Goal: Task Accomplishment & Management: Complete application form

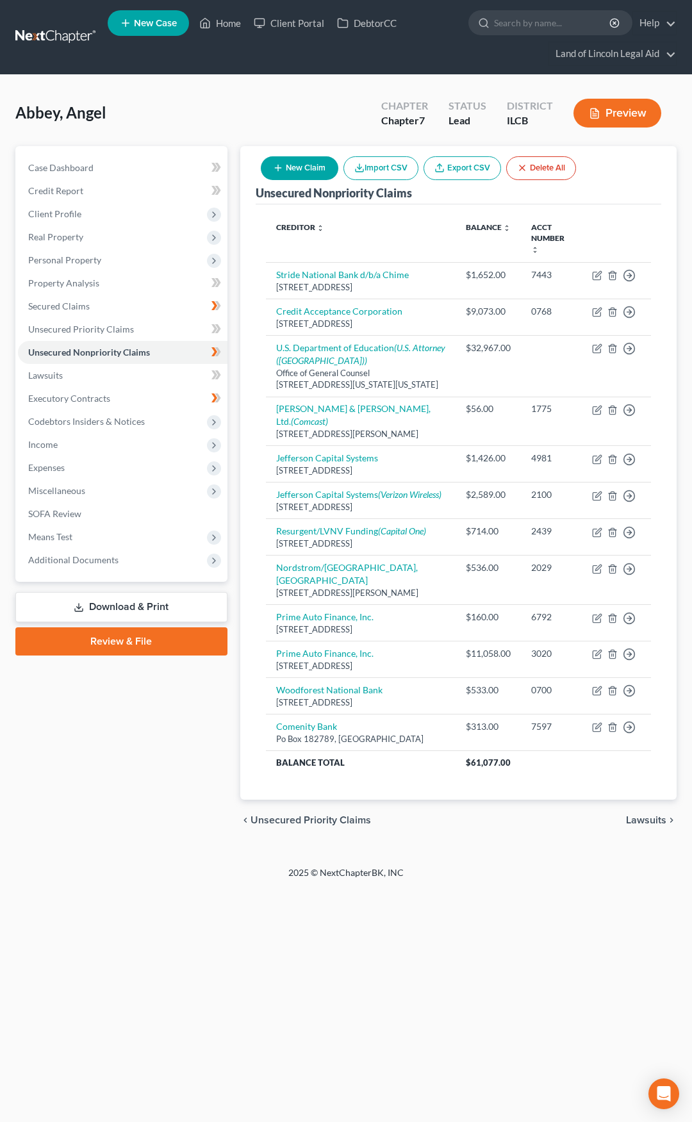
click at [288, 167] on button "New Claim" at bounding box center [300, 168] width 78 height 24
select select "0"
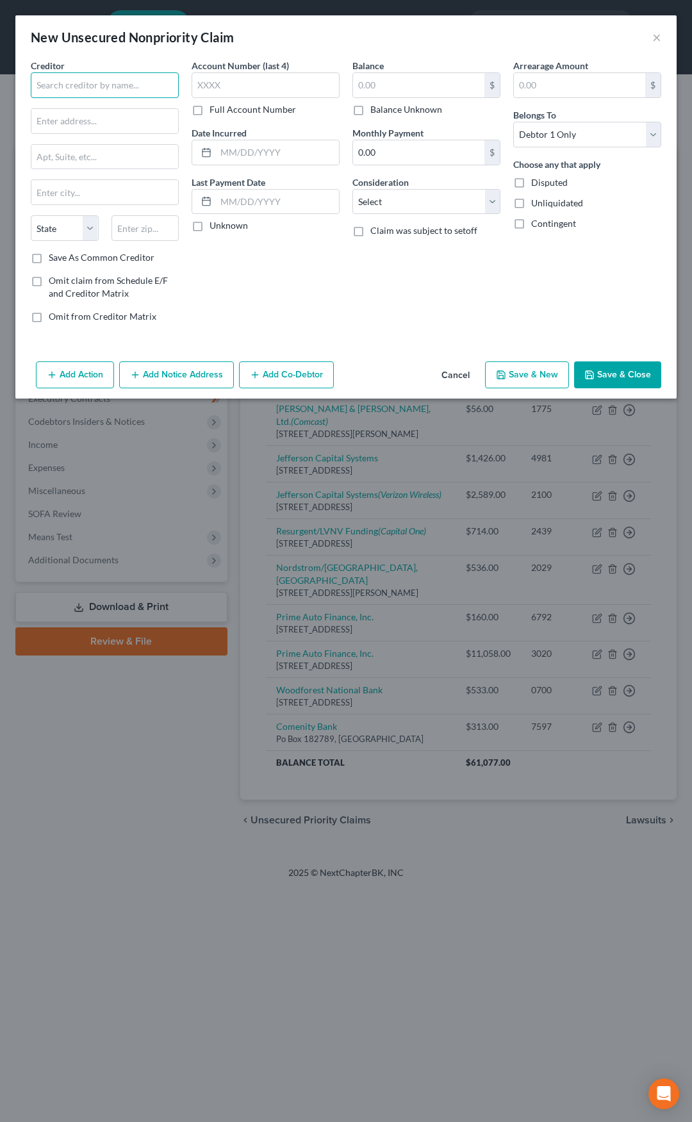
click at [113, 94] on input "text" at bounding box center [105, 85] width 148 height 26
type input "CEFCU"
click at [133, 117] on input "text" at bounding box center [104, 121] width 147 height 24
paste input "[STREET_ADDRESS][PERSON_NAME]"
type input "[STREET_ADDRESS][PERSON_NAME]"
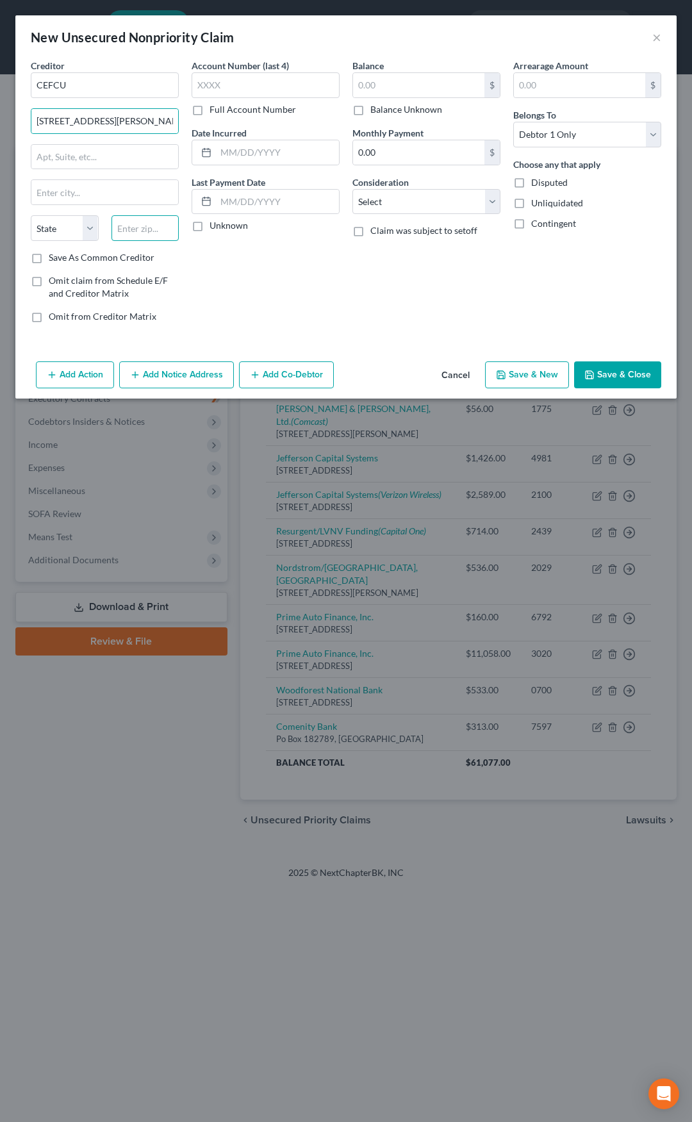
click at [135, 222] on input "text" at bounding box center [146, 228] width 68 height 26
type input "61607"
type input "Peoria"
select select "14"
click at [366, 87] on input "text" at bounding box center [418, 85] width 131 height 24
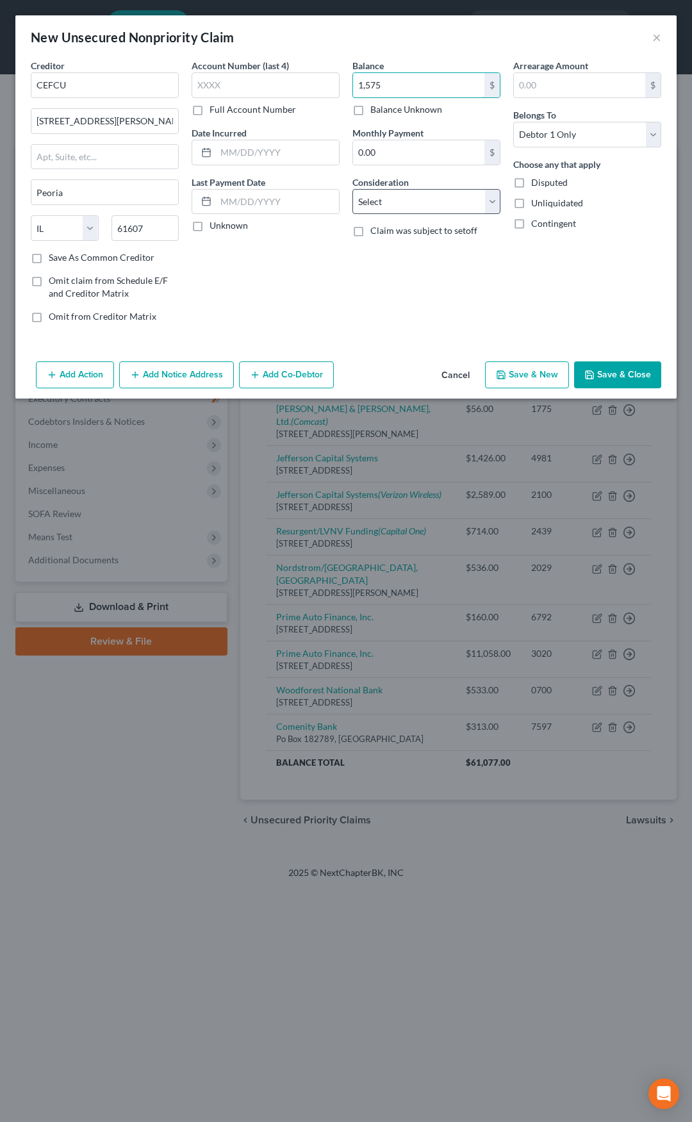
type input "1,575"
click at [406, 203] on select "Select Cable / Satellite Services Collection Agency Credit Card Debt Debt Couns…" at bounding box center [426, 202] width 148 height 26
select select "14"
click at [352, 189] on select "Select Cable / Satellite Services Collection Agency Credit Card Debt Debt Couns…" at bounding box center [426, 202] width 148 height 26
click at [531, 185] on label "Disputed" at bounding box center [549, 182] width 37 height 13
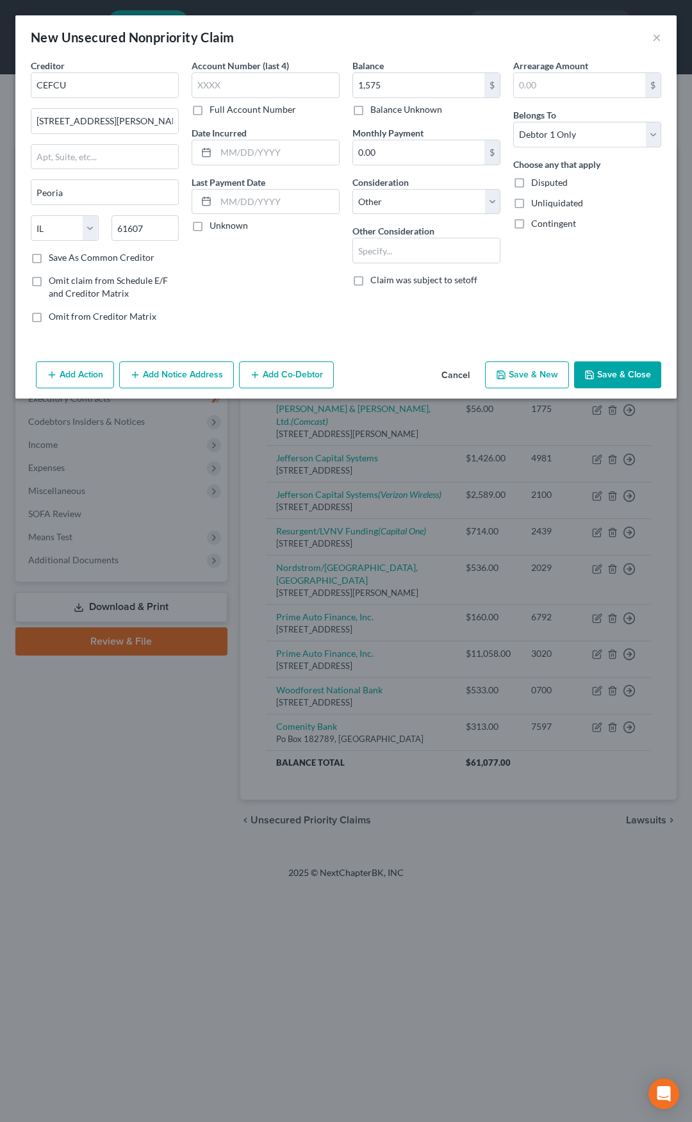
click at [536, 185] on input "Disputed" at bounding box center [540, 180] width 8 height 8
checkbox input "true"
click at [385, 247] on input "text" at bounding box center [426, 250] width 147 height 24
type input "Civil Claim Judgment 10SC2421"
click at [182, 376] on button "Add Notice Address" at bounding box center [176, 374] width 115 height 27
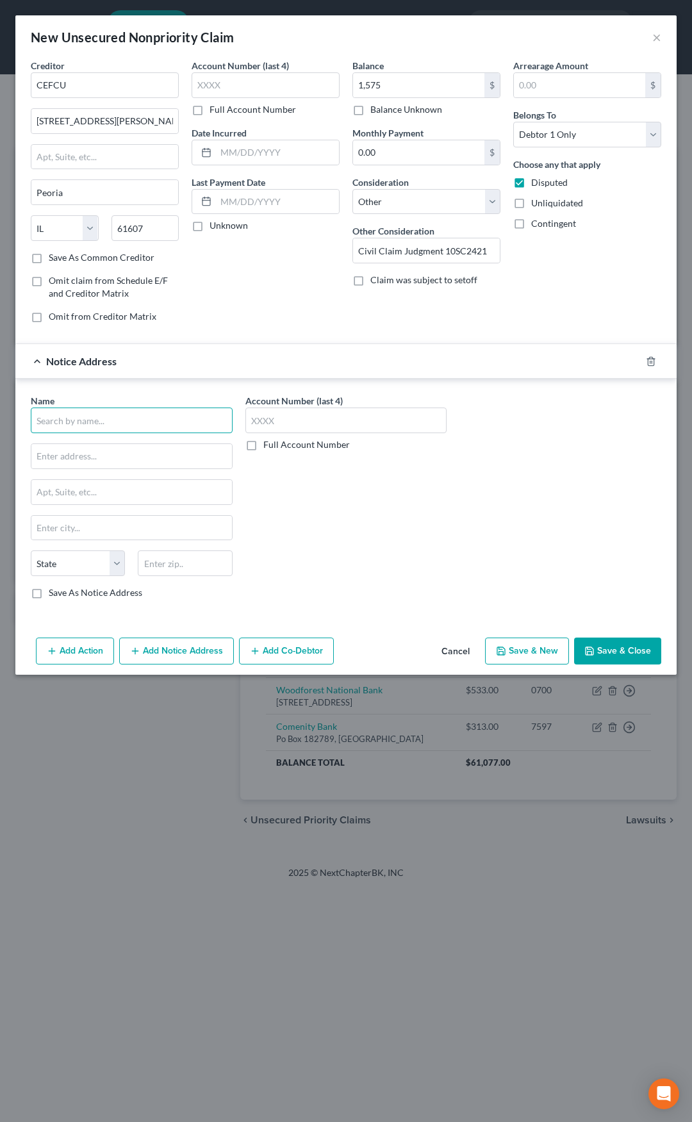
click at [135, 411] on input "text" at bounding box center [132, 421] width 202 height 26
type input "Vonachen, Lawless, [PERSON_NAME] & [PERSON_NAME]"
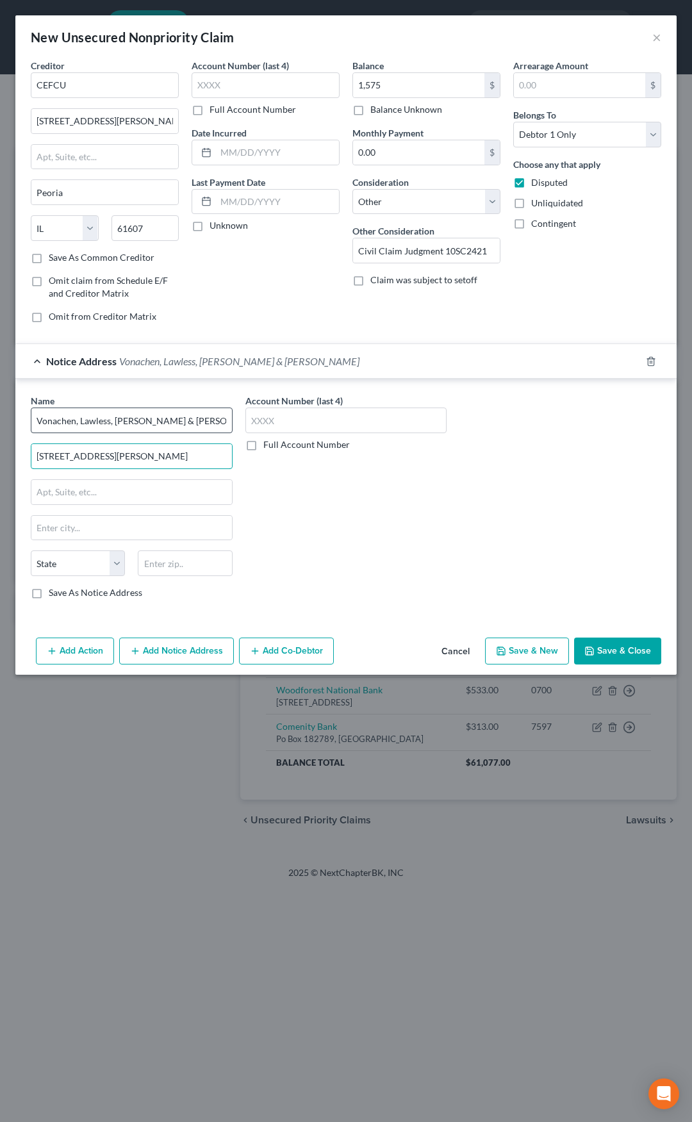
type input "[STREET_ADDRESS][PERSON_NAME]"
type input "61602"
type input "Peoria"
select select "14"
click at [156, 367] on span "Vonachen, Lawless, [PERSON_NAME] & [PERSON_NAME]" at bounding box center [239, 361] width 240 height 12
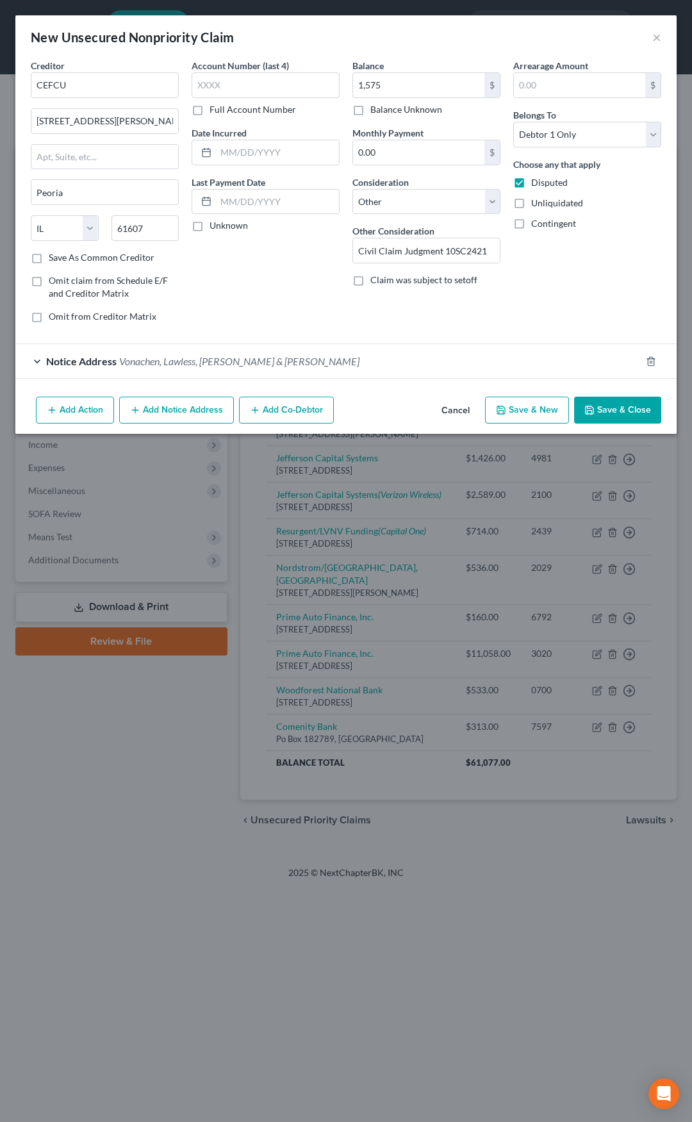
click at [608, 411] on button "Save & Close" at bounding box center [617, 410] width 87 height 27
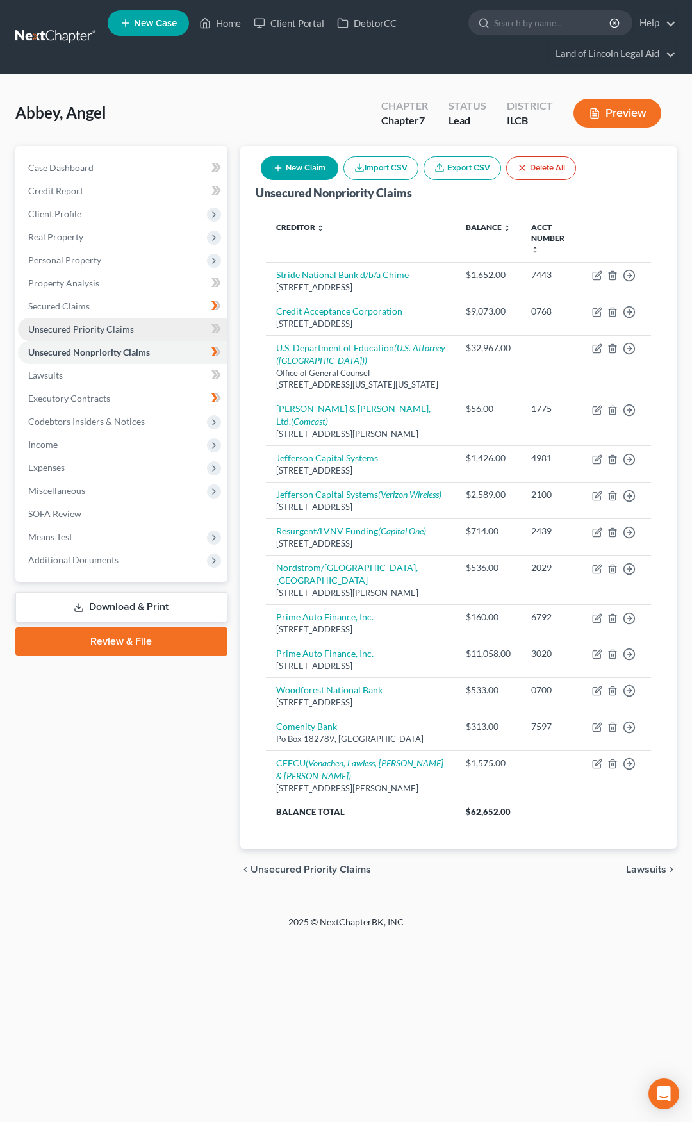
click at [145, 329] on link "Unsecured Priority Claims" at bounding box center [123, 329] width 210 height 23
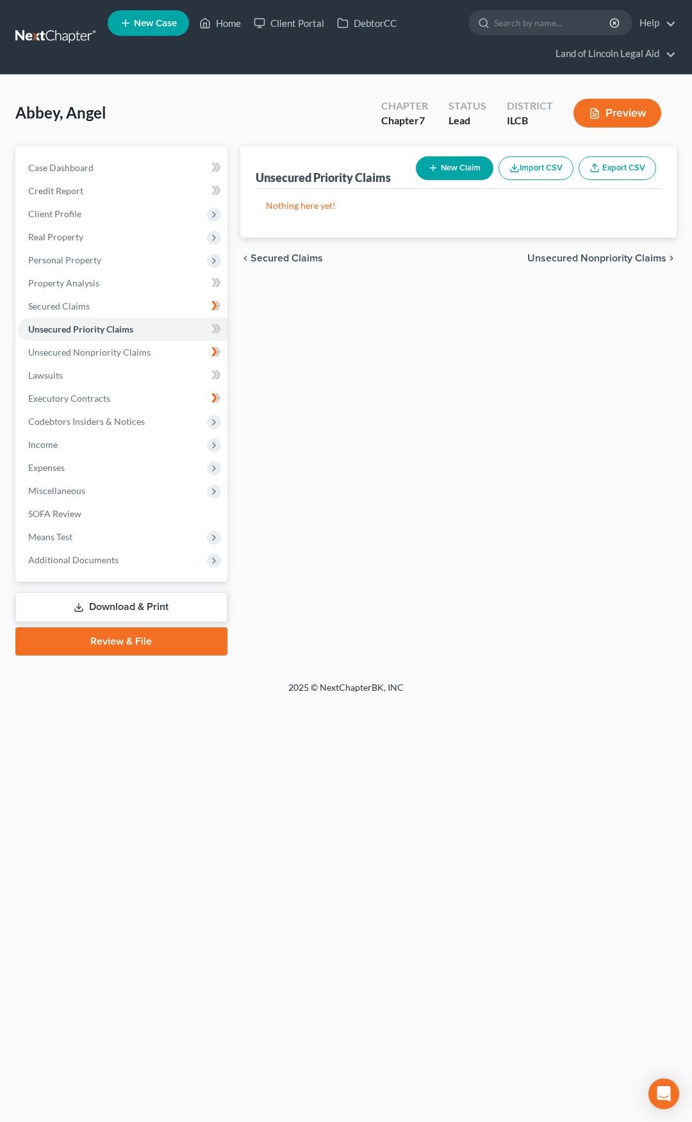
click at [443, 164] on button "New Claim" at bounding box center [455, 168] width 78 height 24
select select "0"
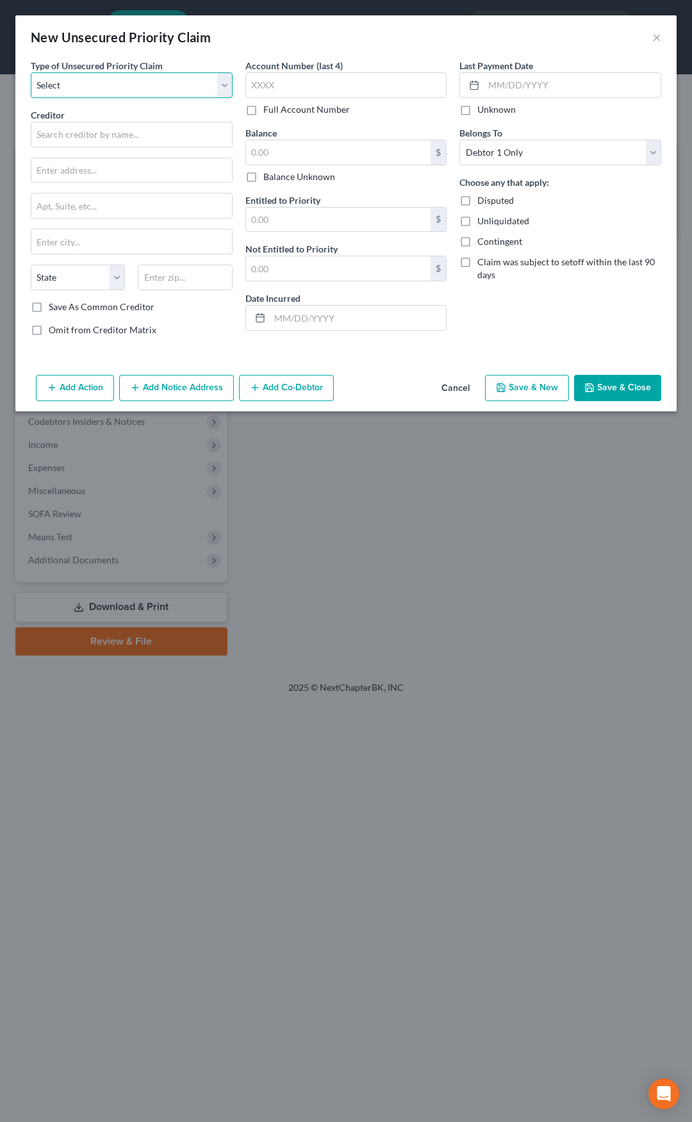
click at [78, 81] on select "Select Taxes & Other Government Units Domestic Support Obligations Extensions o…" at bounding box center [132, 85] width 202 height 26
select select "9"
click at [31, 72] on select "Select Taxes & Other Government Units Domestic Support Obligations Extensions o…" at bounding box center [132, 85] width 202 height 26
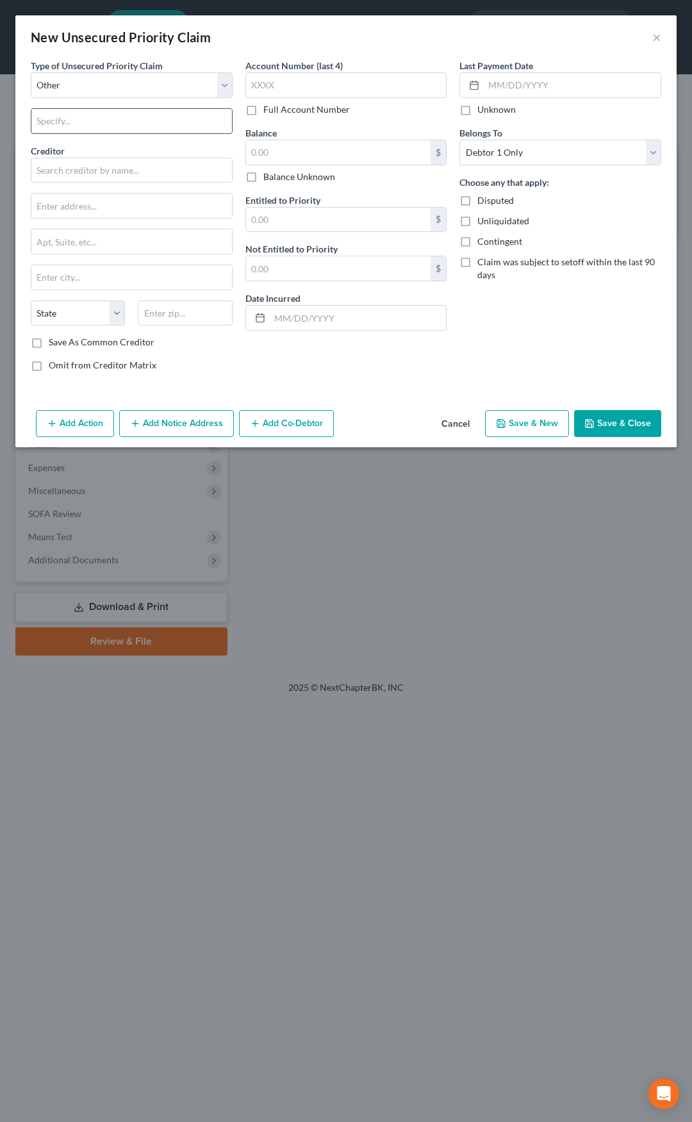
click at [69, 112] on input "text" at bounding box center [131, 121] width 201 height 24
type input "Court Fees"
click at [81, 167] on input "text" at bounding box center [132, 171] width 202 height 26
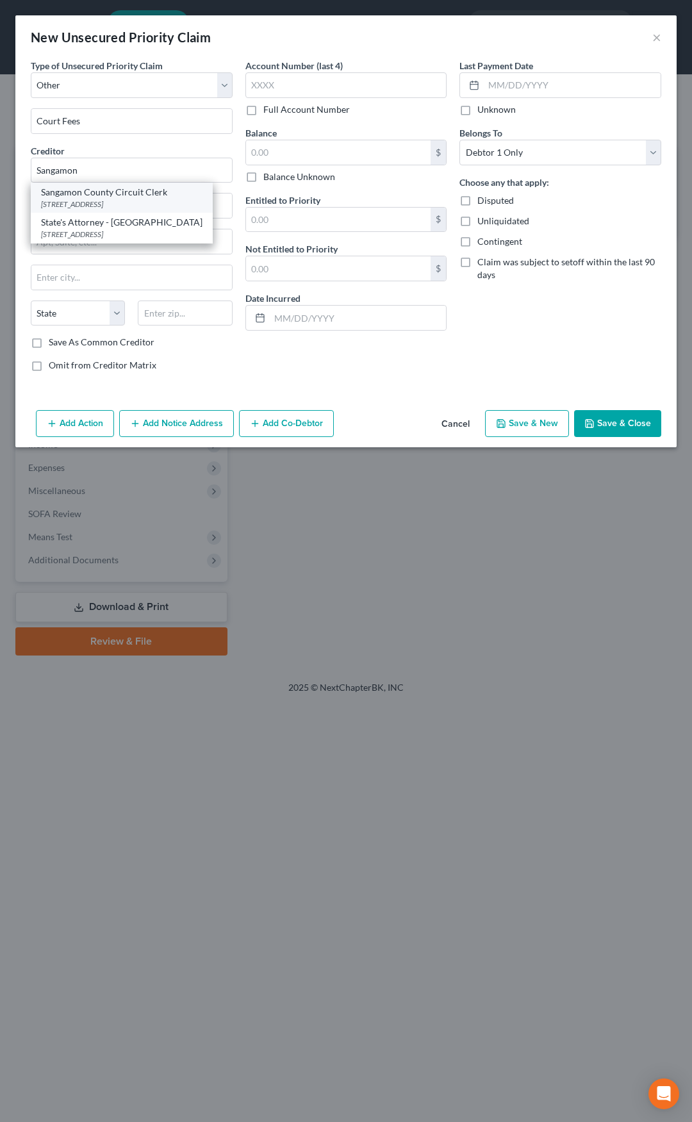
click at [94, 193] on div "Sangamon County Circuit Clerk" at bounding box center [122, 192] width 162 height 13
type input "Sangamon County Circuit Clerk"
type input "[STREET_ADDRESS]"
type input "[GEOGRAPHIC_DATA]"
select select "14"
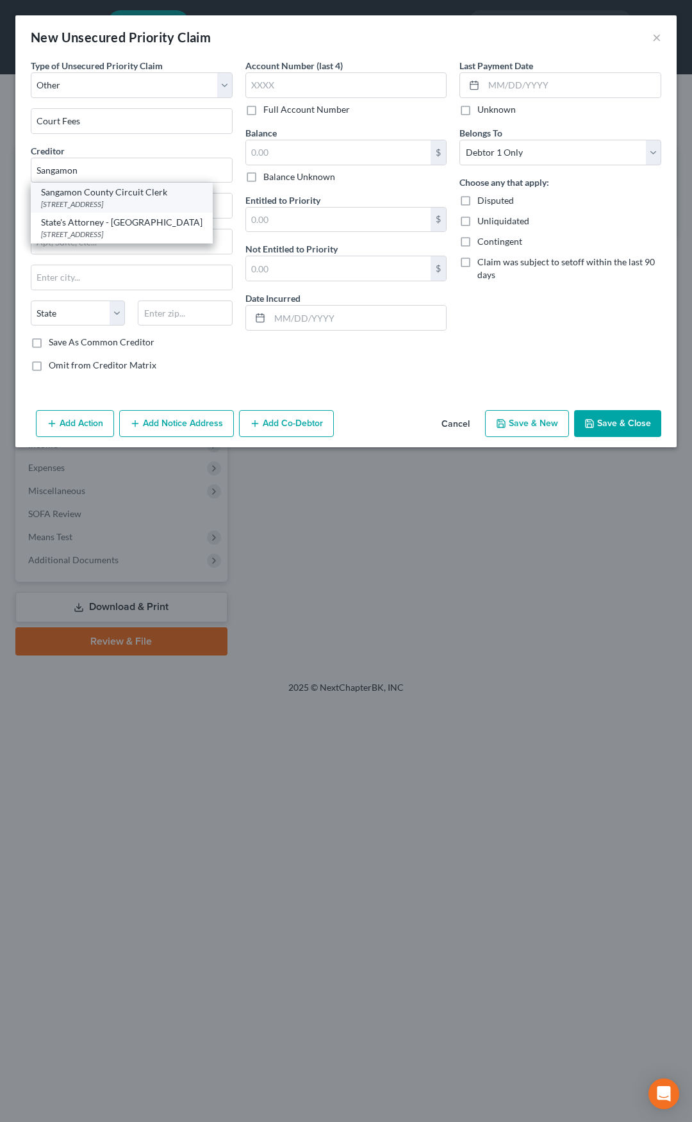
type input "62701"
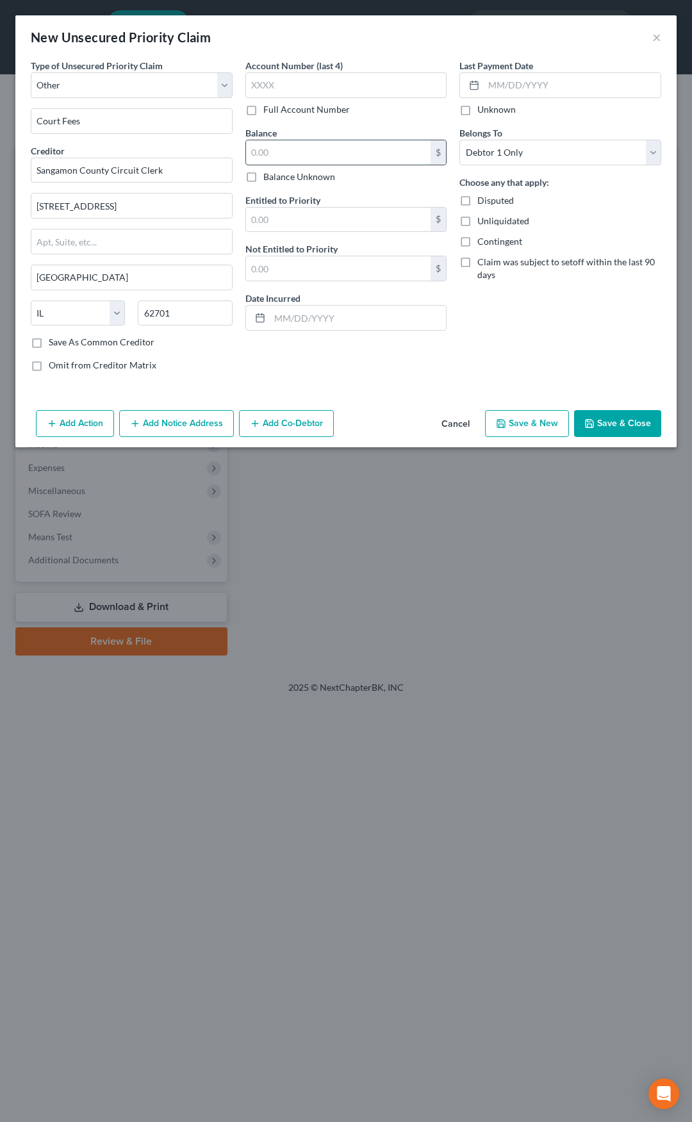
click at [267, 149] on input "text" at bounding box center [338, 152] width 185 height 24
click at [263, 109] on label "Full Account Number" at bounding box center [306, 109] width 87 height 13
click at [269, 109] on input "Full Account Number" at bounding box center [273, 107] width 8 height 8
click at [272, 83] on input "text" at bounding box center [346, 85] width 202 height 26
type input "20TR15455"
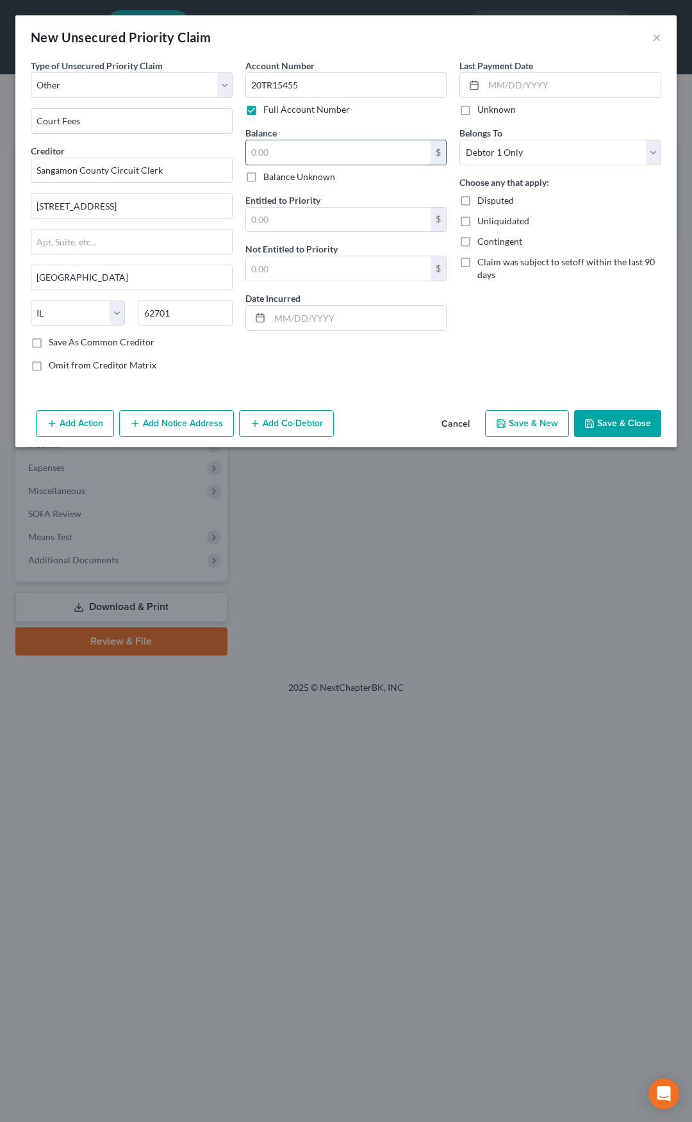
click at [289, 151] on input "text" at bounding box center [338, 152] width 185 height 24
type input "363.95"
type input "28.00"
type input "335.95"
click at [203, 419] on button "Add Notice Address" at bounding box center [176, 423] width 115 height 27
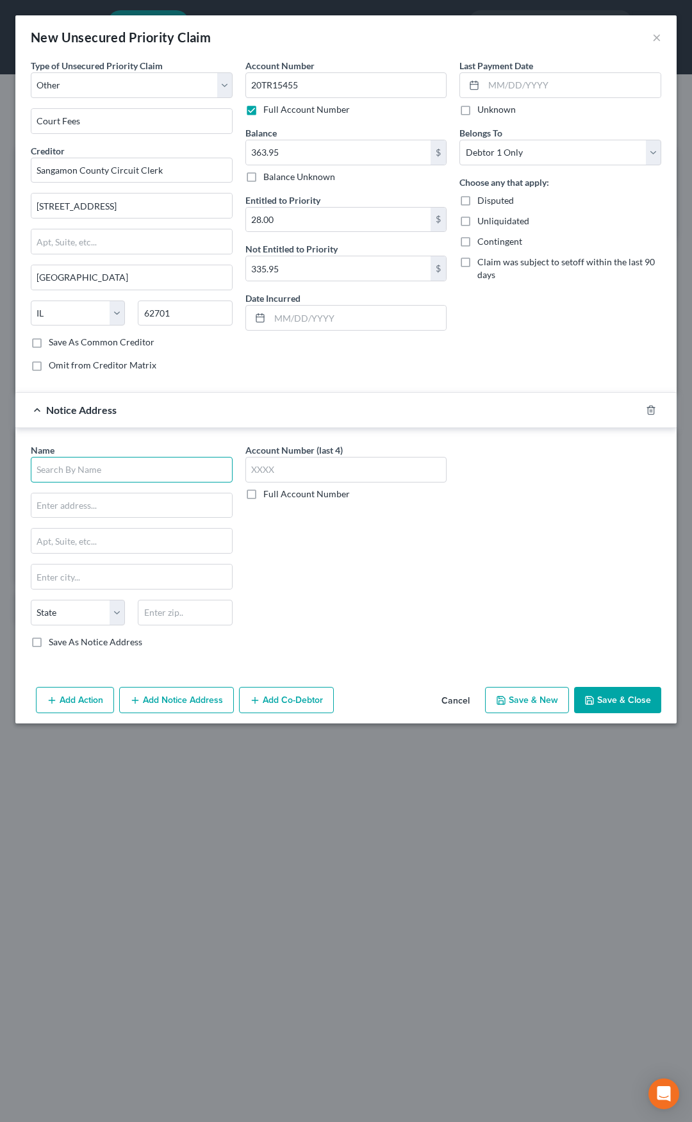
click at [178, 467] on input "text" at bounding box center [132, 470] width 202 height 26
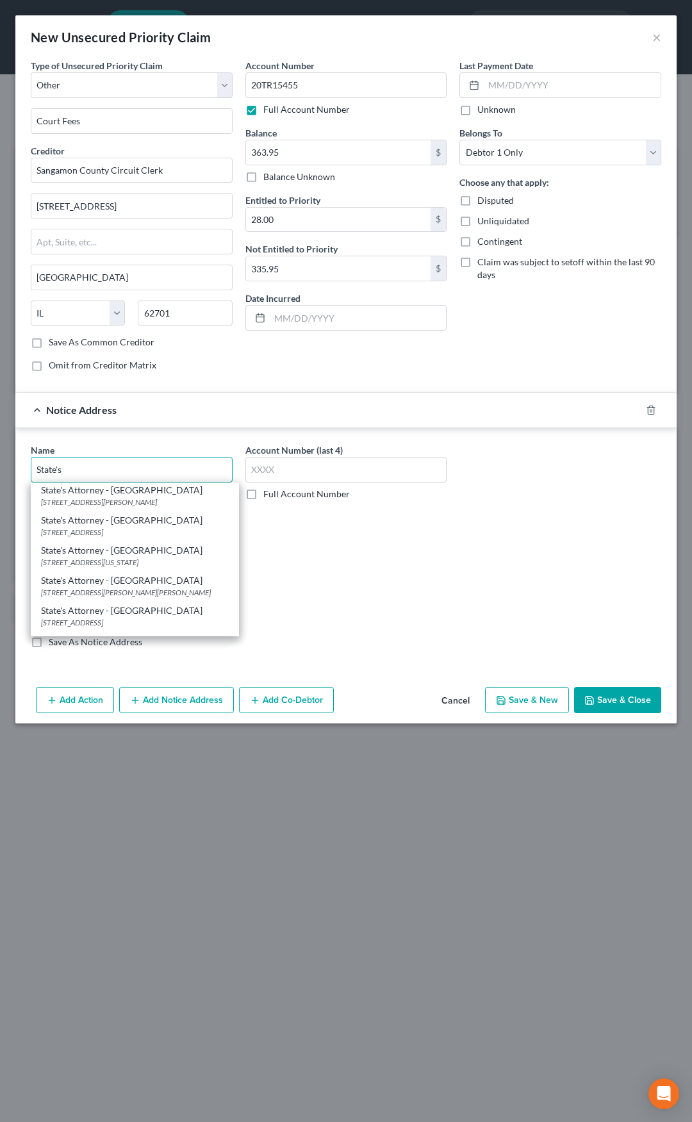
scroll to position [320, 0]
click at [138, 583] on div "[STREET_ADDRESS]" at bounding box center [135, 588] width 188 height 11
type input "State's Attorney - [GEOGRAPHIC_DATA]"
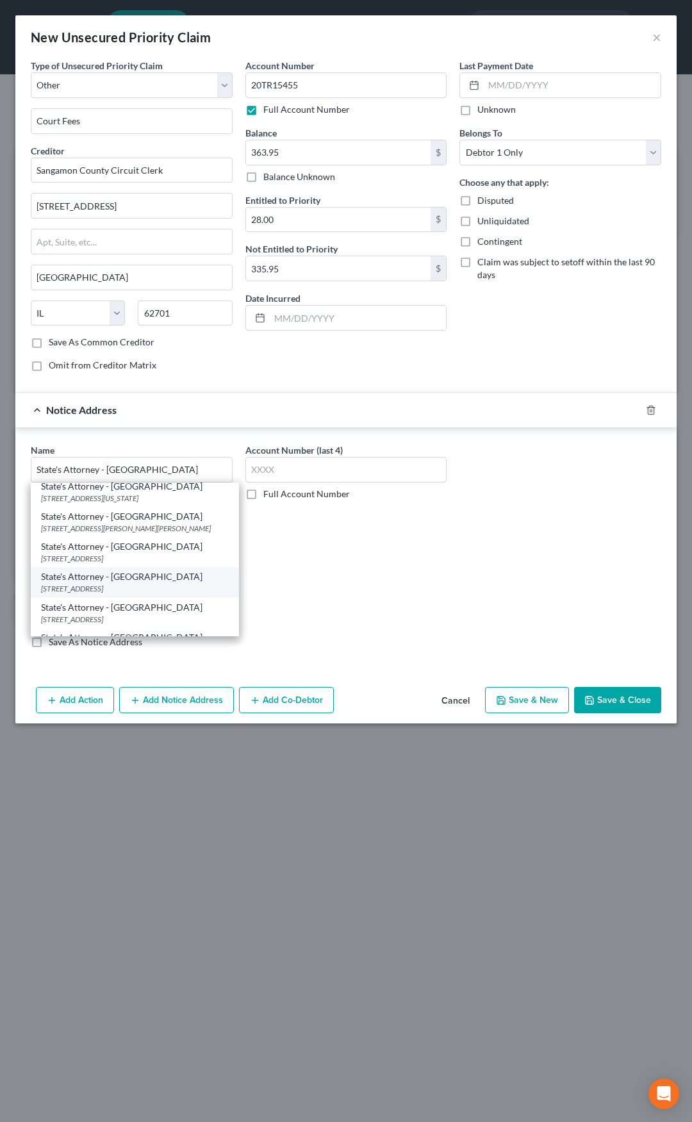
type input "[STREET_ADDRESS]"
type input "[GEOGRAPHIC_DATA]"
select select "14"
type input "62701"
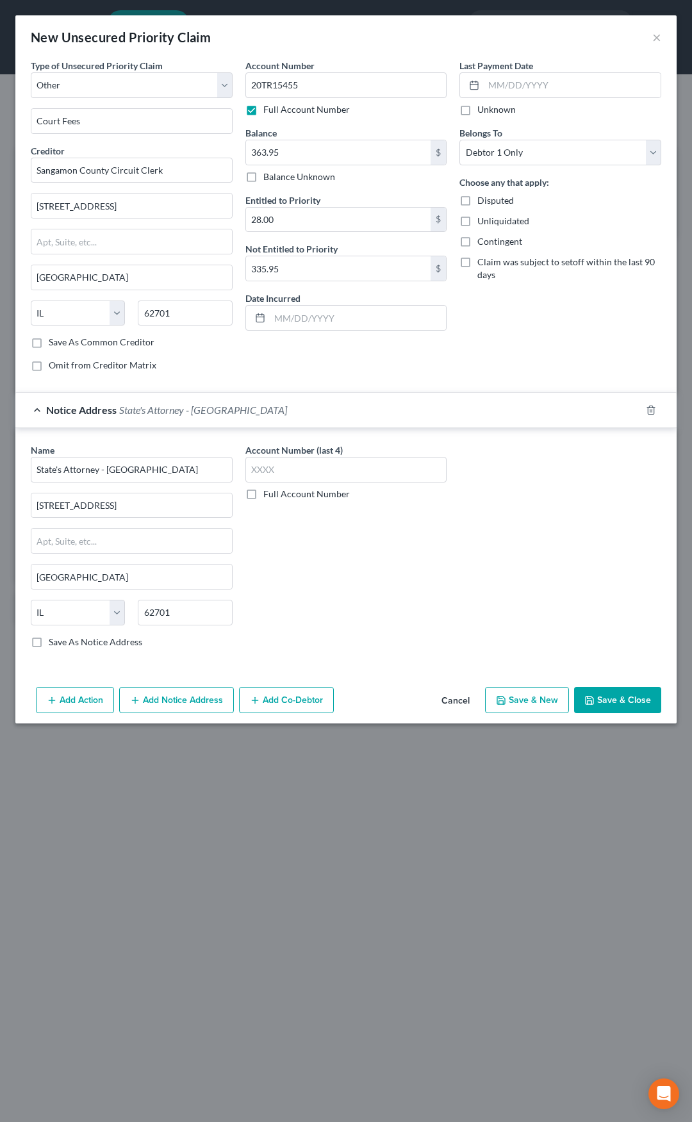
scroll to position [0, 0]
click at [276, 412] on div "Notice Address State's Attorney - [GEOGRAPHIC_DATA]" at bounding box center [328, 410] width 626 height 34
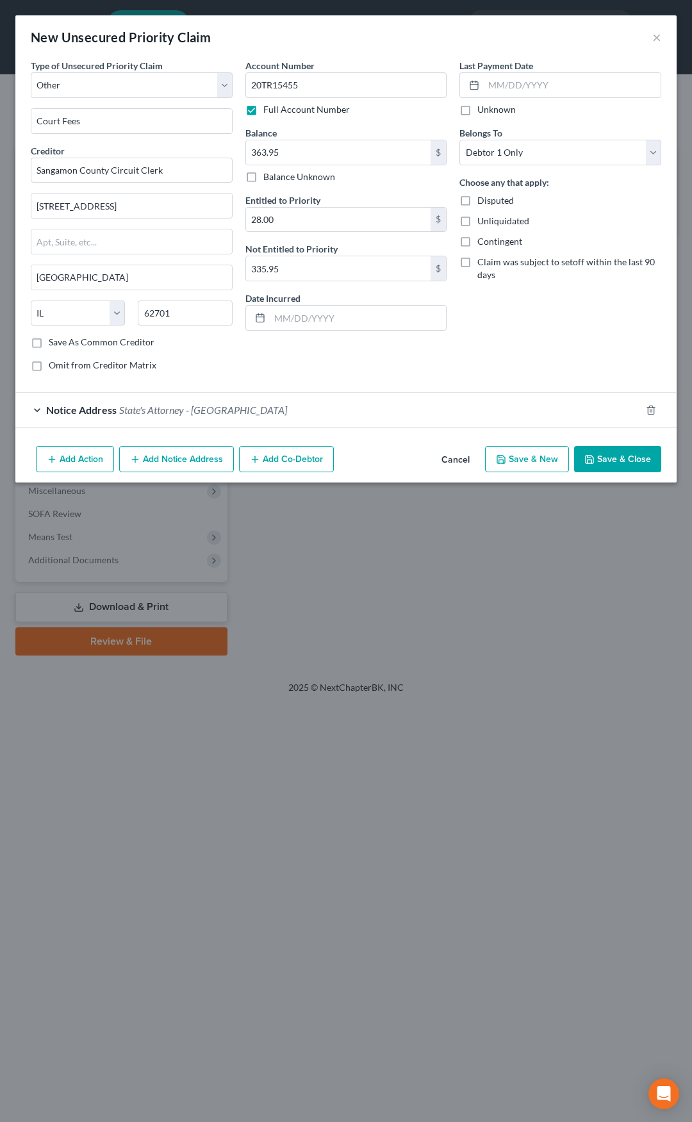
click at [615, 458] on button "Save & Close" at bounding box center [617, 459] width 87 height 27
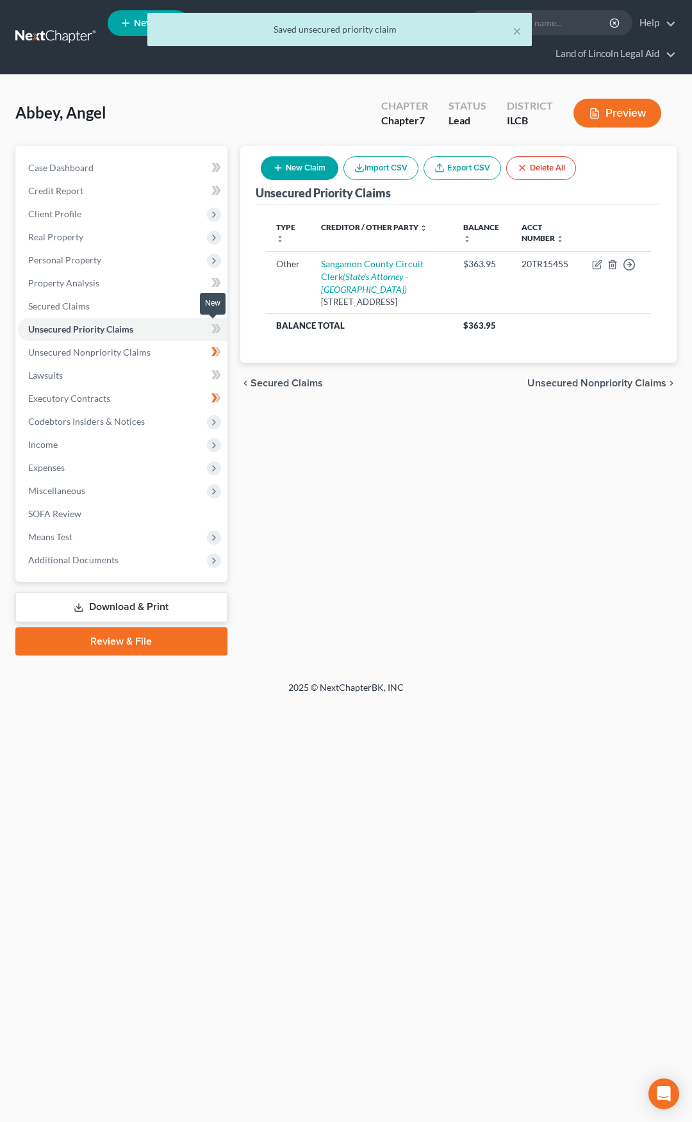
click at [223, 329] on span at bounding box center [216, 330] width 22 height 19
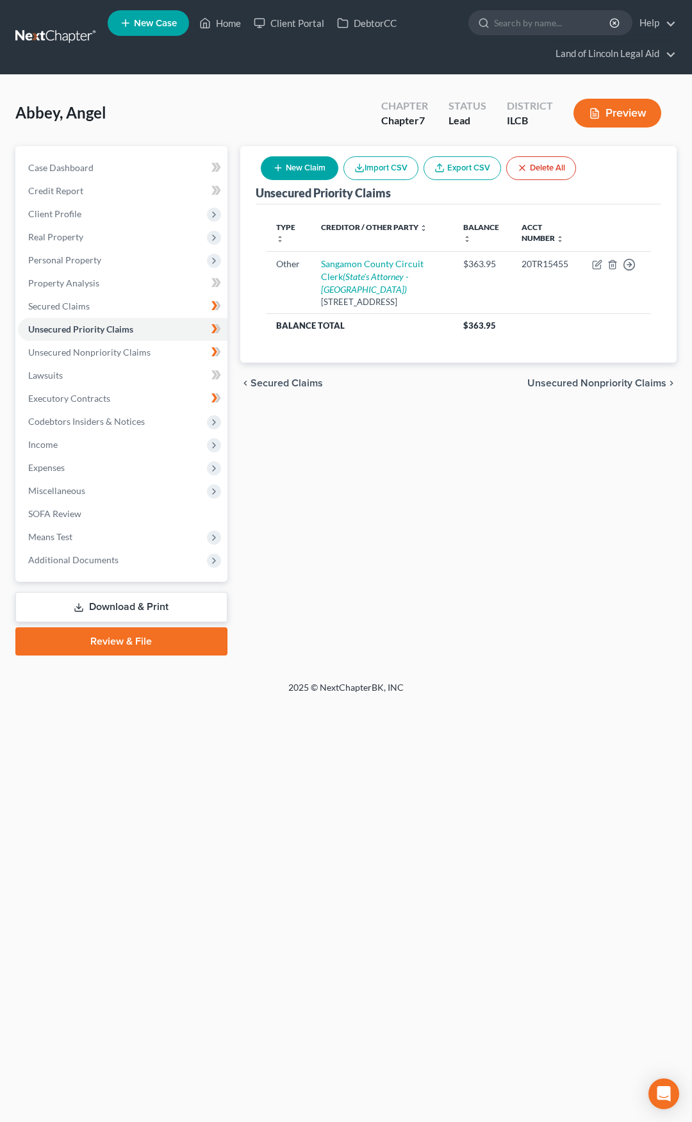
click at [316, 165] on button "New Claim" at bounding box center [300, 168] width 78 height 24
select select "0"
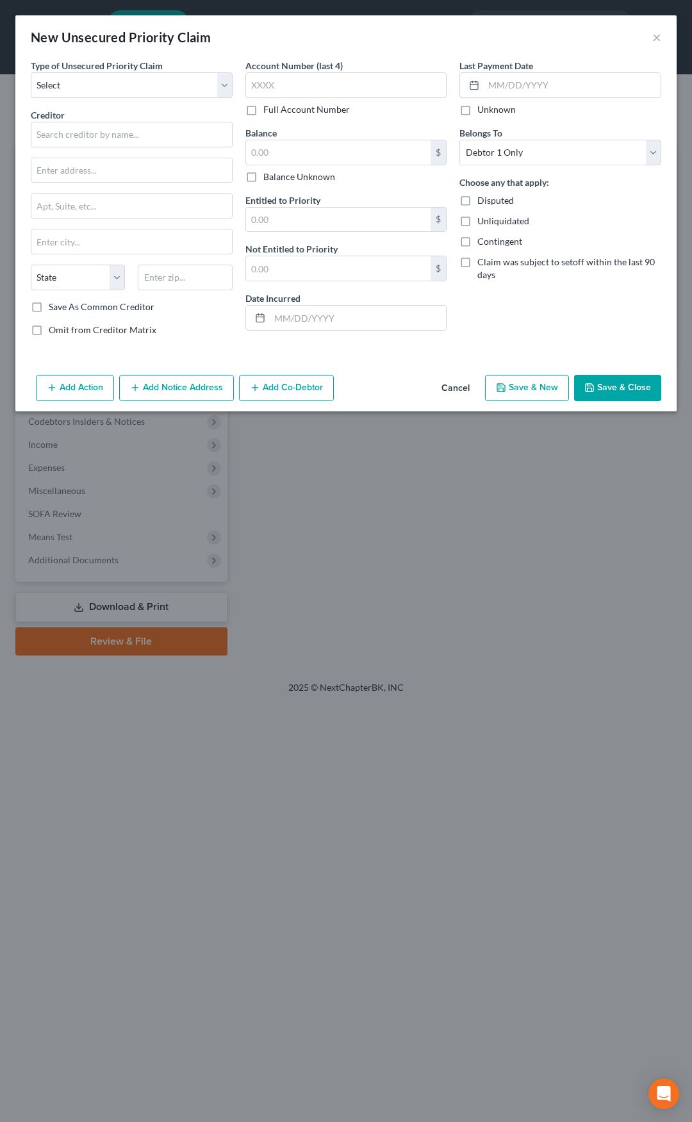
click at [150, 100] on div "Type of Unsecured Priority Claim * Select Taxes & Other Government Units Domest…" at bounding box center [131, 203] width 215 height 288
click at [145, 87] on select "Select Taxes & Other Government Units Domestic Support Obligations Extensions o…" at bounding box center [132, 85] width 202 height 26
select select "9"
click at [31, 72] on select "Select Taxes & Other Government Units Domestic Support Obligations Extensions o…" at bounding box center [132, 85] width 202 height 26
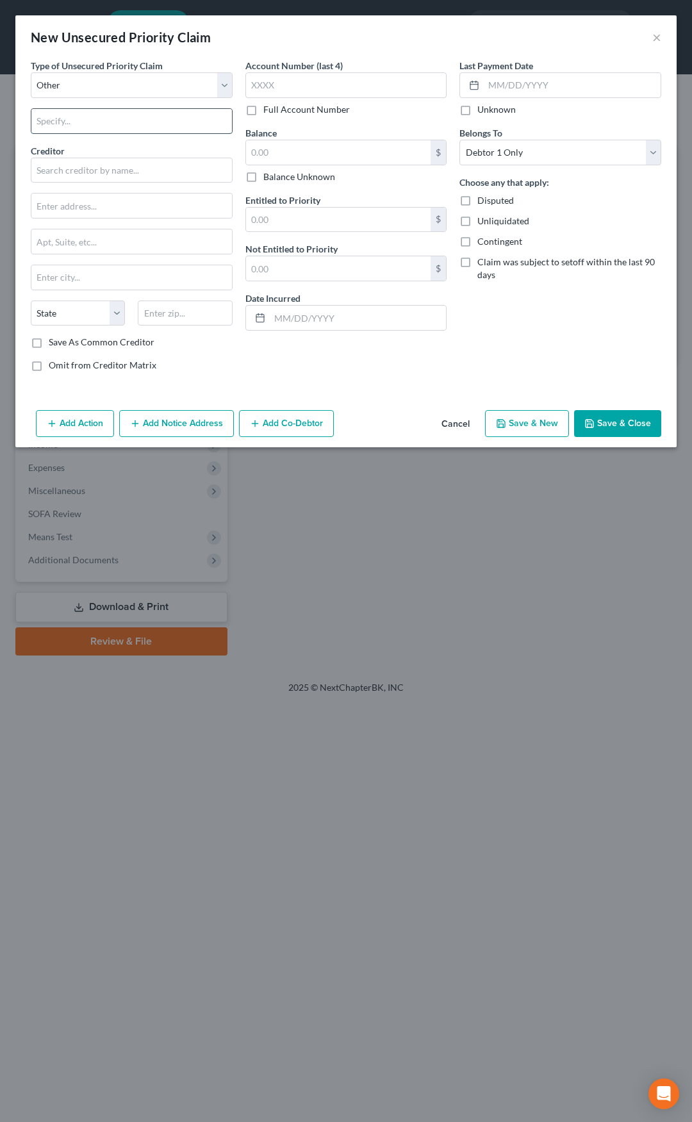
click at [111, 112] on input "text" at bounding box center [131, 121] width 201 height 24
type input "Court Fees"
click at [110, 162] on input "text" at bounding box center [132, 171] width 202 height 26
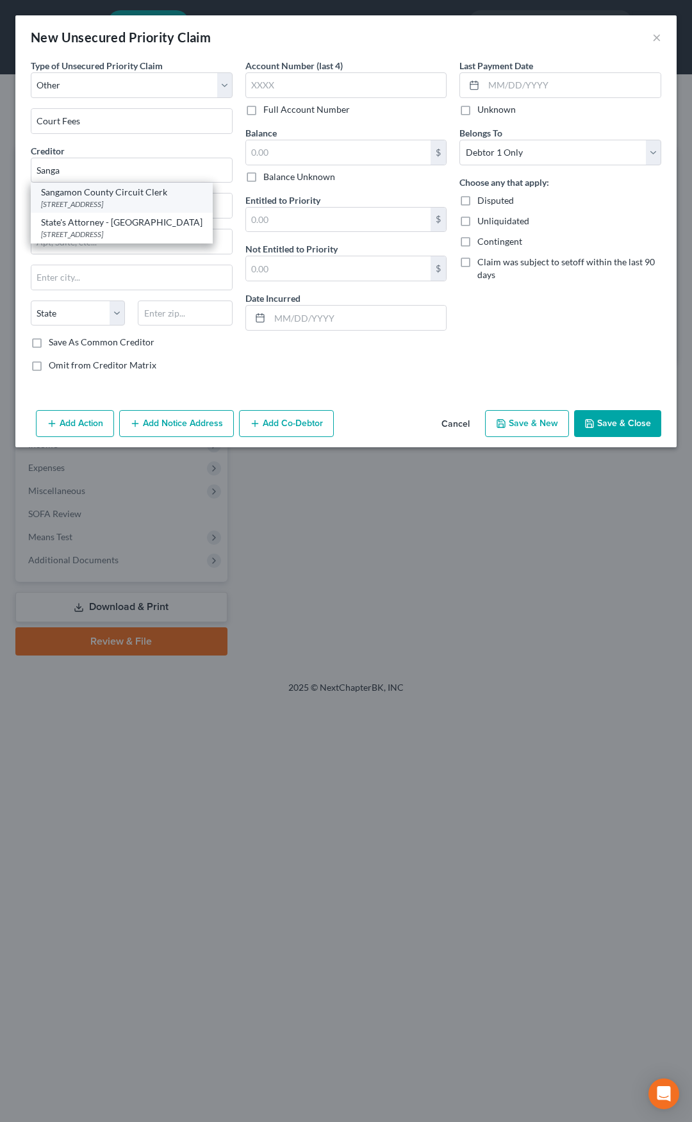
click at [107, 192] on div "Sangamon County Circuit Clerk" at bounding box center [122, 192] width 162 height 13
type input "Sangamon County Circuit Clerk"
type input "[STREET_ADDRESS]"
type input "[GEOGRAPHIC_DATA]"
select select "14"
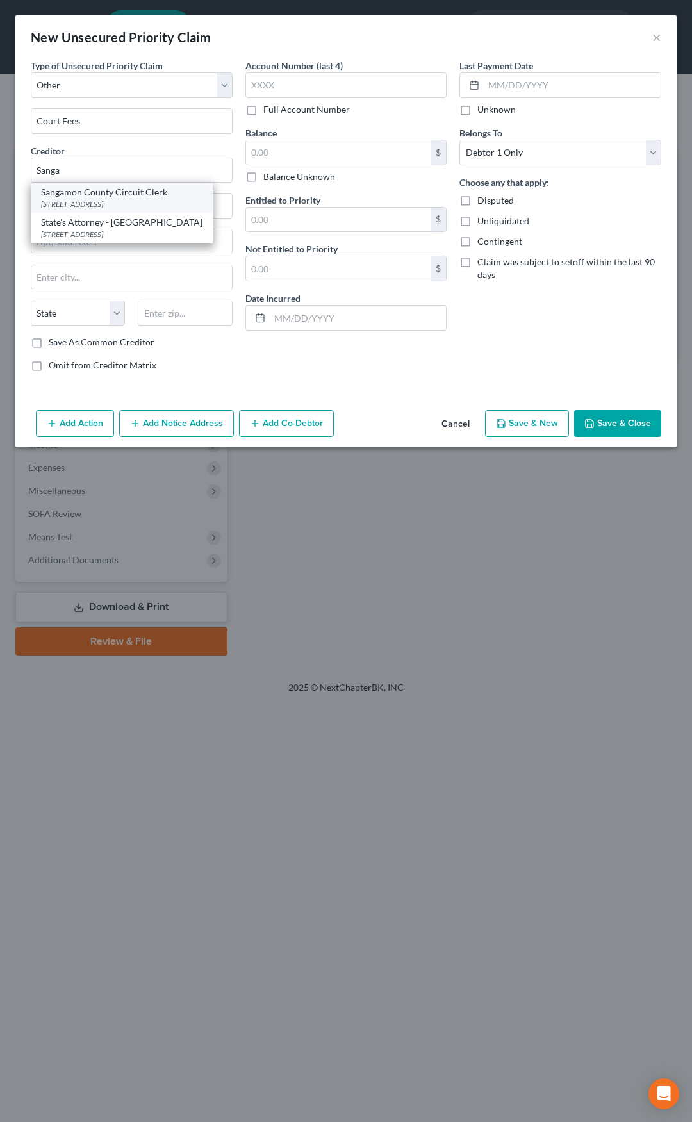
type input "62701"
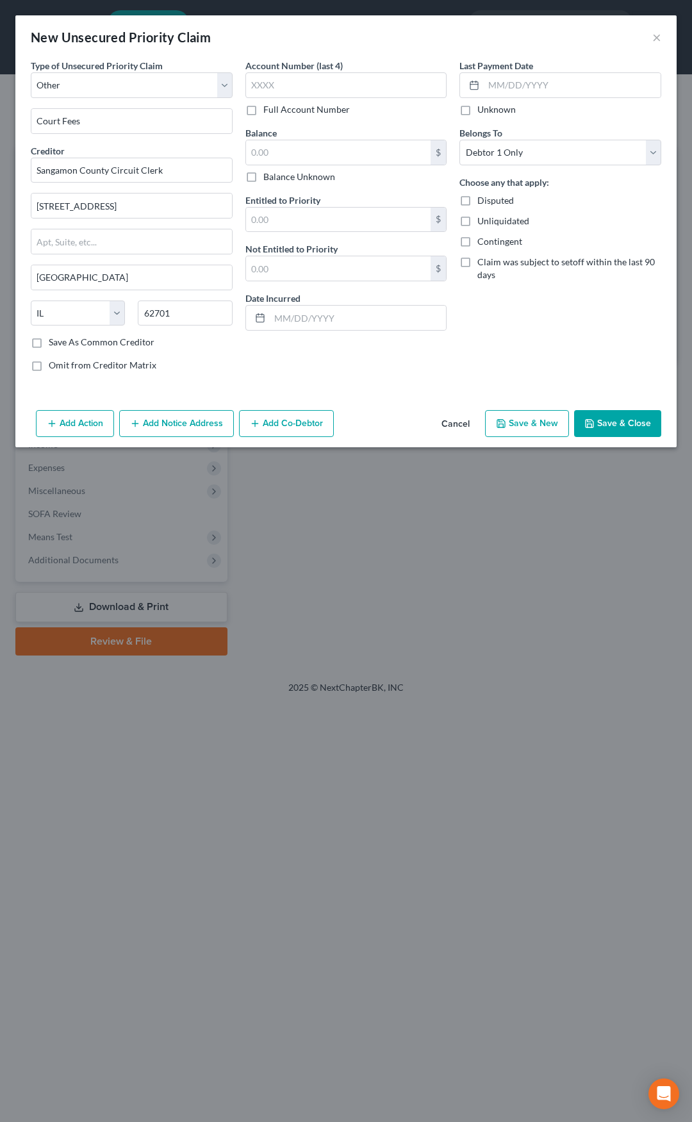
click at [263, 115] on label "Full Account Number" at bounding box center [306, 109] width 87 height 13
click at [269, 112] on input "Full Account Number" at bounding box center [273, 107] width 8 height 8
click at [278, 83] on input "text" at bounding box center [346, 85] width 202 height 26
type input "21TR8741"
click at [286, 142] on input "text" at bounding box center [338, 152] width 185 height 24
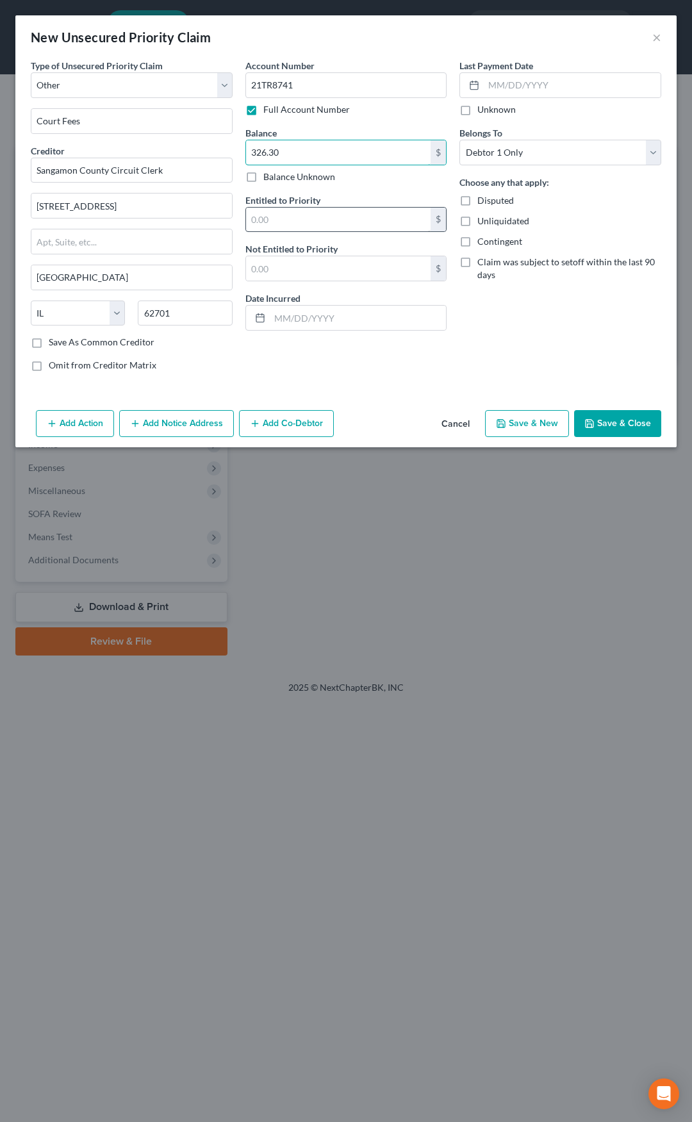
type input "326.30"
click at [276, 224] on input "text" at bounding box center [338, 220] width 185 height 24
type input "28.00"
type input "298.30"
click at [281, 317] on input "text" at bounding box center [358, 318] width 177 height 24
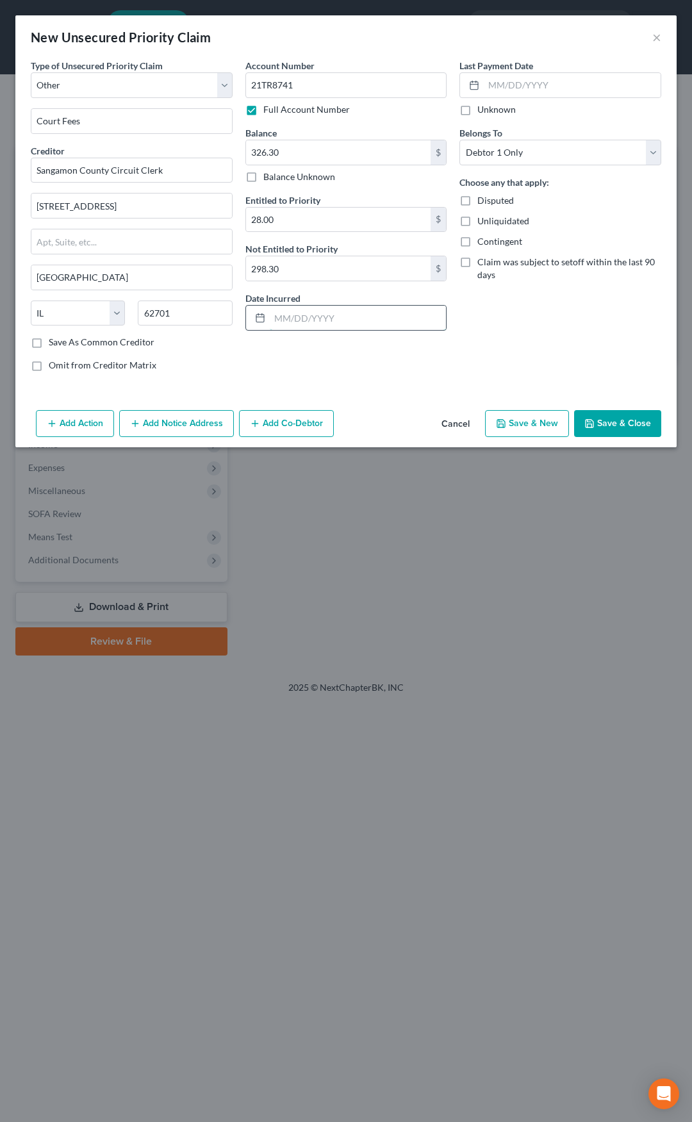
click at [308, 329] on input "text" at bounding box center [358, 318] width 177 height 24
type input "[DATE]"
click at [184, 415] on button "Add Notice Address" at bounding box center [176, 423] width 115 height 27
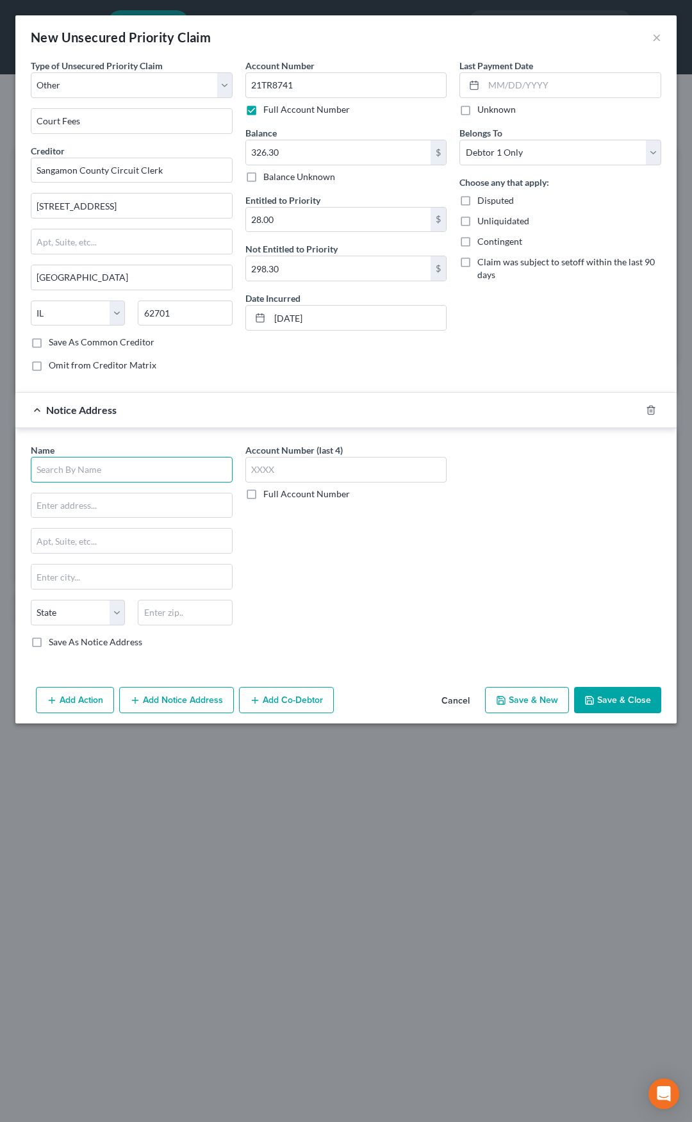
click at [151, 467] on input "text" at bounding box center [132, 470] width 202 height 26
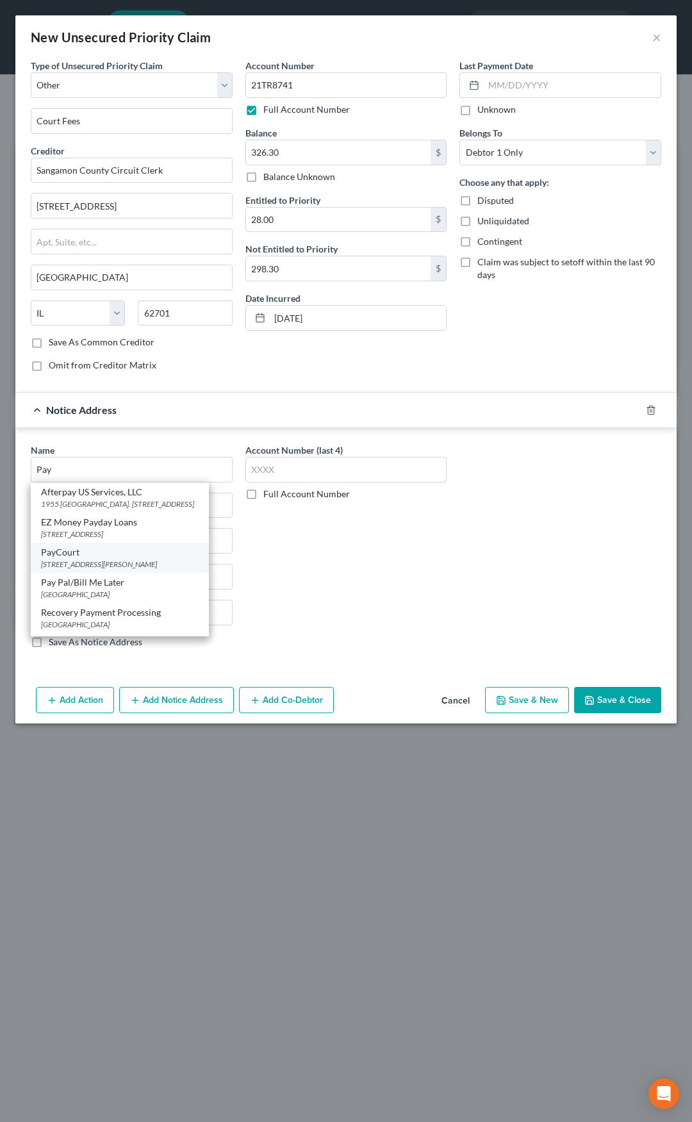
click at [126, 553] on div "PayCourt" at bounding box center [120, 552] width 158 height 13
type input "PayCourt"
type input "[STREET_ADDRESS][PERSON_NAME]"
type input "[GEOGRAPHIC_DATA]"
select select "14"
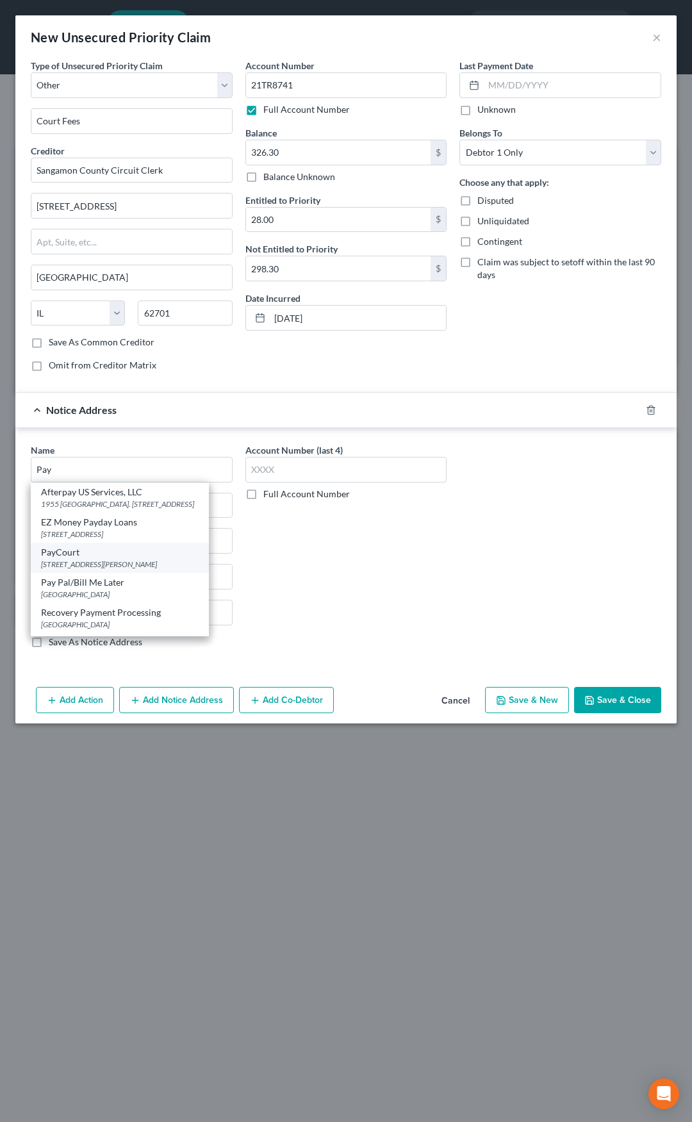
type input "62568"
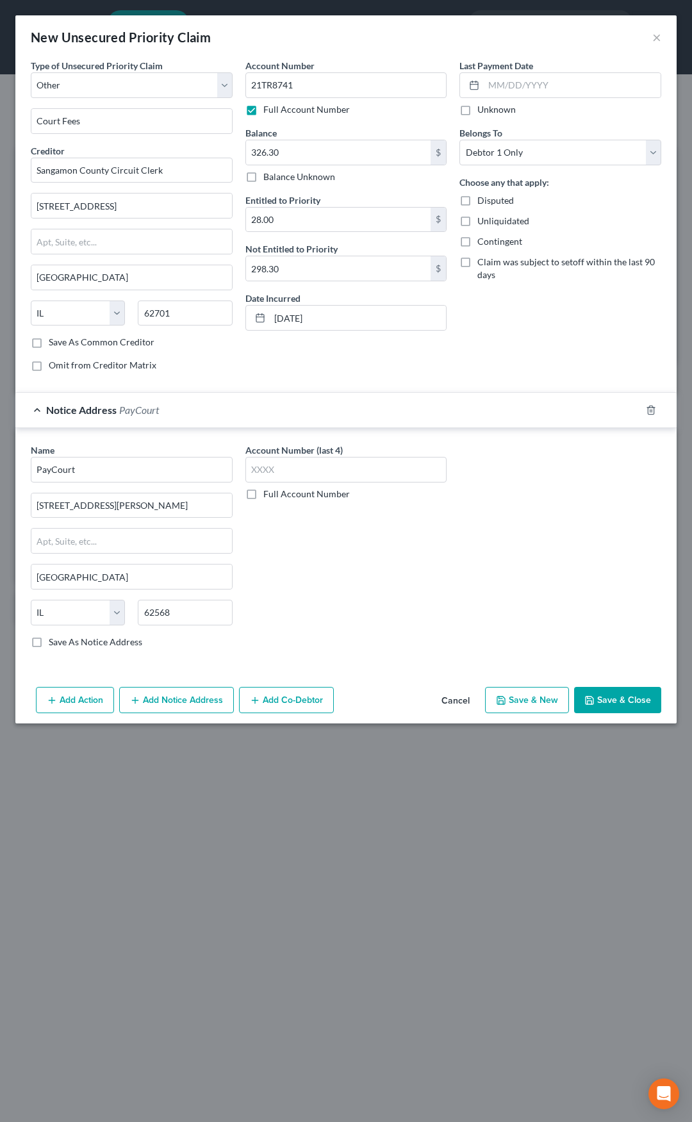
click at [225, 408] on div "Notice Address PayCourt" at bounding box center [328, 410] width 626 height 34
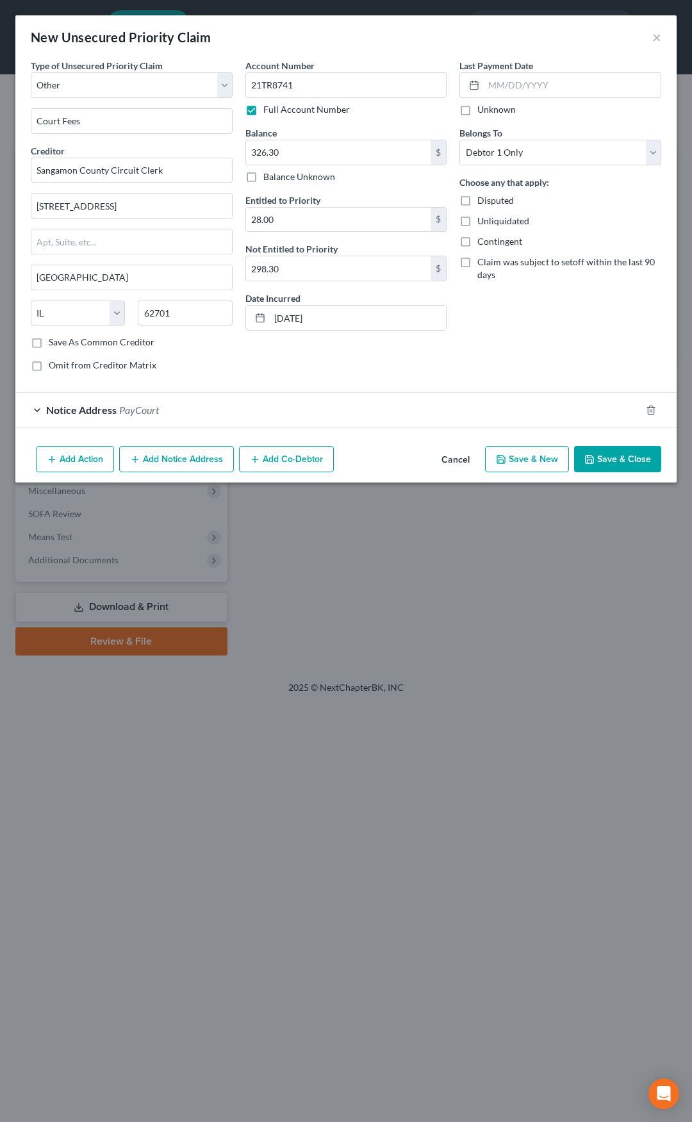
click at [185, 456] on button "Add Notice Address" at bounding box center [176, 459] width 115 height 27
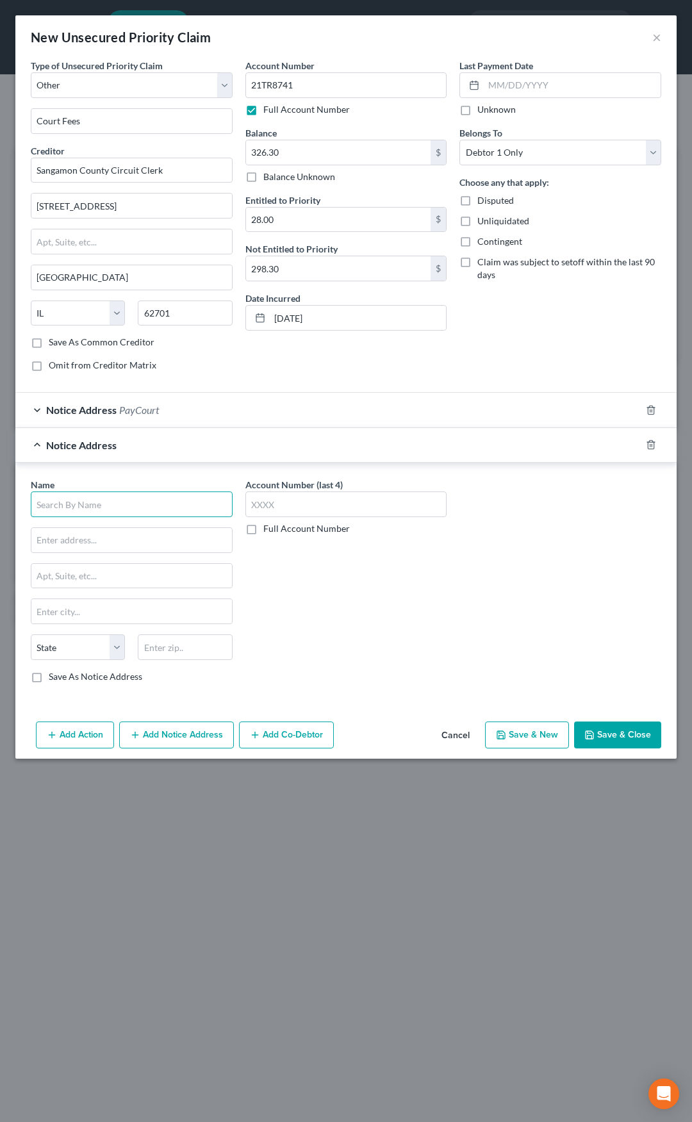
click at [166, 496] on input "text" at bounding box center [132, 505] width 202 height 26
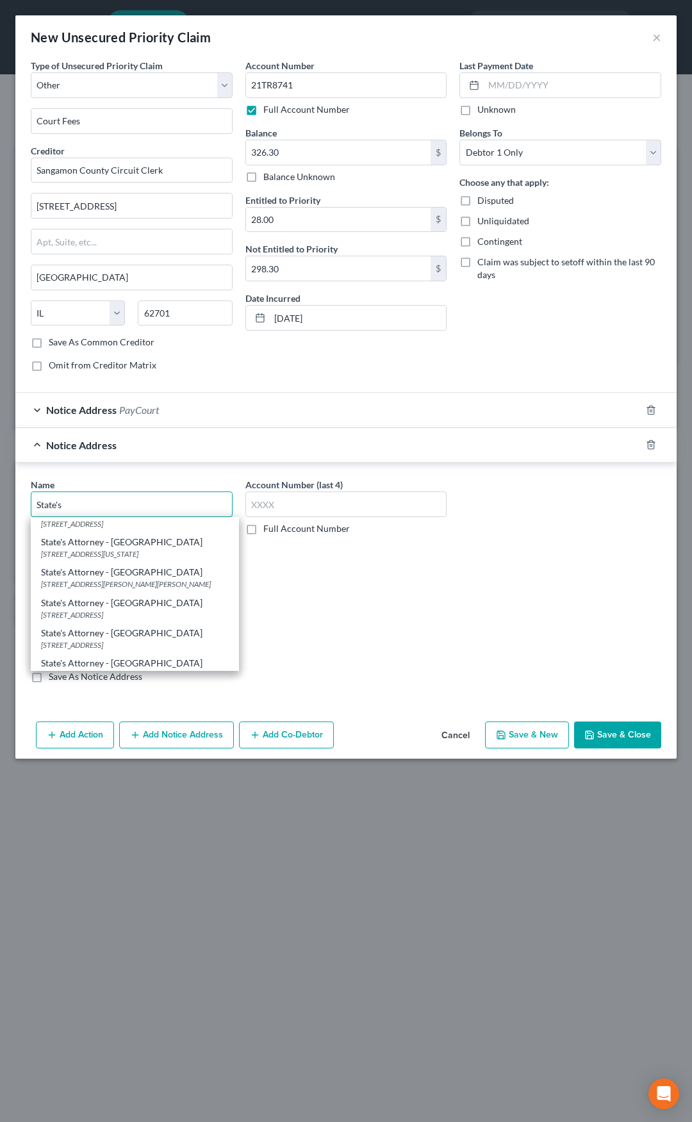
scroll to position [320, 0]
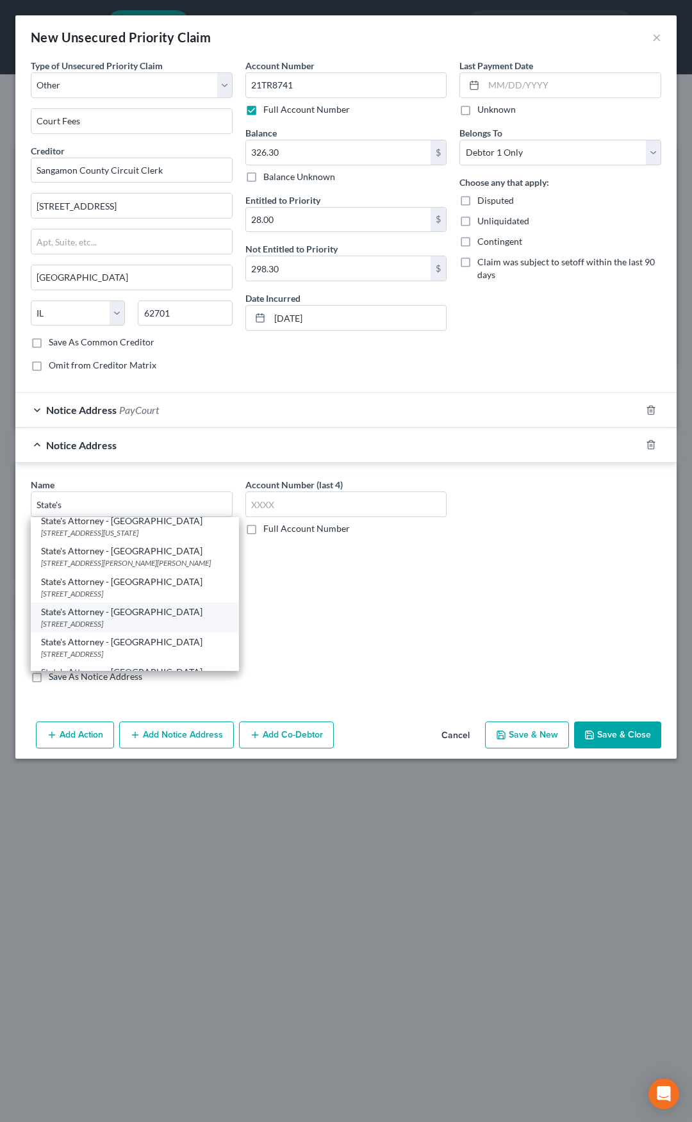
click at [135, 606] on div "State's Attorney - [GEOGRAPHIC_DATA]" at bounding box center [135, 612] width 188 height 13
type input "State's Attorney - [GEOGRAPHIC_DATA]"
type input "[STREET_ADDRESS]"
type input "[GEOGRAPHIC_DATA]"
select select "14"
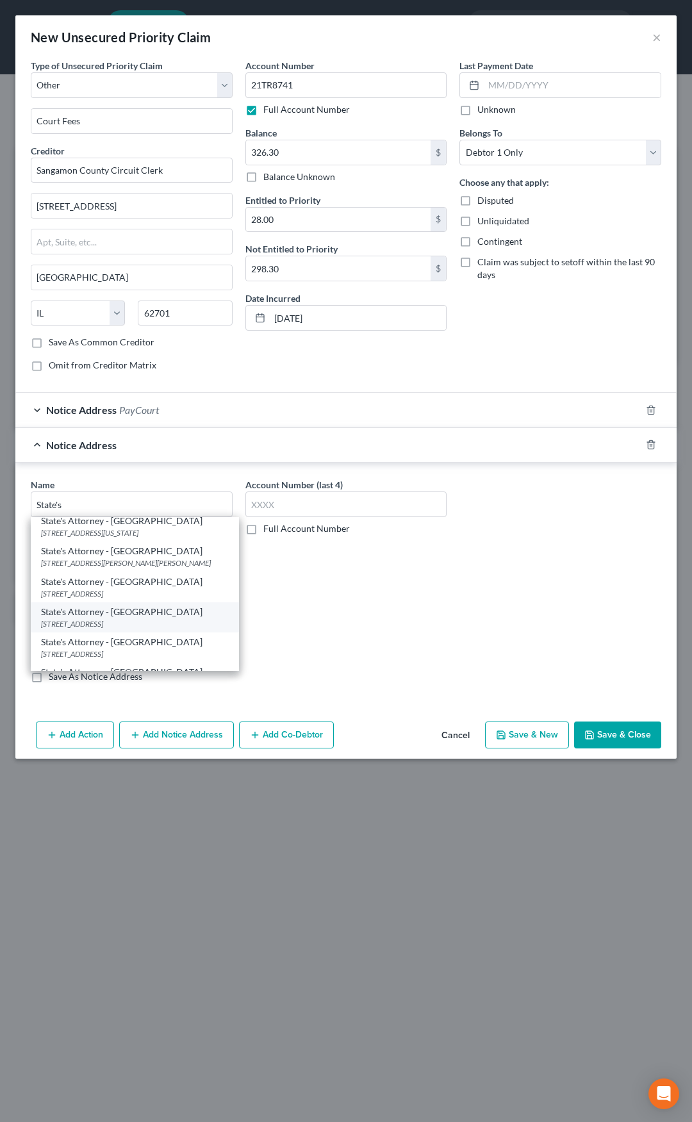
type input "62701"
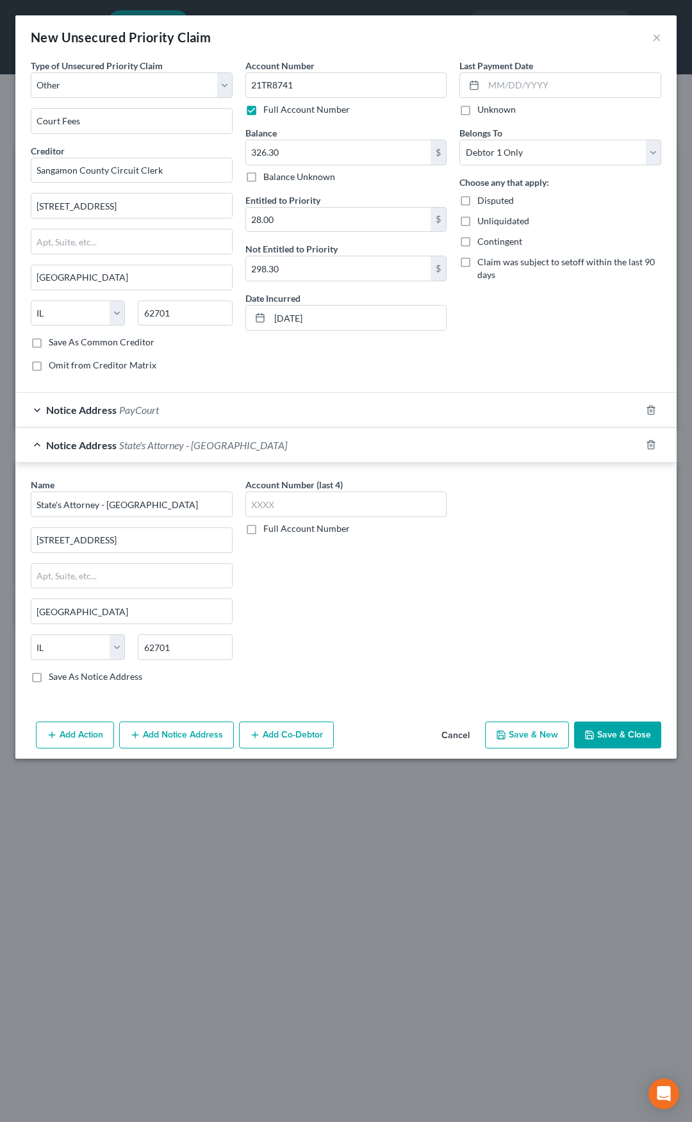
scroll to position [0, 0]
click at [231, 452] on div "Notice Address State's Attorney - [GEOGRAPHIC_DATA]" at bounding box center [328, 445] width 626 height 34
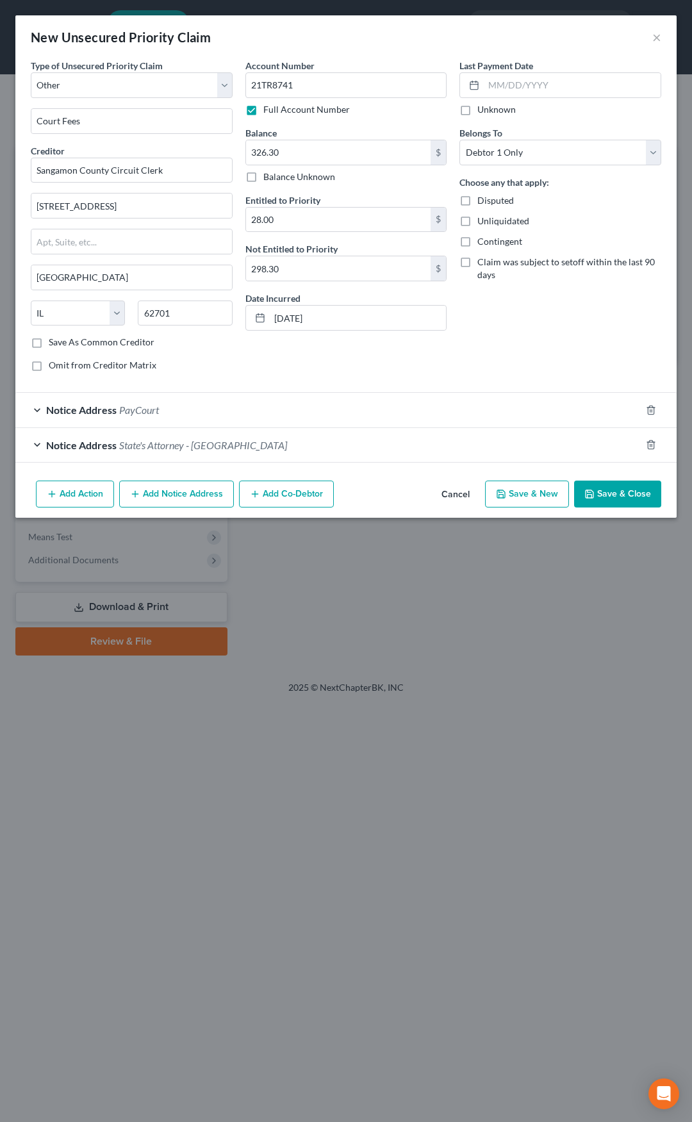
click at [603, 486] on button "Save & Close" at bounding box center [617, 494] width 87 height 27
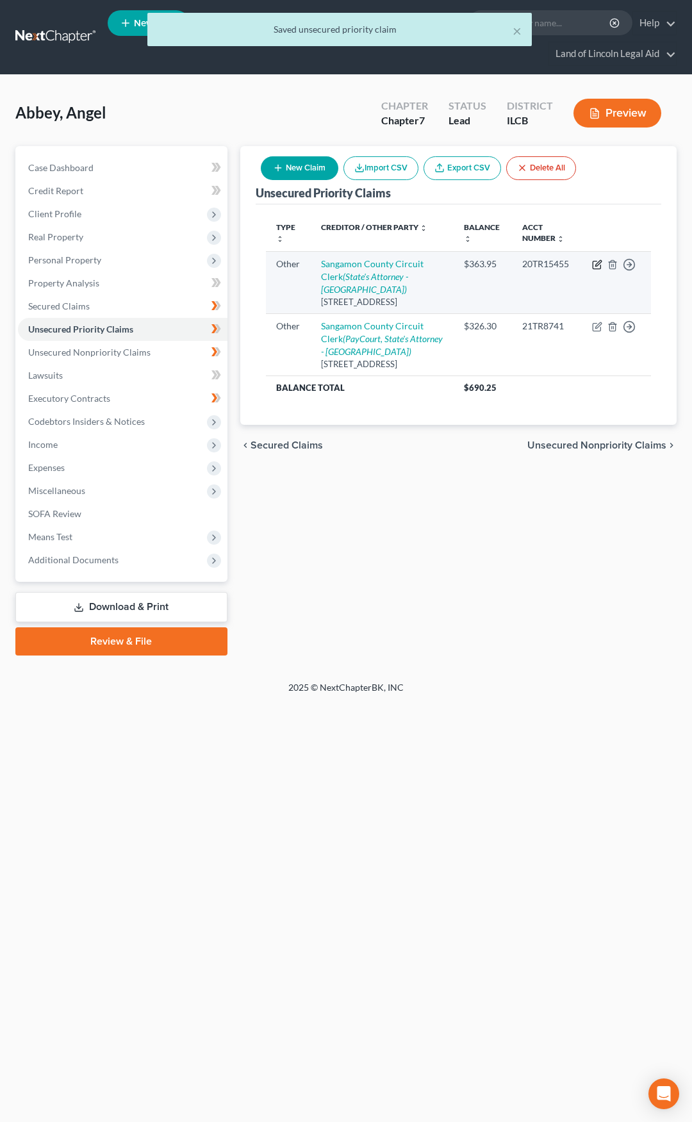
click at [599, 266] on icon "button" at bounding box center [597, 265] width 10 height 10
select select "9"
select select "14"
select select "0"
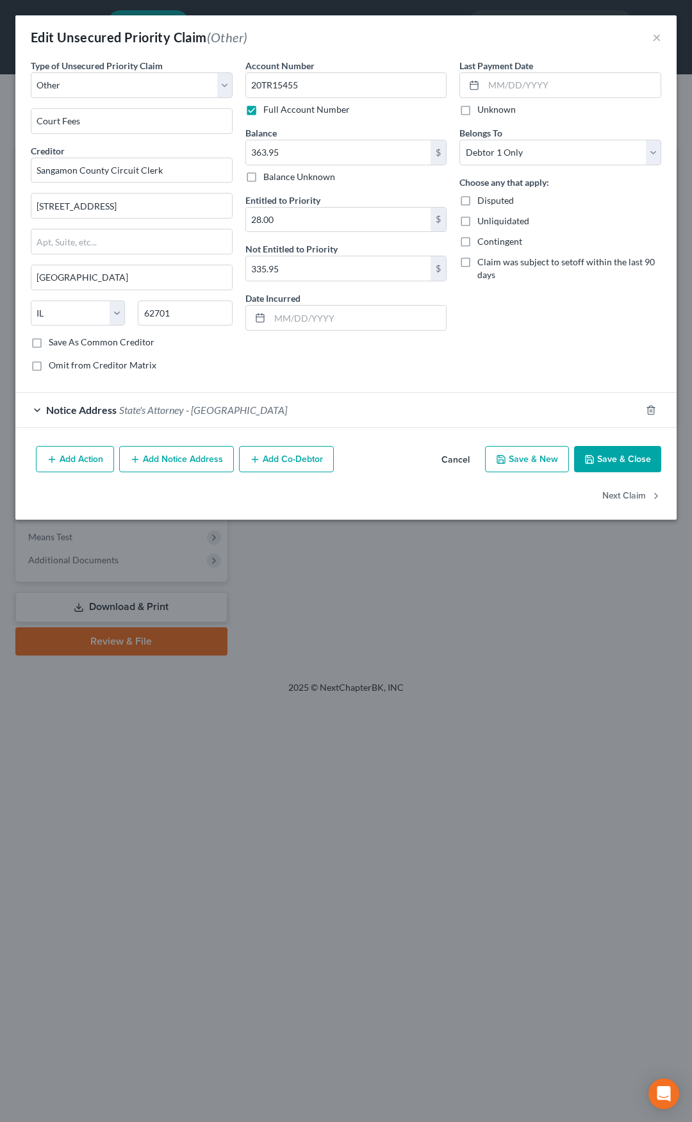
click at [155, 458] on button "Add Notice Address" at bounding box center [176, 459] width 115 height 27
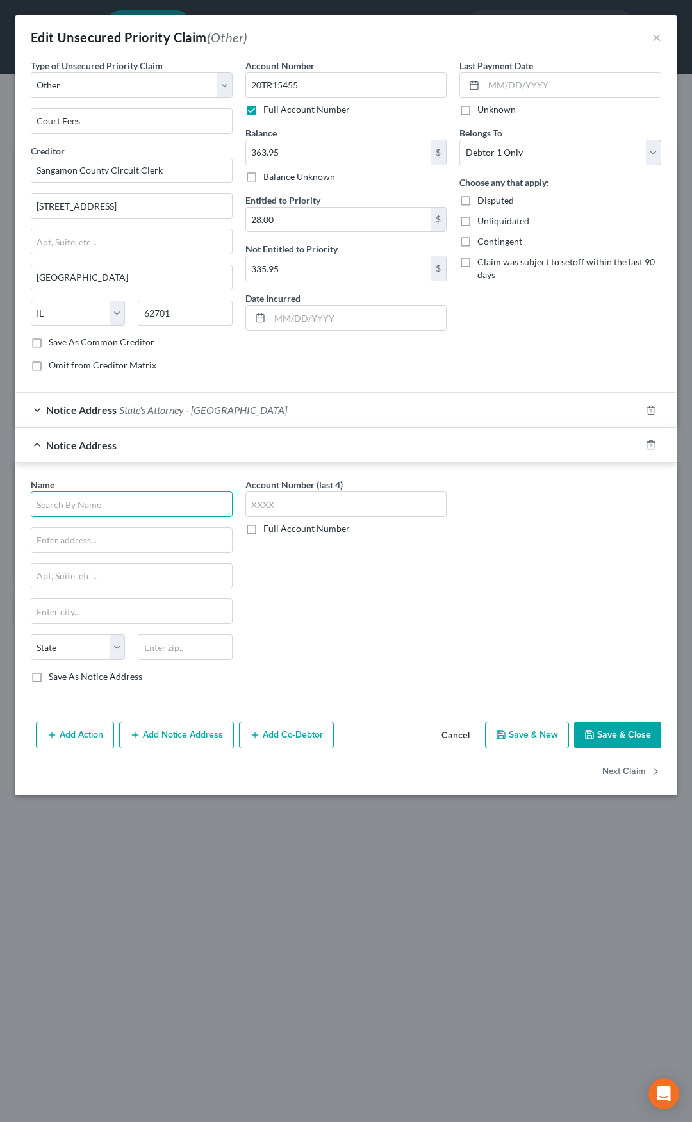
click at [131, 505] on input "text" at bounding box center [132, 505] width 202 height 26
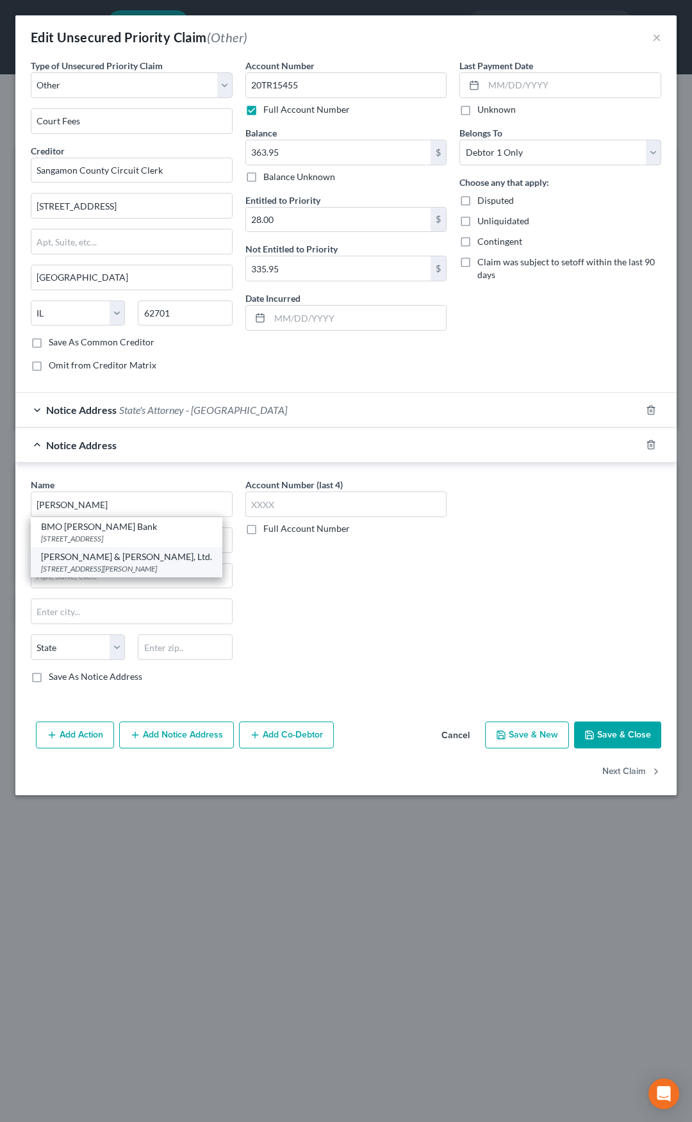
click at [115, 556] on div "[PERSON_NAME] & [PERSON_NAME], Ltd." at bounding box center [126, 557] width 171 height 13
type input "[PERSON_NAME] & [PERSON_NAME], Ltd."
type input "[STREET_ADDRESS][PERSON_NAME]"
type input "suite 400"
type input "[GEOGRAPHIC_DATA]"
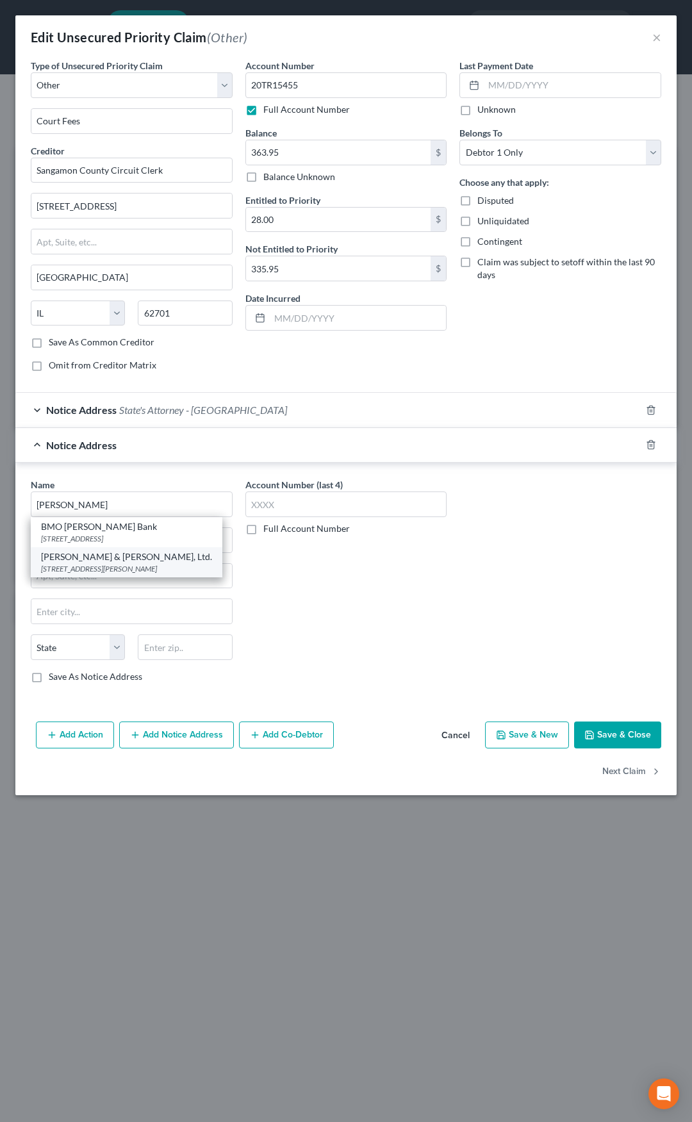
select select "14"
type input "60604"
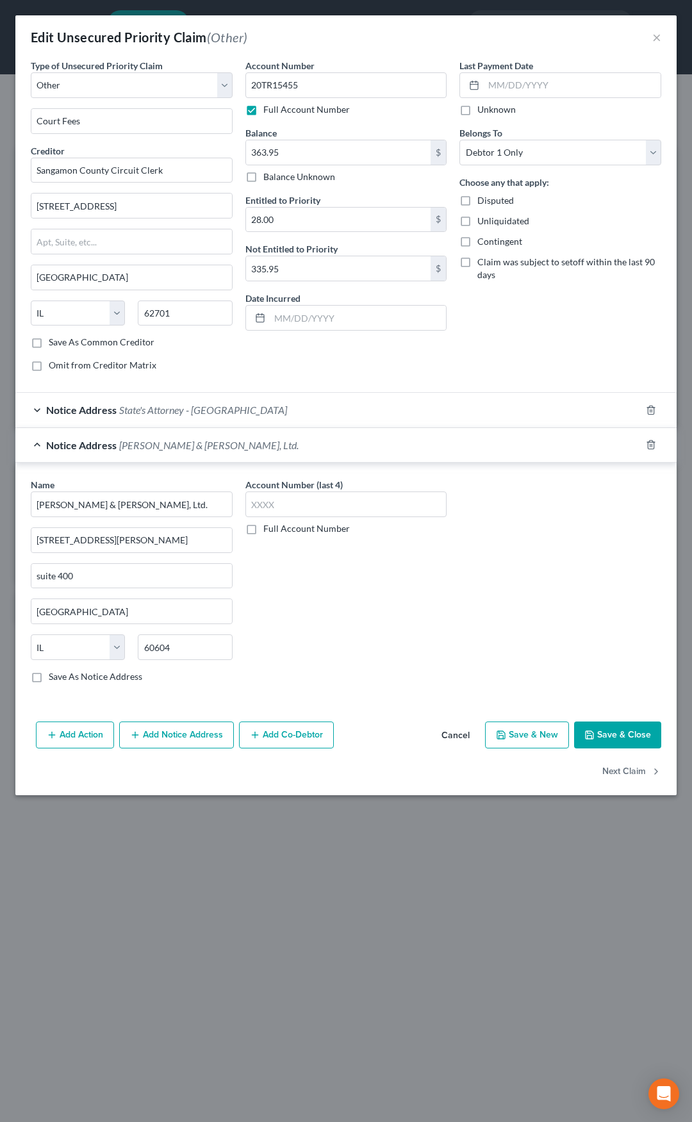
click at [336, 444] on div "Notice Address [PERSON_NAME] & [PERSON_NAME], Ltd." at bounding box center [328, 445] width 626 height 34
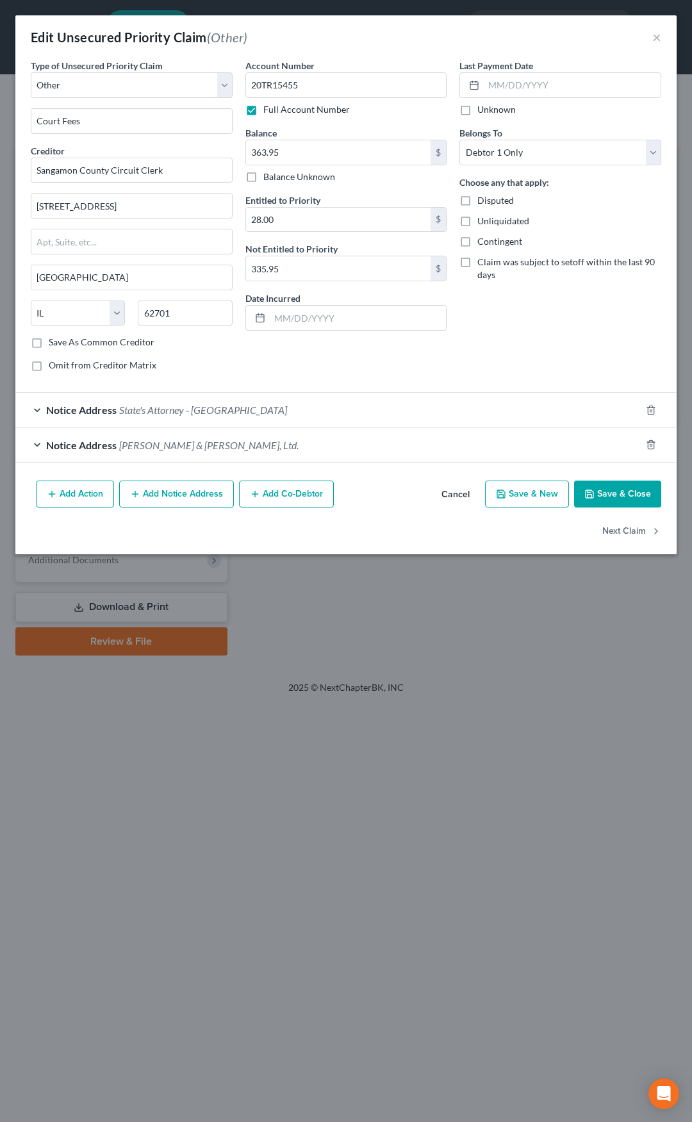
click at [597, 495] on button "Save & Close" at bounding box center [617, 494] width 87 height 27
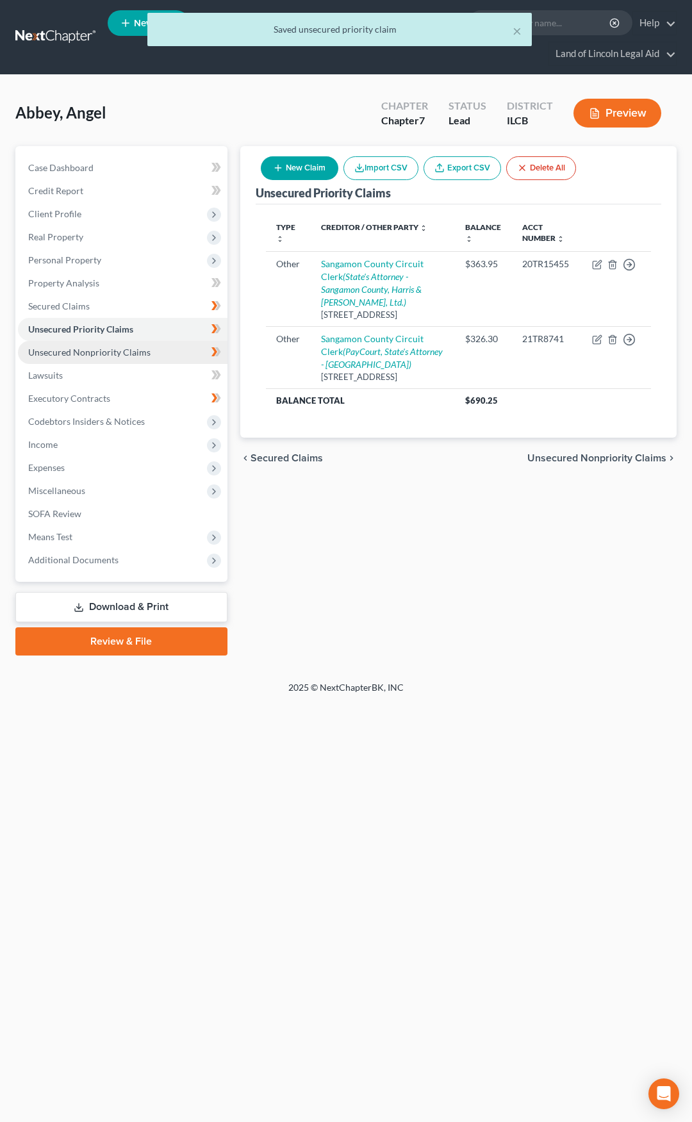
click at [186, 353] on link "Unsecured Nonpriority Claims" at bounding box center [123, 352] width 210 height 23
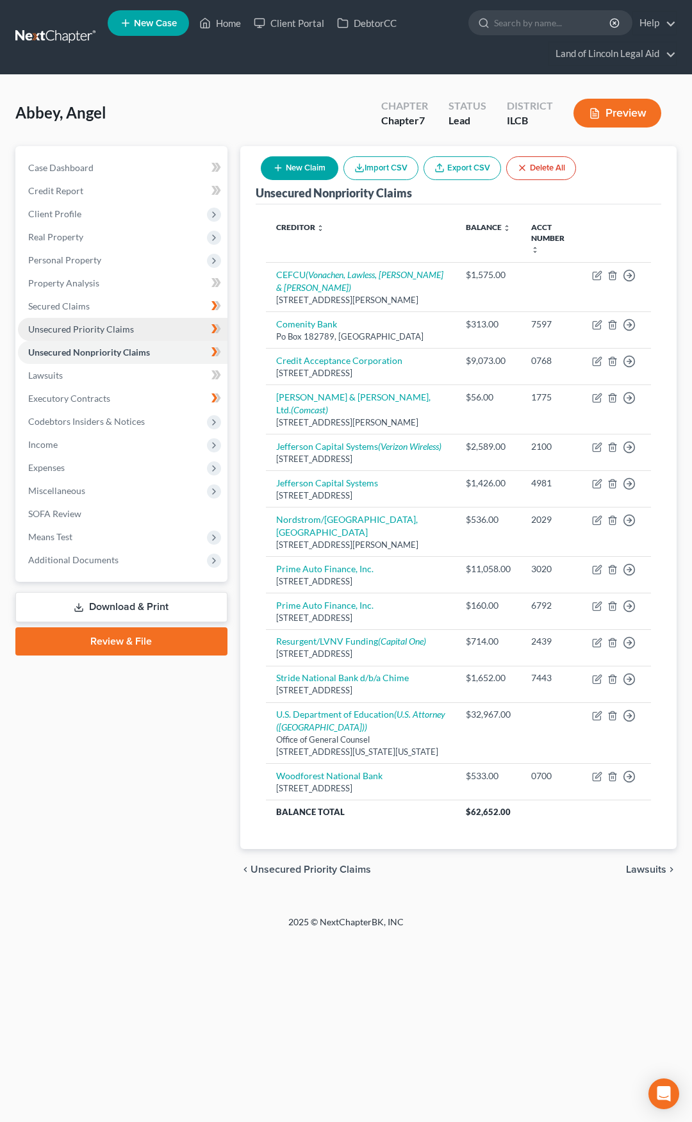
click at [156, 335] on link "Unsecured Priority Claims" at bounding box center [123, 329] width 210 height 23
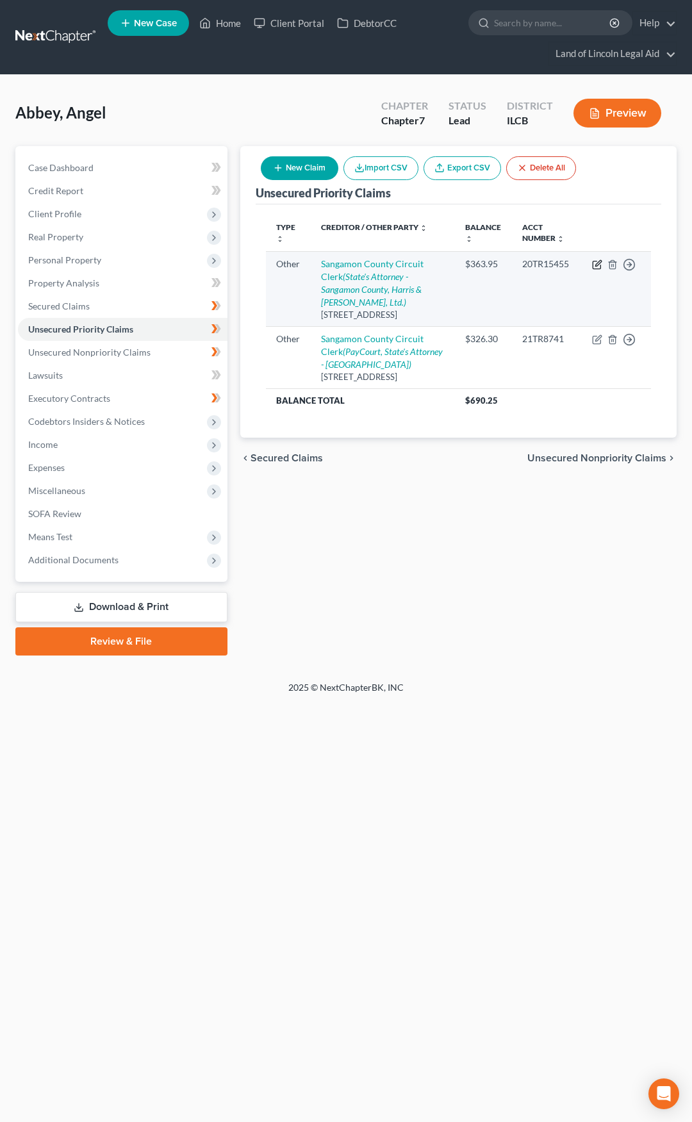
click at [593, 263] on icon "button" at bounding box center [597, 265] width 10 height 10
select select "9"
select select "14"
select select "0"
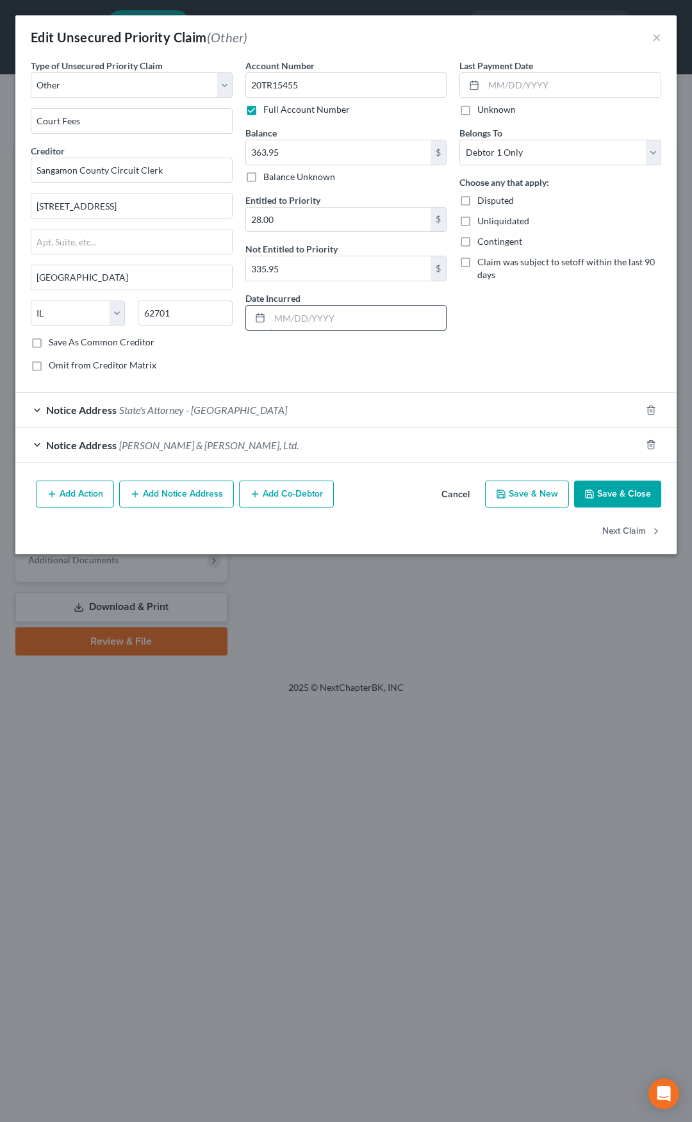
click at [298, 327] on input "text" at bounding box center [358, 318] width 177 height 24
type input "[DATE]"
click at [633, 502] on button "Save & Close" at bounding box center [617, 494] width 87 height 27
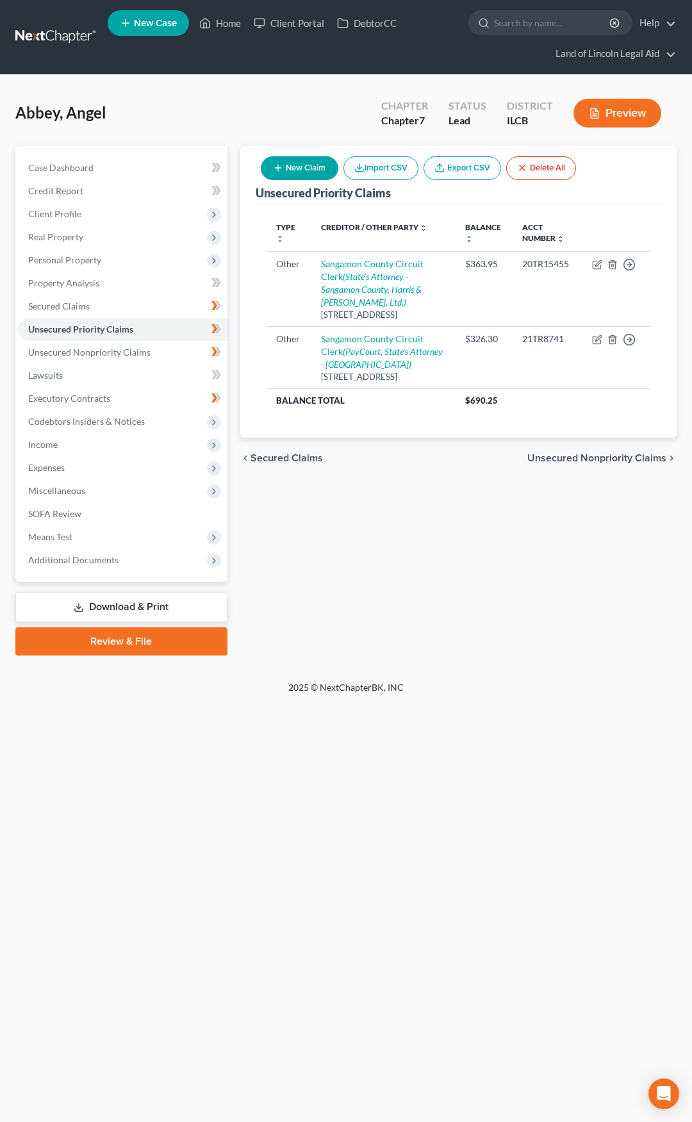
click at [288, 163] on button "New Claim" at bounding box center [300, 168] width 78 height 24
select select "0"
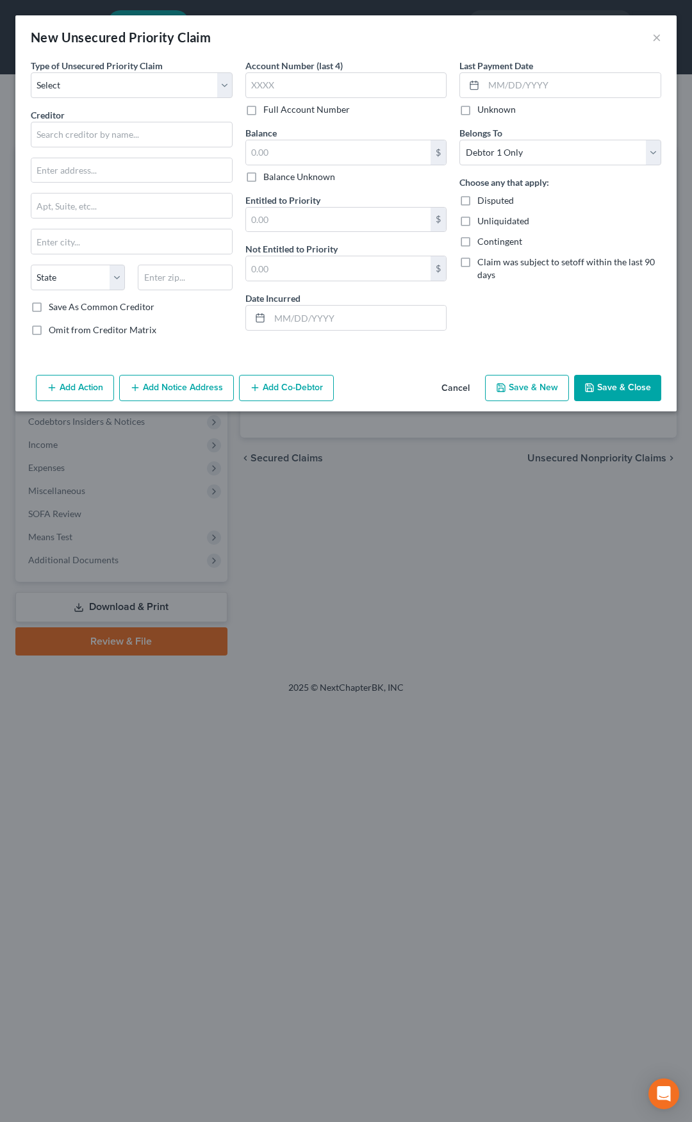
click at [125, 99] on div "Type of Unsecured Priority Claim * Select Taxes & Other Government Units Domest…" at bounding box center [131, 203] width 215 height 288
click at [120, 90] on select "Select Taxes & Other Government Units Domestic Support Obligations Extensions o…" at bounding box center [132, 85] width 202 height 26
select select "9"
click at [31, 72] on select "Select Taxes & Other Government Units Domestic Support Obligations Extensions o…" at bounding box center [132, 85] width 202 height 26
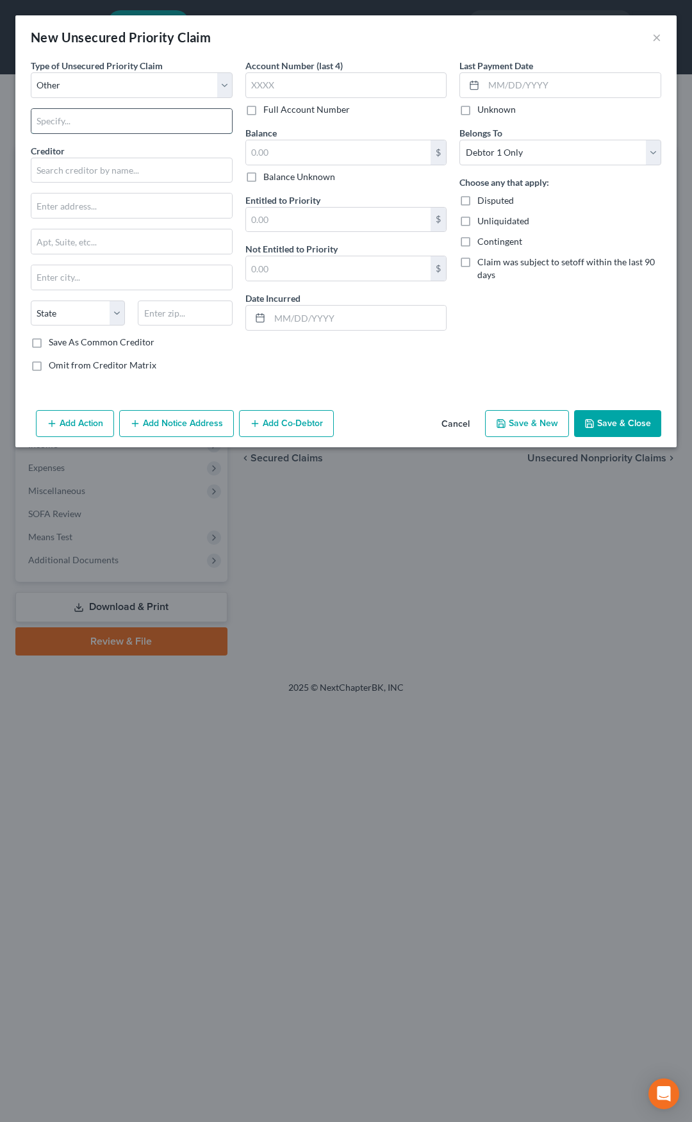
click at [78, 124] on input "text" at bounding box center [131, 121] width 201 height 24
click at [64, 119] on input "Court fine" at bounding box center [131, 121] width 201 height 24
type input "Court Fine"
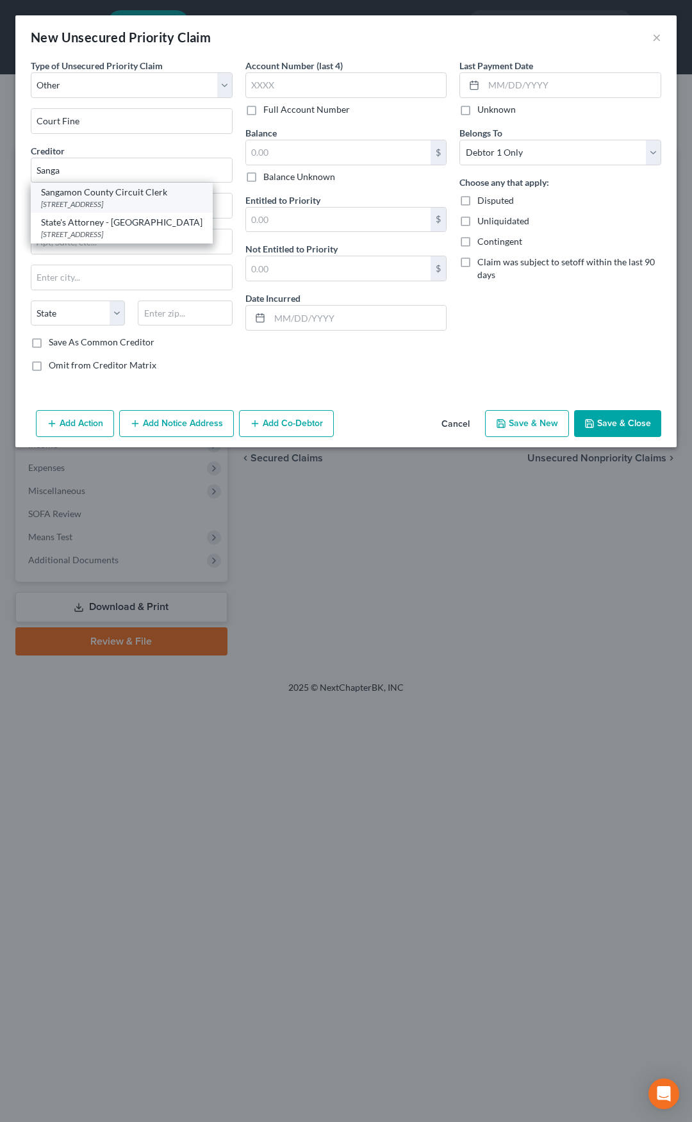
click at [96, 194] on div "Sangamon County Circuit Clerk" at bounding box center [122, 192] width 162 height 13
type input "Sangamon County Circuit Clerk"
type input "[STREET_ADDRESS]"
type input "[GEOGRAPHIC_DATA]"
select select "14"
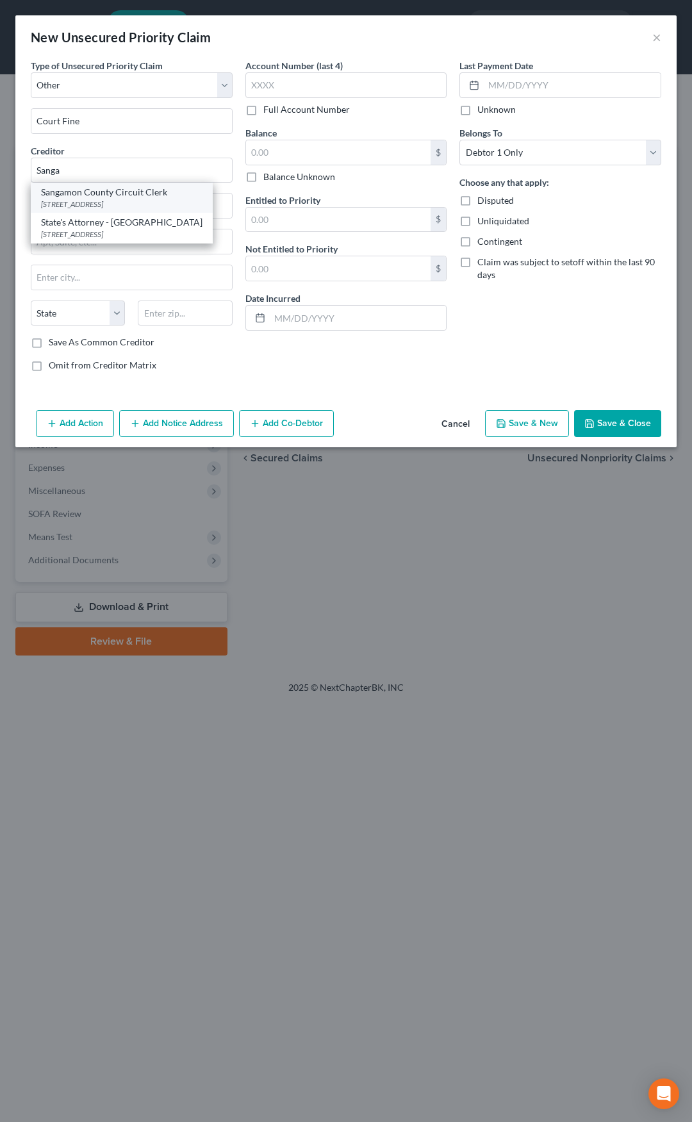
type input "62701"
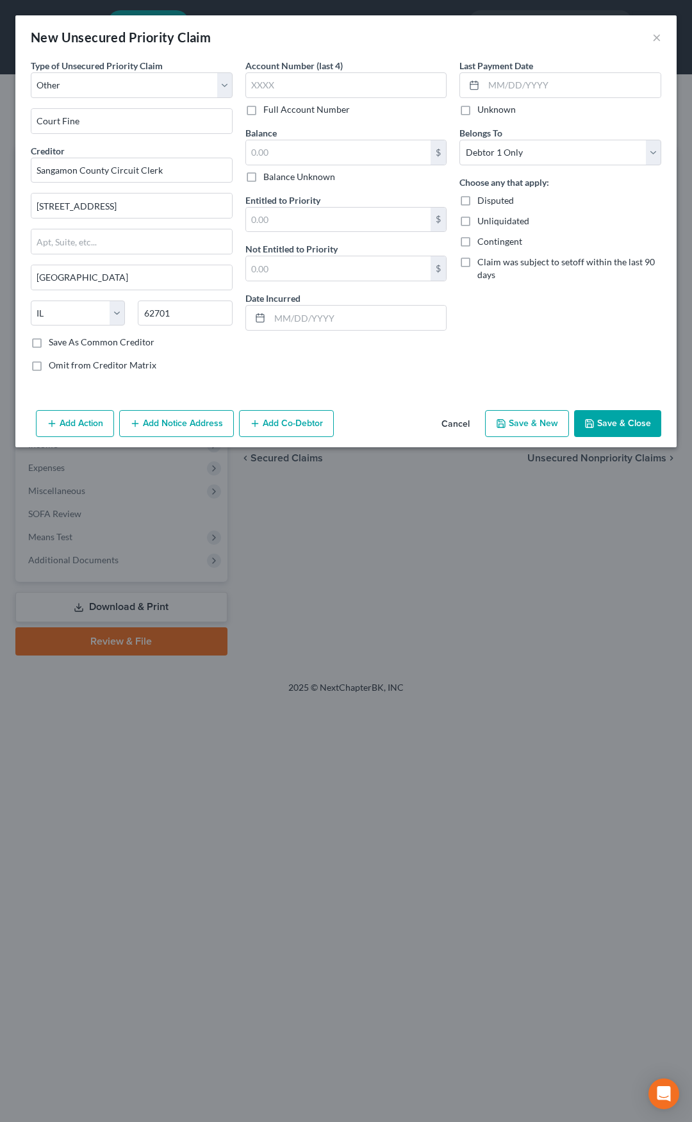
click at [263, 109] on label "Full Account Number" at bounding box center [306, 109] width 87 height 13
click at [269, 109] on input "Full Account Number" at bounding box center [273, 107] width 8 height 8
click at [267, 92] on input "text" at bounding box center [346, 85] width 202 height 26
type input "21TR8742"
click at [281, 145] on input "text" at bounding box center [338, 152] width 185 height 24
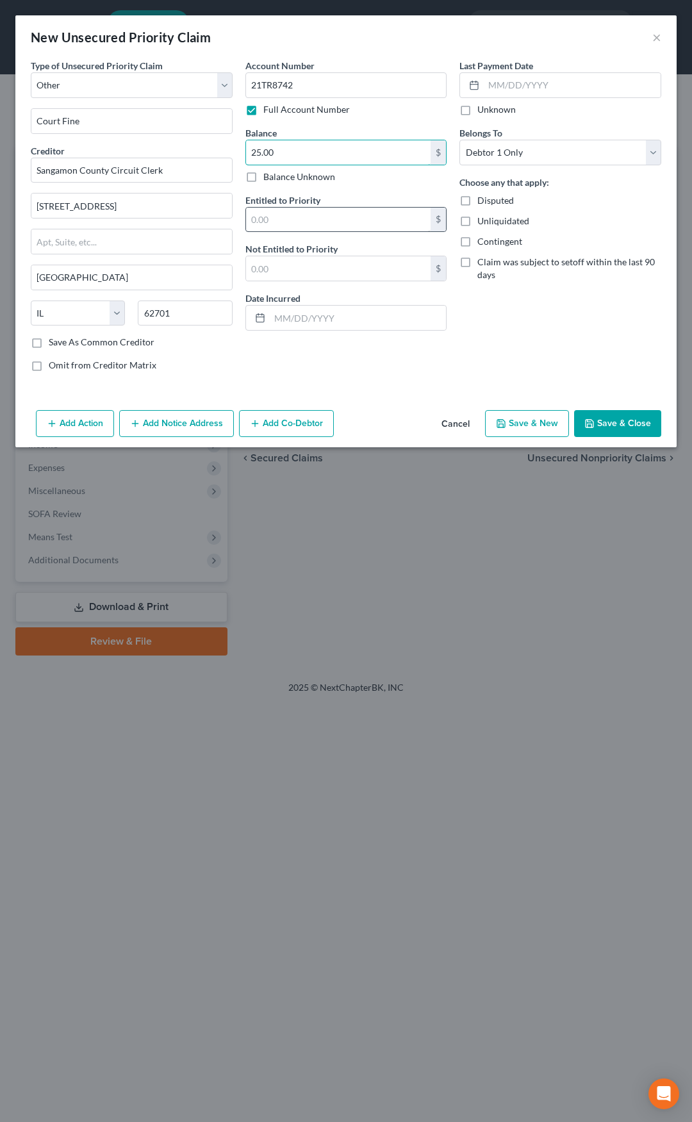
type input "25.00"
click at [273, 222] on input "text" at bounding box center [338, 220] width 185 height 24
type input "25.00"
click at [270, 270] on input "text" at bounding box center [338, 268] width 185 height 24
type input "0"
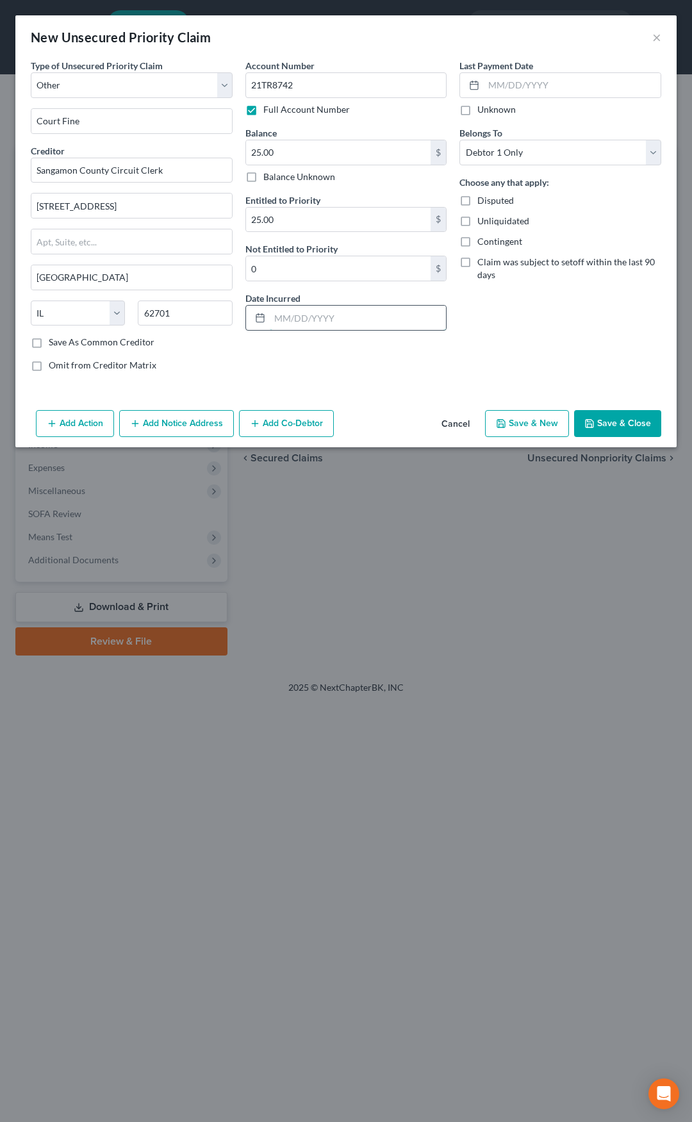
click at [309, 319] on input "text" at bounding box center [358, 318] width 177 height 24
type input "[DATE]"
click at [176, 423] on button "Add Notice Address" at bounding box center [176, 423] width 115 height 27
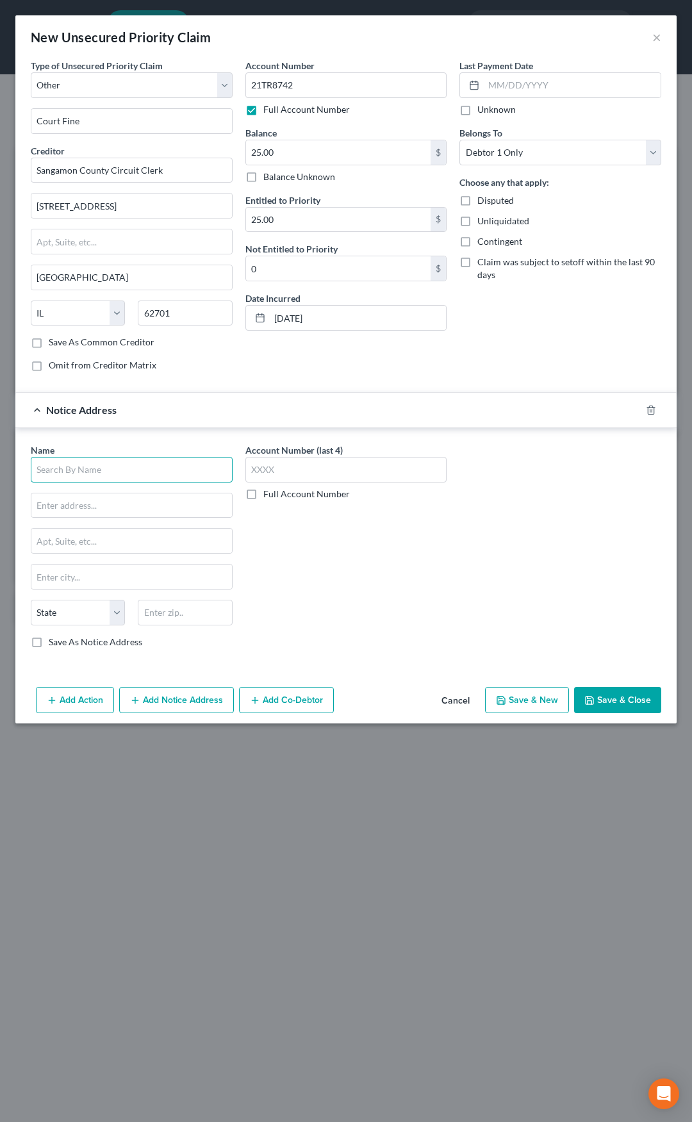
click at [144, 470] on input "text" at bounding box center [132, 470] width 202 height 26
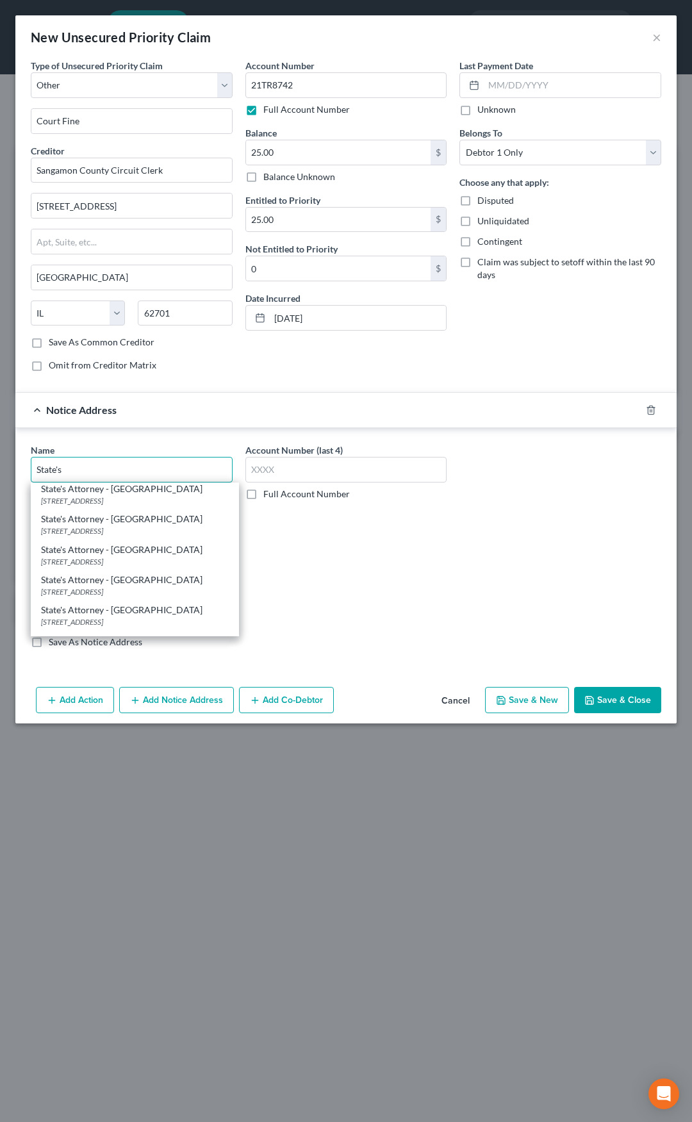
scroll to position [385, 0]
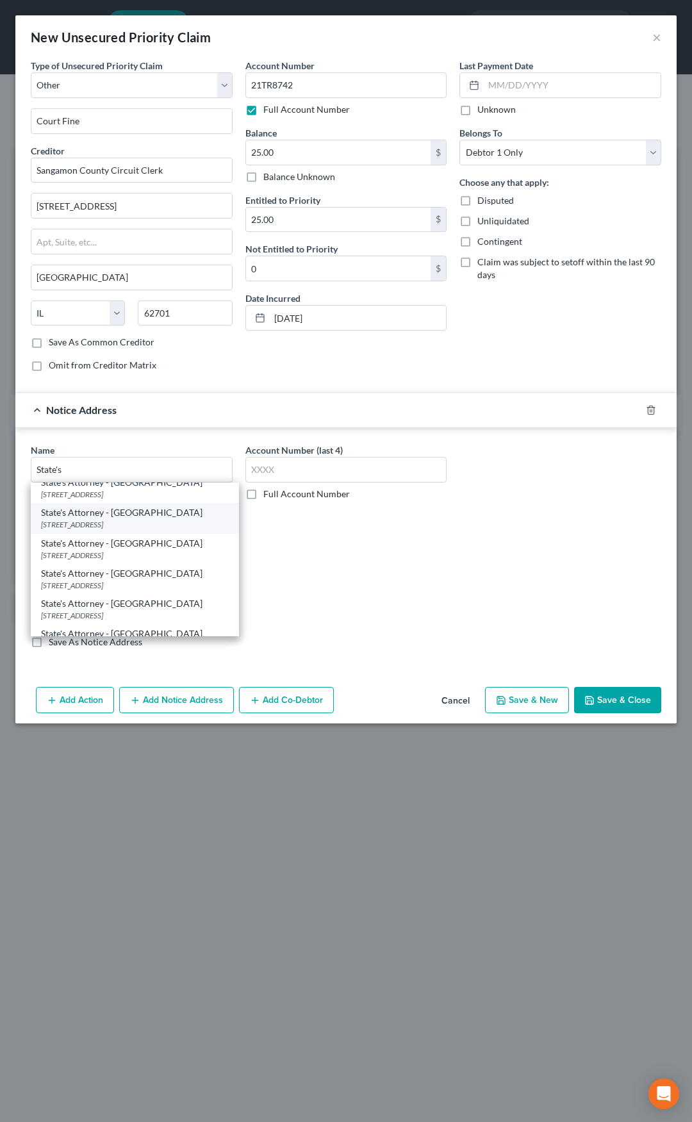
click at [160, 519] on div "[STREET_ADDRESS]" at bounding box center [135, 524] width 188 height 11
type input "State's Attorney - [GEOGRAPHIC_DATA]"
type input "[STREET_ADDRESS]"
type input "[GEOGRAPHIC_DATA]"
select select "14"
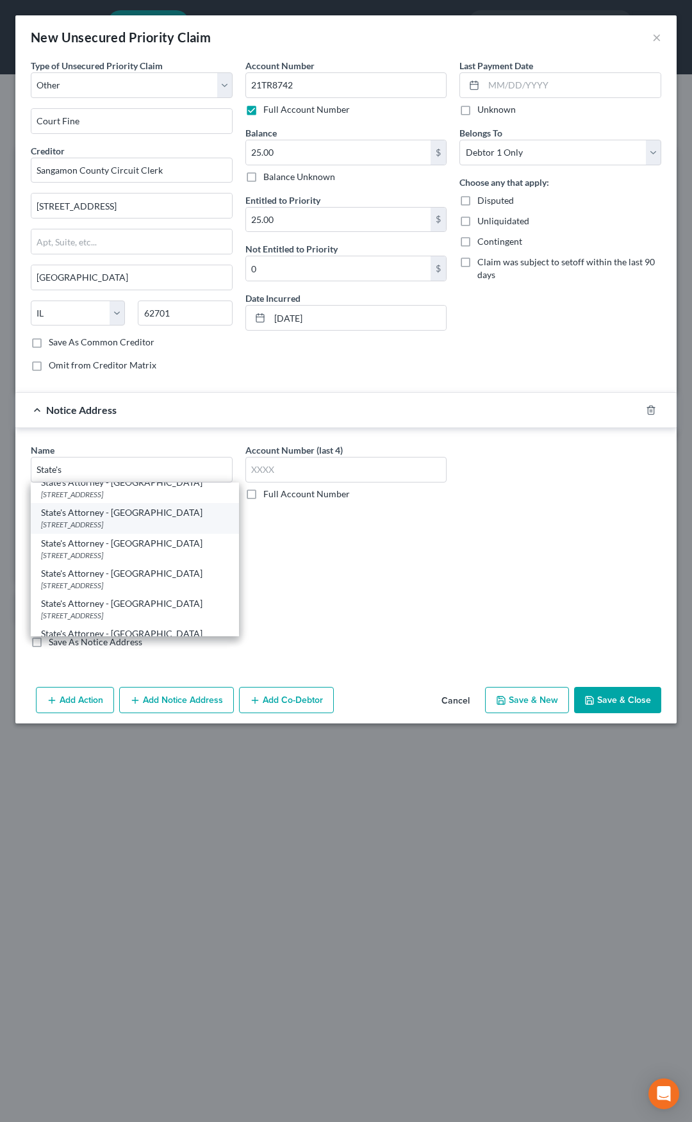
type input "62701"
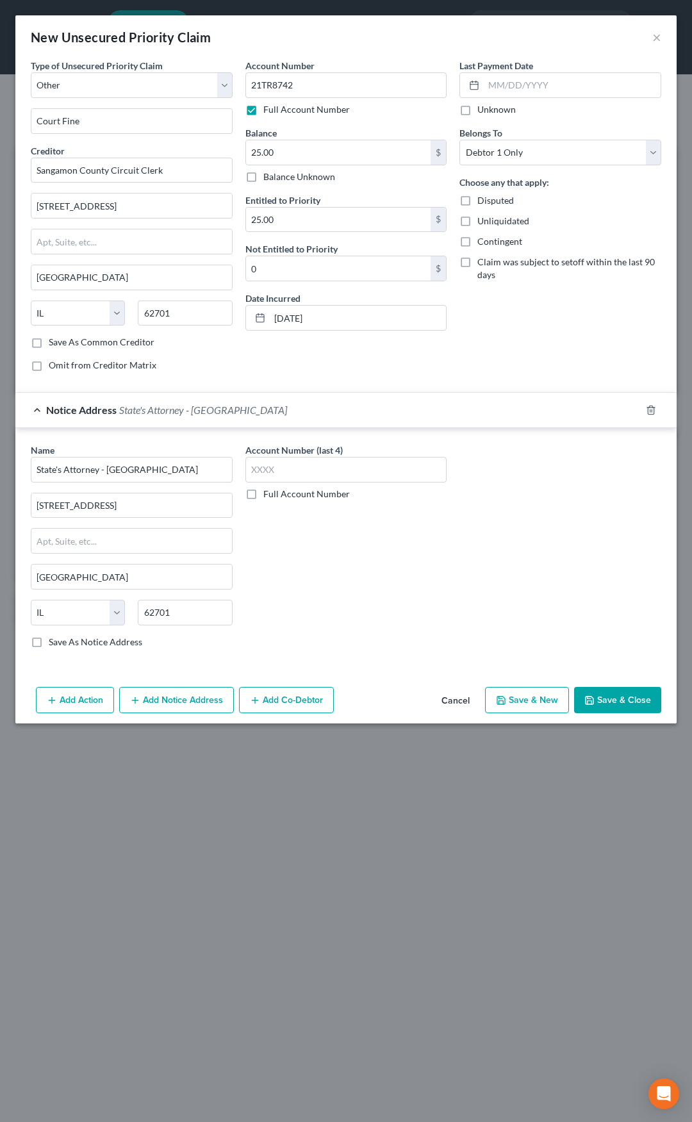
scroll to position [0, 0]
click at [236, 409] on span "State's Attorney - [GEOGRAPHIC_DATA]" at bounding box center [203, 410] width 168 height 12
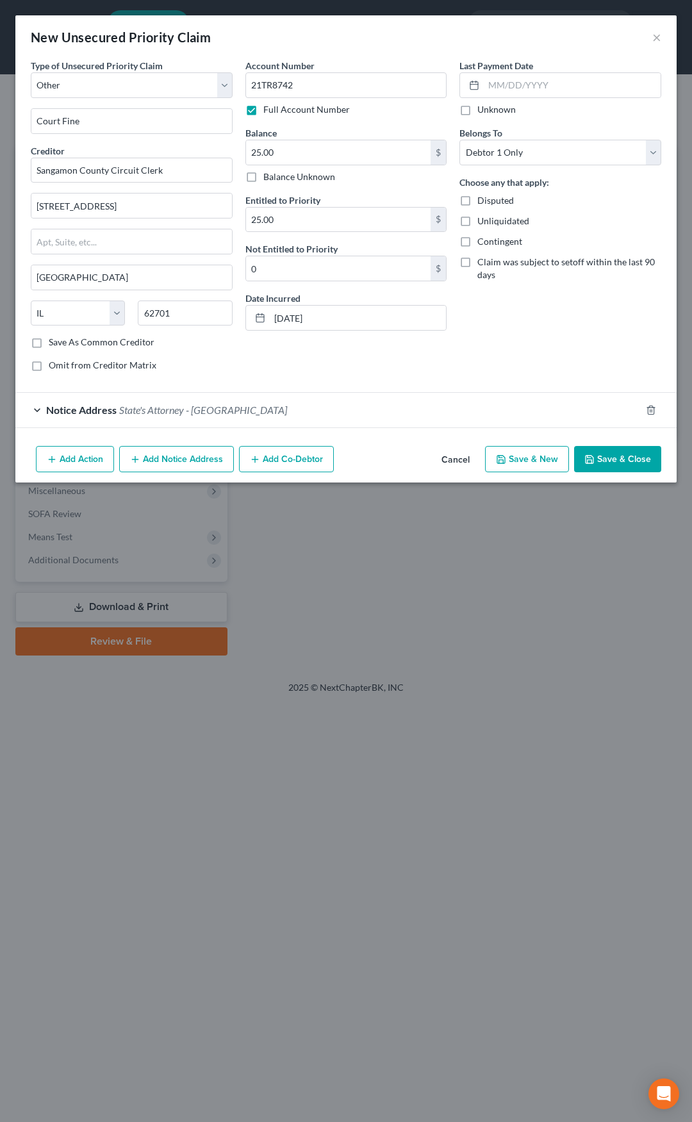
click at [609, 457] on button "Save & Close" at bounding box center [617, 459] width 87 height 27
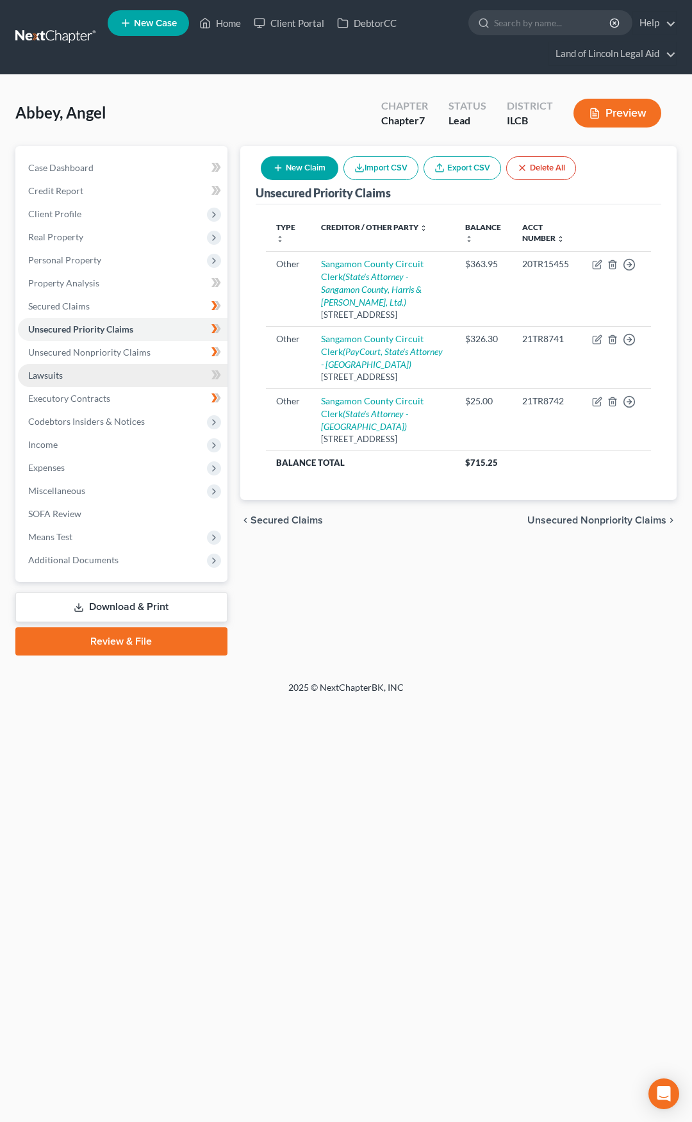
click at [134, 374] on link "Lawsuits" at bounding box center [123, 375] width 210 height 23
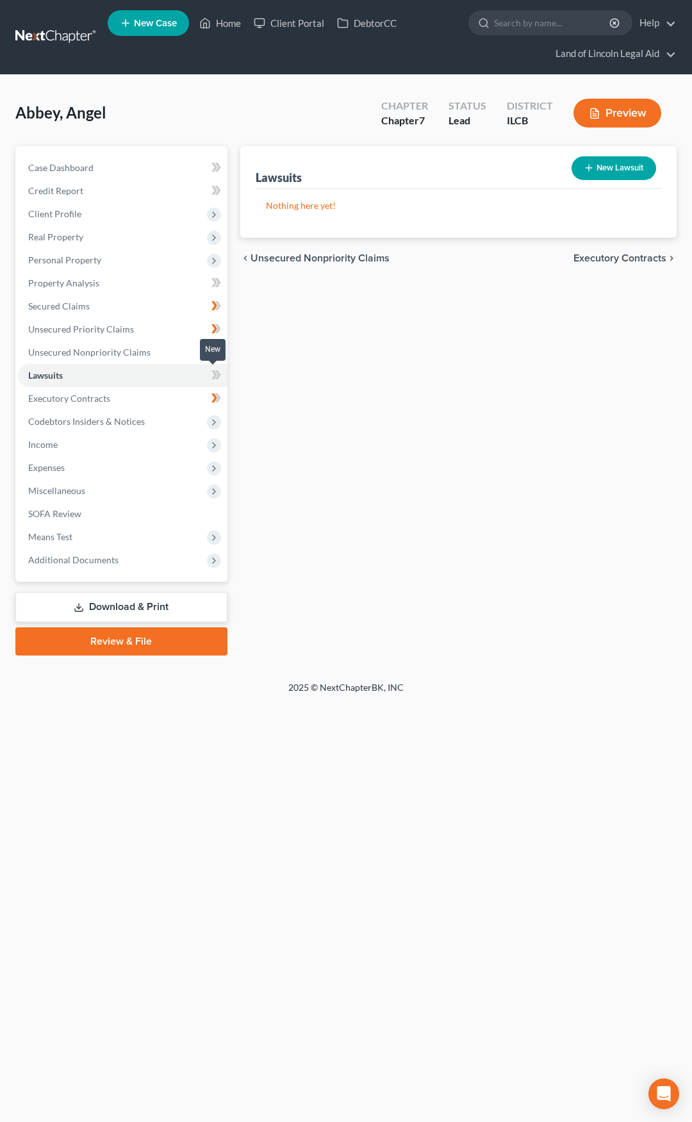
click at [220, 376] on icon at bounding box center [216, 375] width 10 height 16
click at [592, 178] on button "New Lawsuit" at bounding box center [614, 168] width 85 height 24
select select "0"
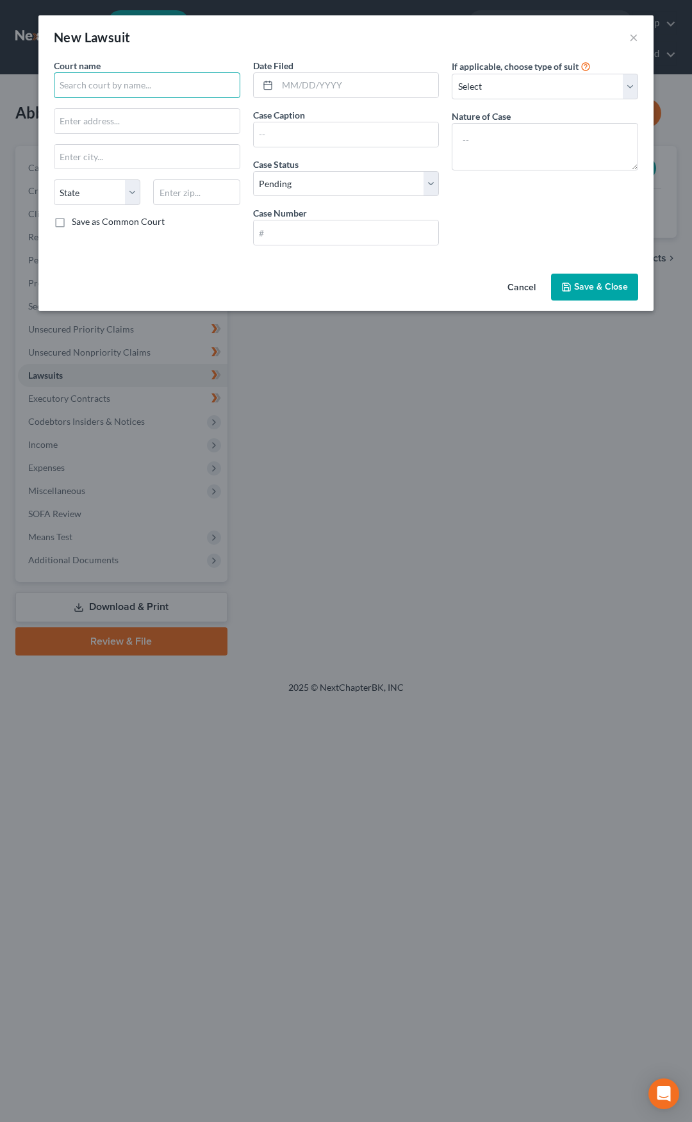
click at [158, 85] on input "text" at bounding box center [147, 85] width 187 height 26
click at [127, 110] on div "Sangamon County Court" at bounding box center [130, 107] width 133 height 13
type input "Sangamon County Court"
type input "[STREET_ADDRESS]"
type input "[GEOGRAPHIC_DATA]"
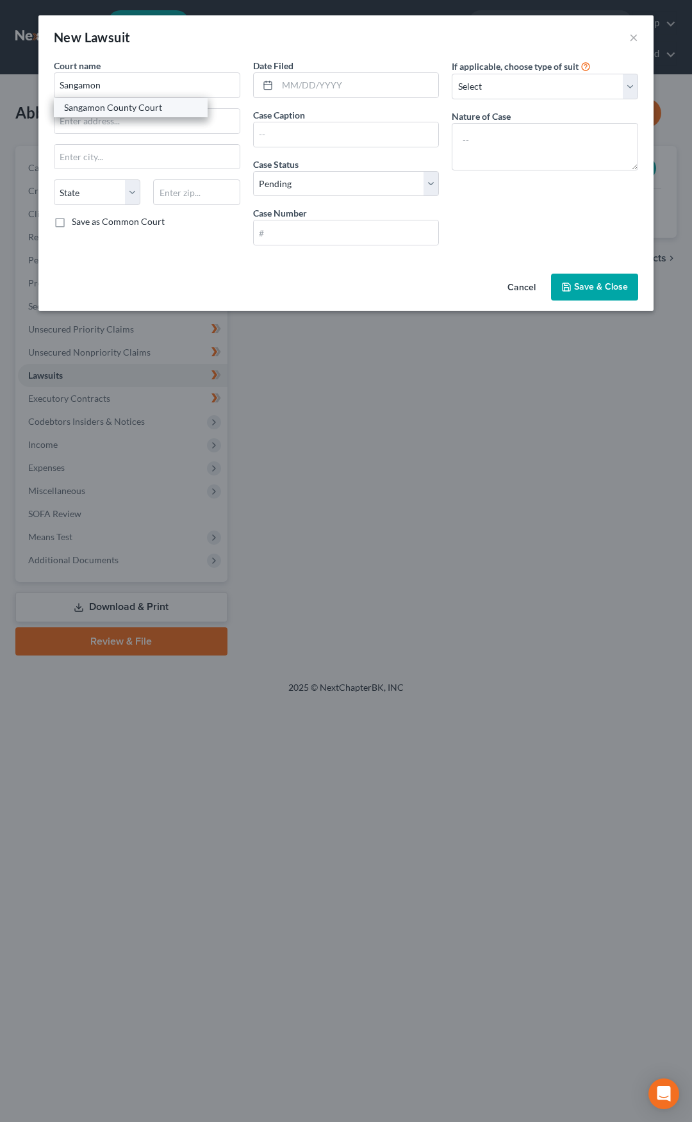
select select "14"
type input "62701"
click at [290, 88] on input "text" at bounding box center [359, 85] width 162 height 24
type input "[DATE]"
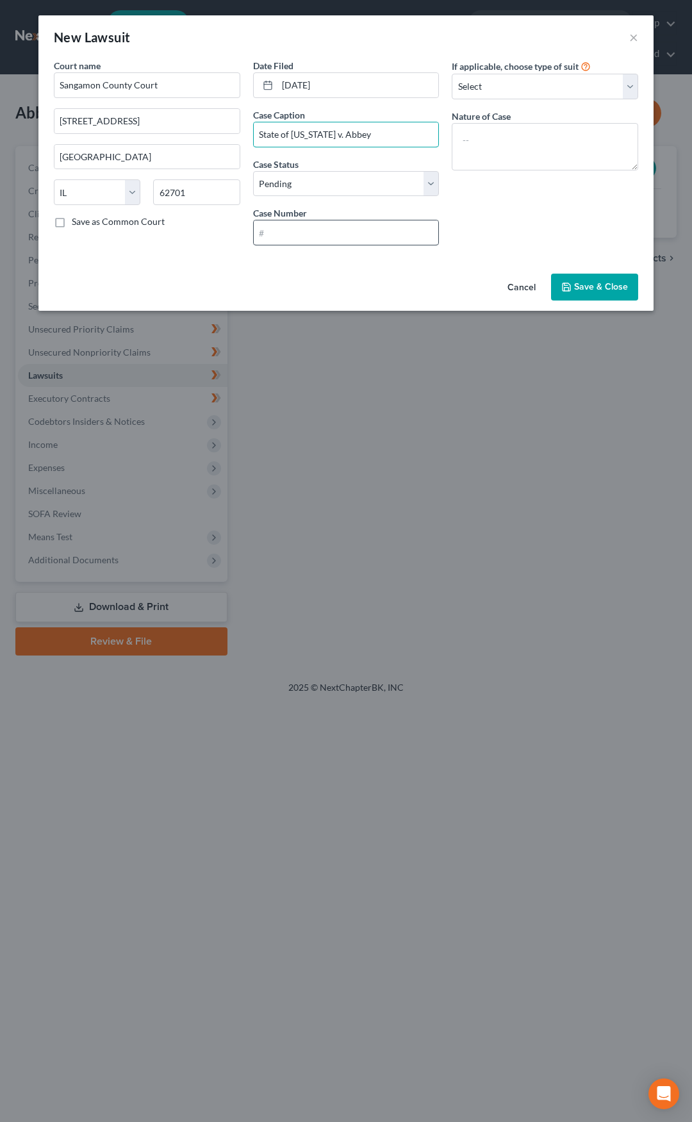
type input "State of [US_STATE] v. Abbey"
click at [295, 226] on input "text" at bounding box center [346, 232] width 185 height 24
type input "25-TR-6796"
click at [581, 288] on span "Save & Close" at bounding box center [601, 286] width 54 height 11
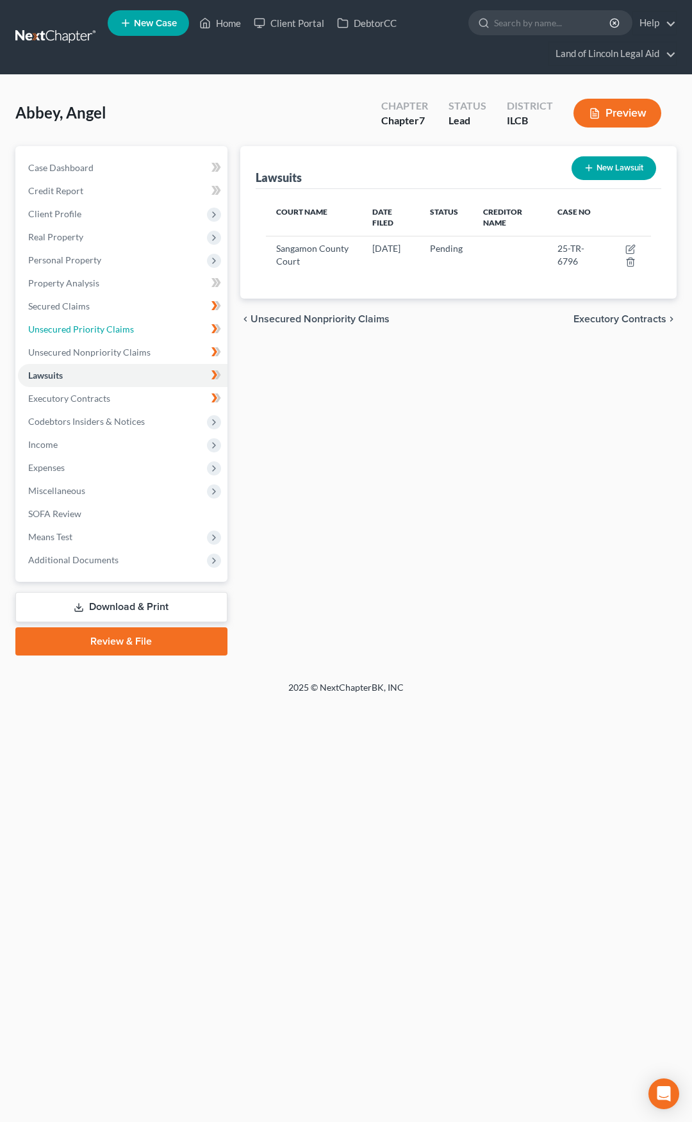
drag, startPoint x: 179, startPoint y: 333, endPoint x: 213, endPoint y: 333, distance: 33.3
click at [179, 333] on link "Unsecured Priority Claims" at bounding box center [123, 329] width 210 height 23
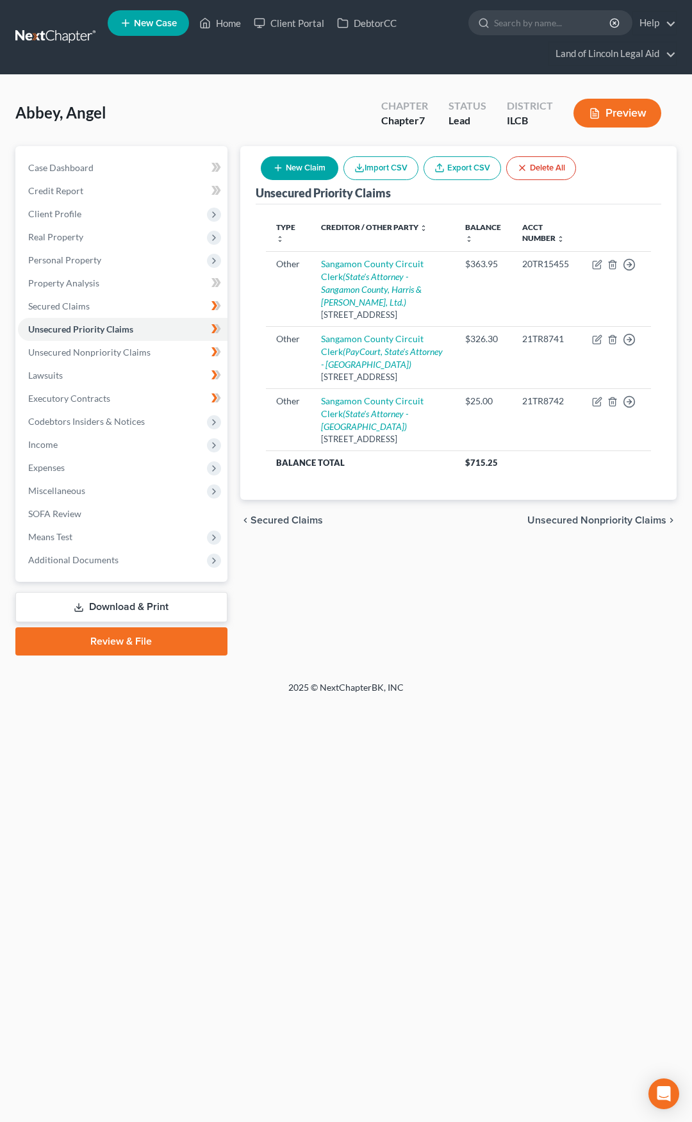
click at [298, 179] on button "New Claim" at bounding box center [300, 168] width 78 height 24
select select "0"
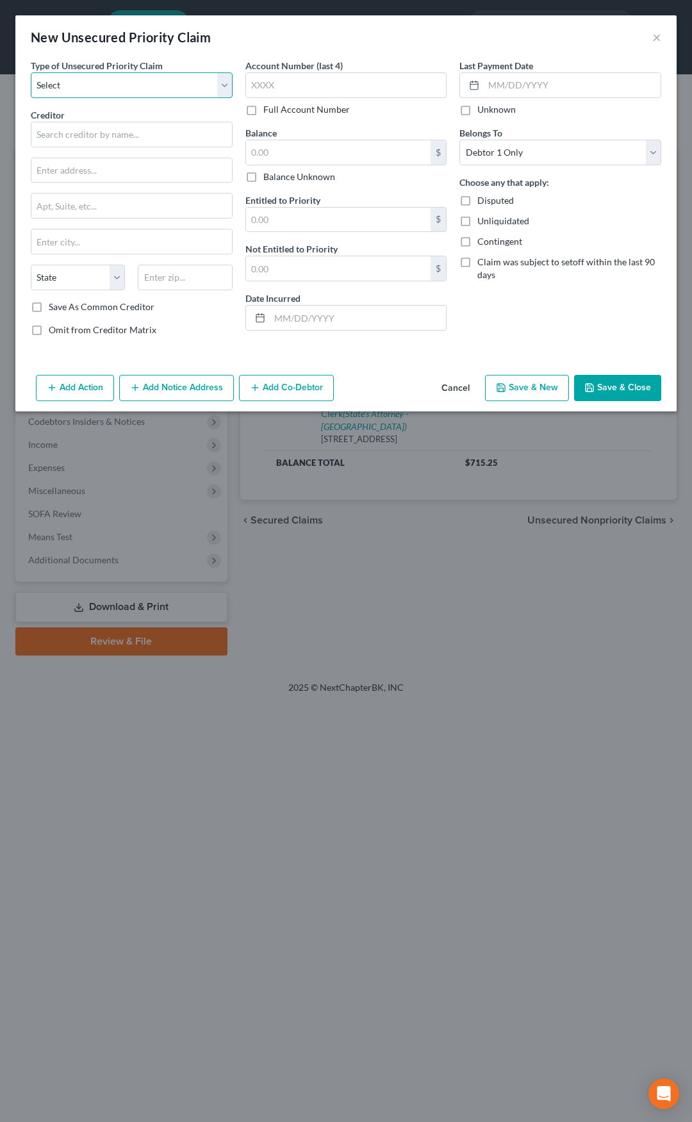
click at [131, 85] on select "Select Taxes & Other Government Units Domestic Support Obligations Extensions o…" at bounding box center [132, 85] width 202 height 26
select select "9"
click at [31, 72] on select "Select Taxes & Other Government Units Domestic Support Obligations Extensions o…" at bounding box center [132, 85] width 202 height 26
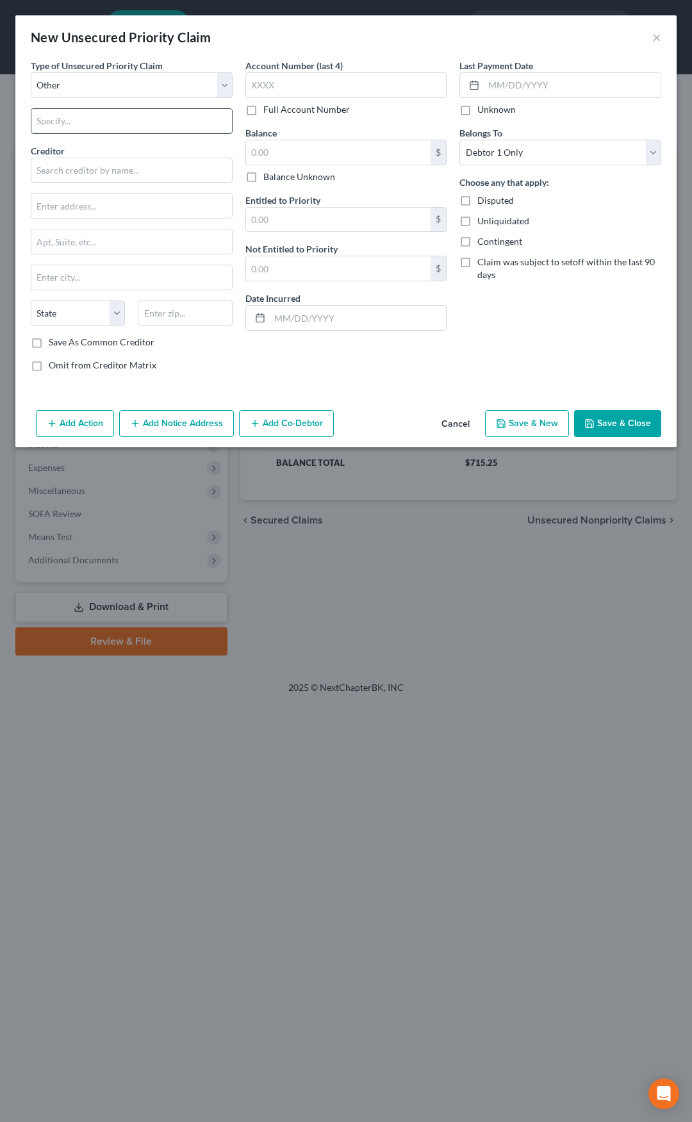
click at [94, 126] on input "text" at bounding box center [131, 121] width 201 height 24
type input "Court Fees"
click at [78, 166] on input "text" at bounding box center [132, 171] width 202 height 26
type input "Morgan County Circuit Court"
paste input "[STREET_ADDRESS]"
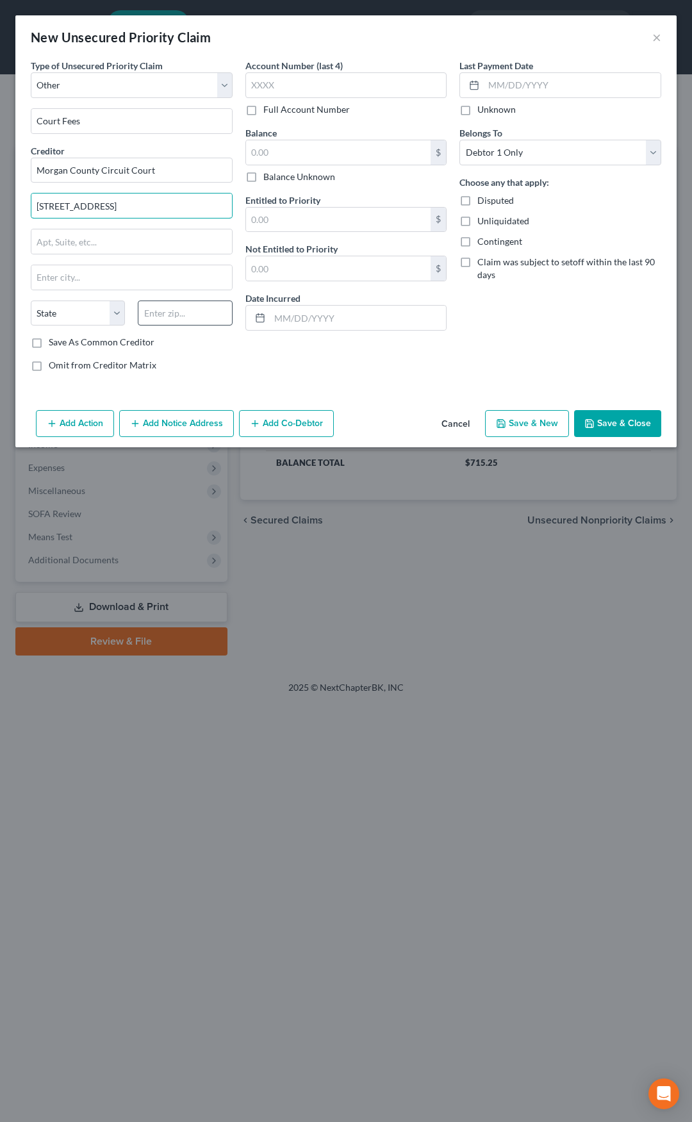
type input "[STREET_ADDRESS]"
click at [162, 310] on input "text" at bounding box center [185, 314] width 94 height 26
type input "62650"
type input "[GEOGRAPHIC_DATA]"
select select "14"
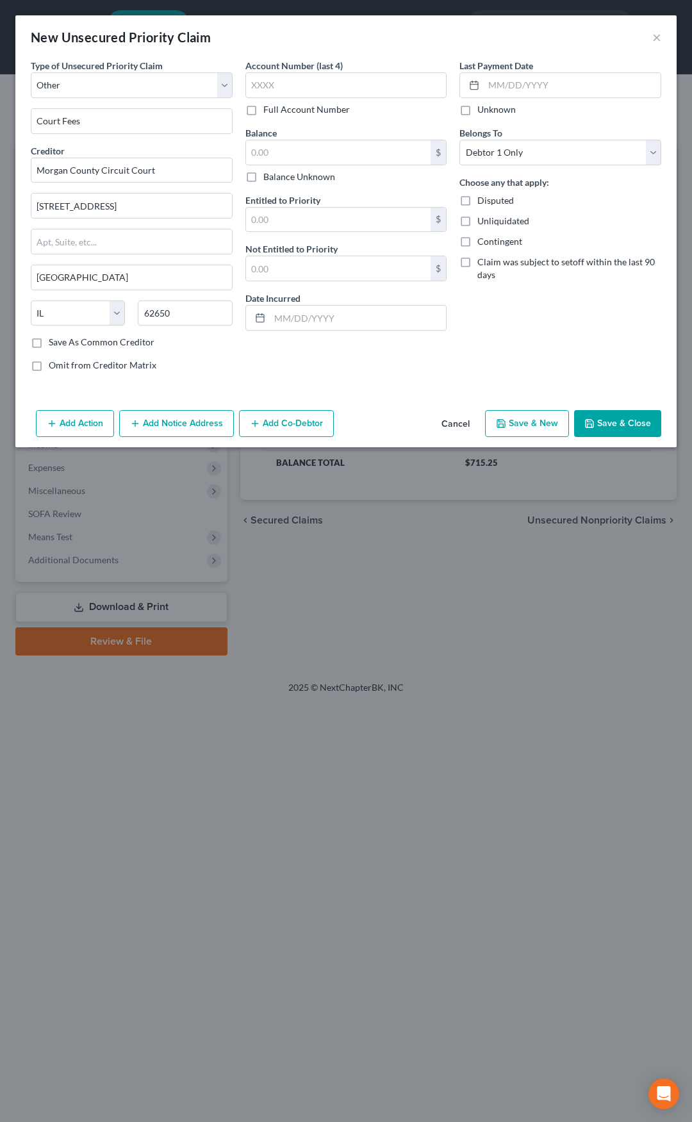
click at [49, 344] on label "Save As Common Creditor" at bounding box center [102, 342] width 106 height 13
click at [54, 344] on input "Save As Common Creditor" at bounding box center [58, 340] width 8 height 8
checkbox input "true"
click at [263, 116] on label "Full Account Number" at bounding box center [306, 109] width 87 height 13
click at [269, 112] on input "Full Account Number" at bounding box center [273, 107] width 8 height 8
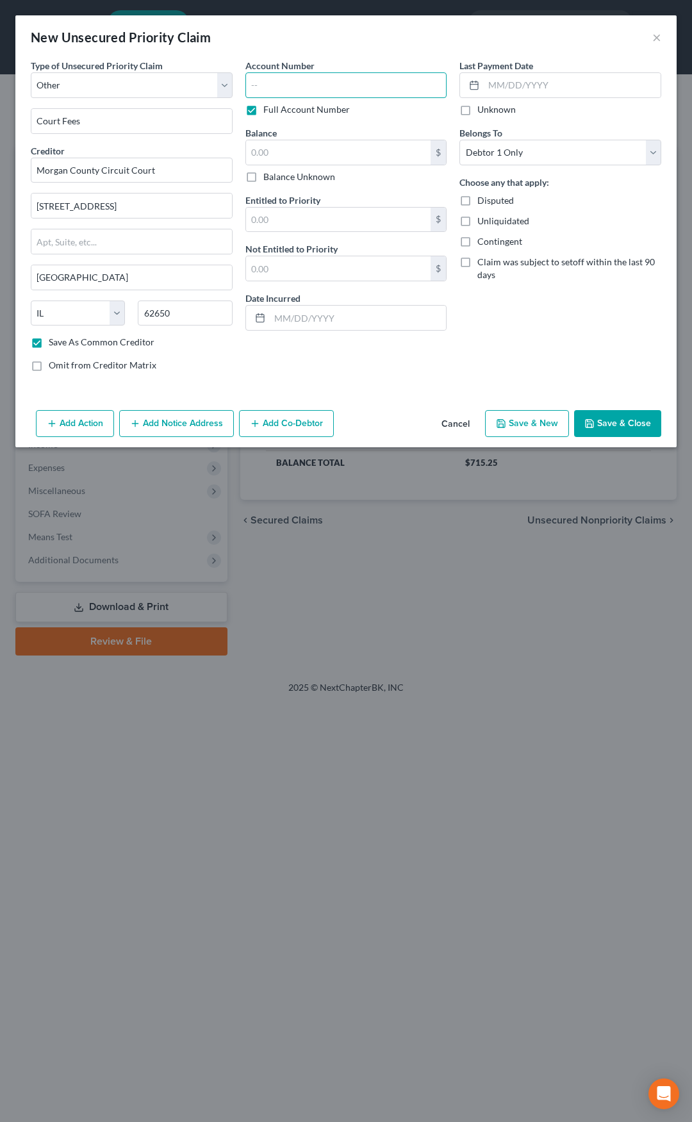
click at [282, 85] on input "text" at bounding box center [346, 85] width 202 height 26
type input "01TR1623"
click at [283, 145] on input "text" at bounding box center [338, 152] width 185 height 24
type input "442"
type input "222.50"
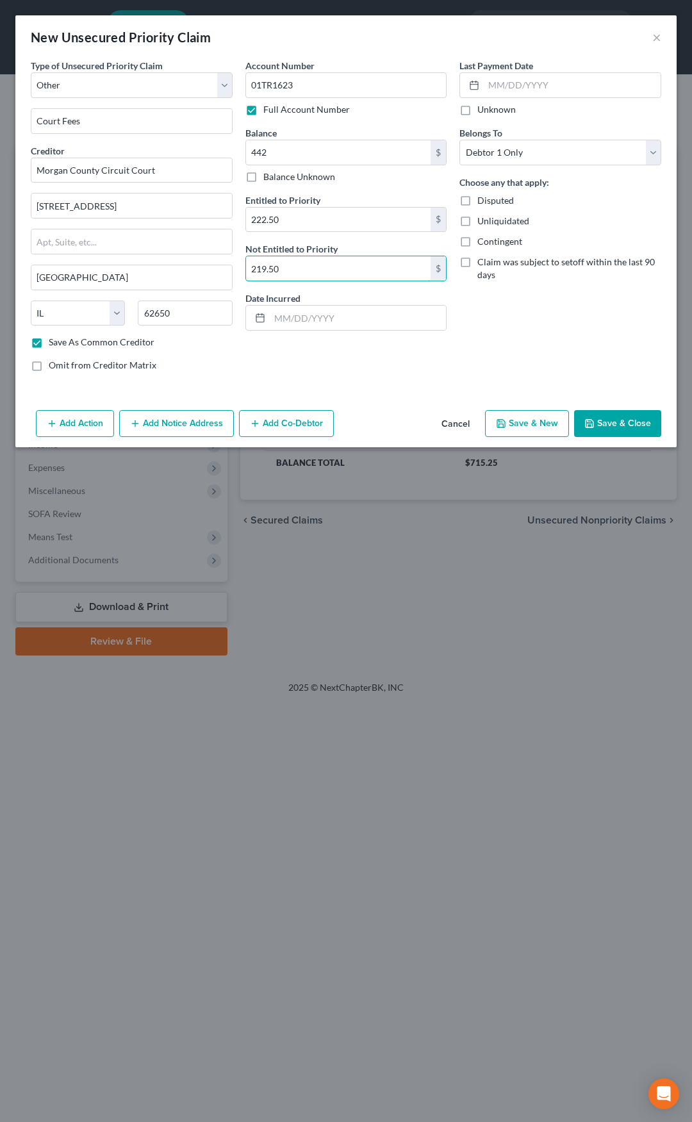
type input "219.50"
click at [310, 316] on input "text" at bounding box center [358, 318] width 177 height 24
type input "[DATE]"
click at [163, 426] on button "Add Notice Address" at bounding box center [176, 423] width 115 height 27
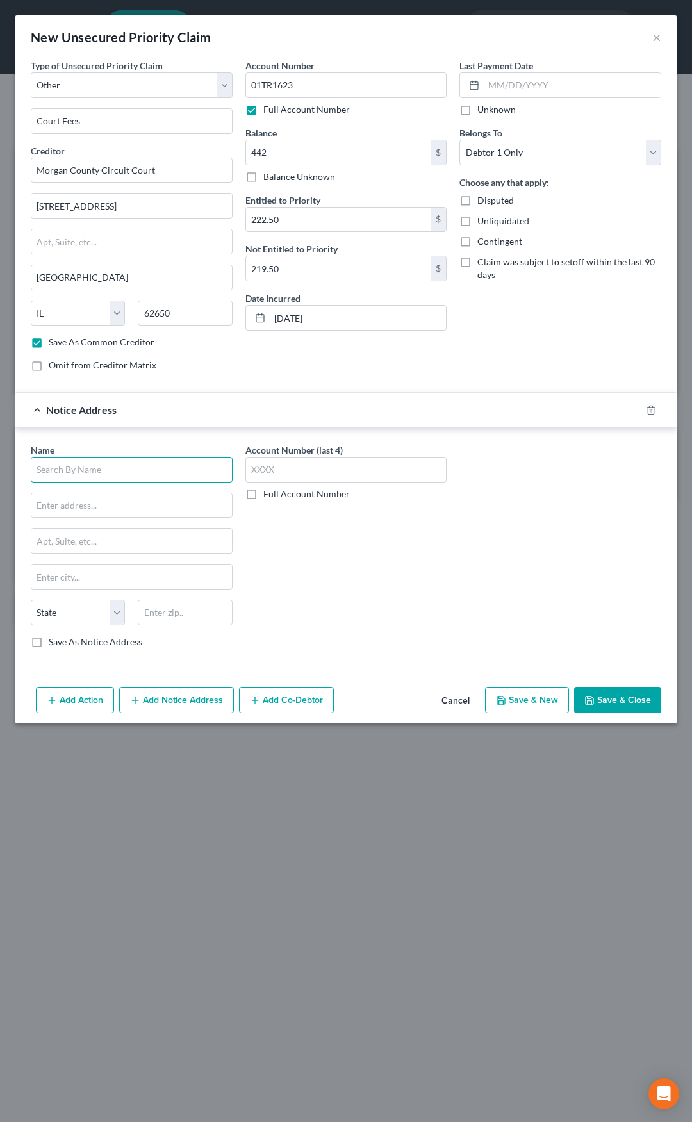
click at [142, 467] on input "text" at bounding box center [132, 470] width 202 height 26
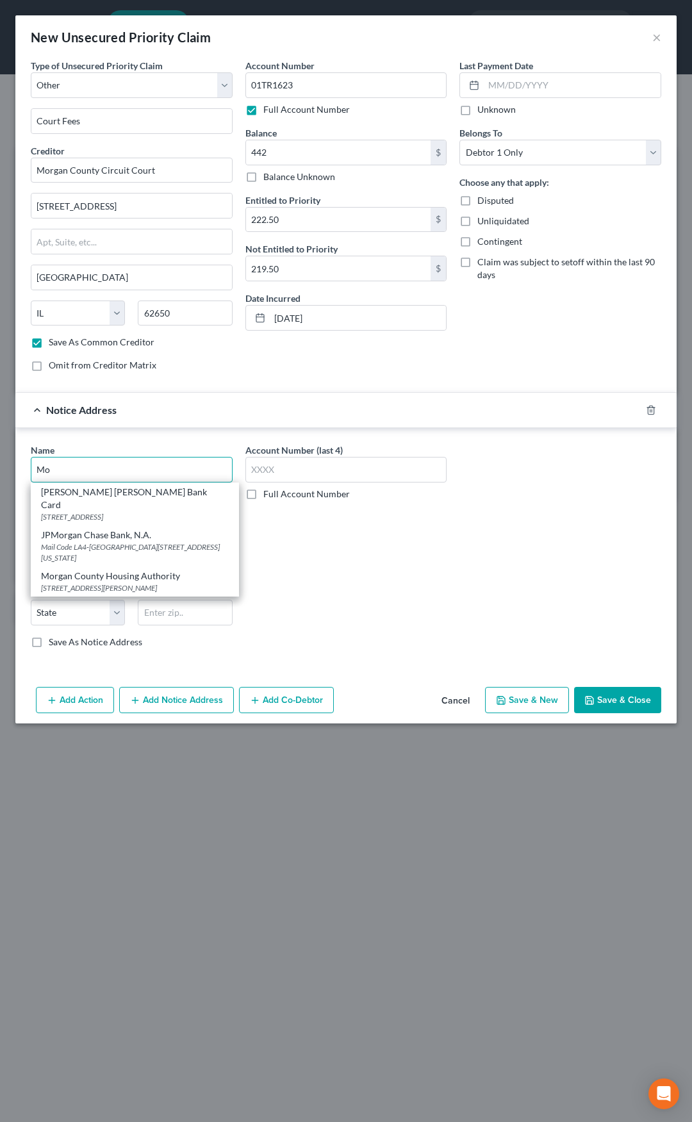
type input "M"
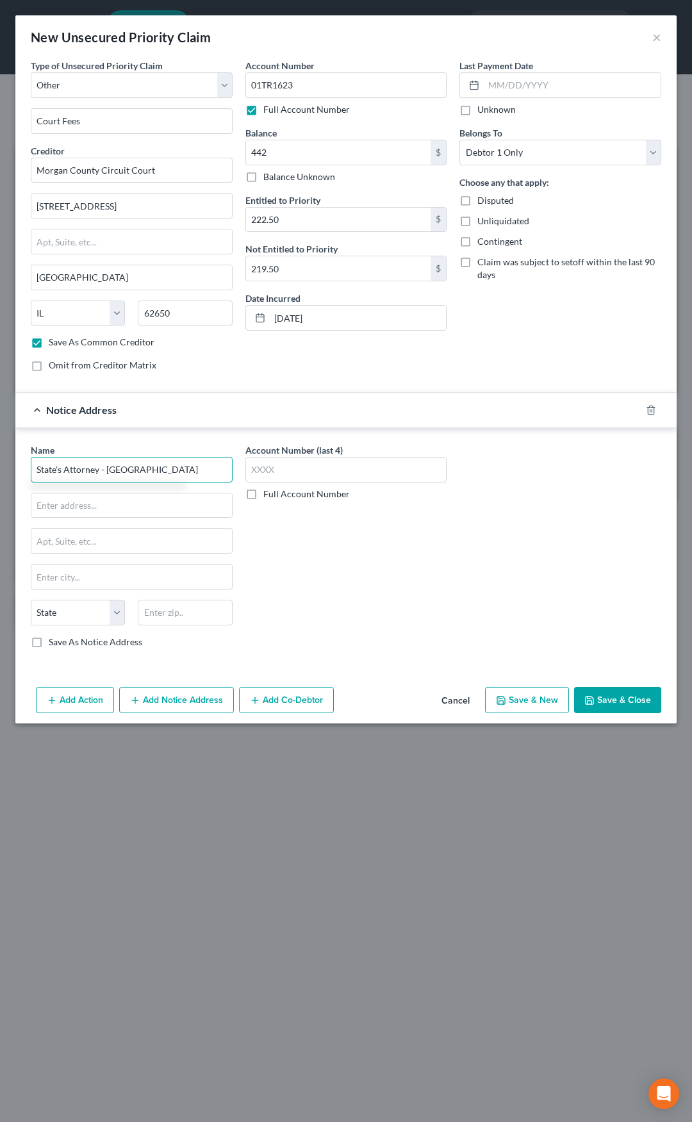
type input "State's Attorney - [GEOGRAPHIC_DATA]"
paste input "[STREET_ADDRESS]"
type input "[STREET_ADDRESS]"
type input "62650"
type input "[GEOGRAPHIC_DATA]"
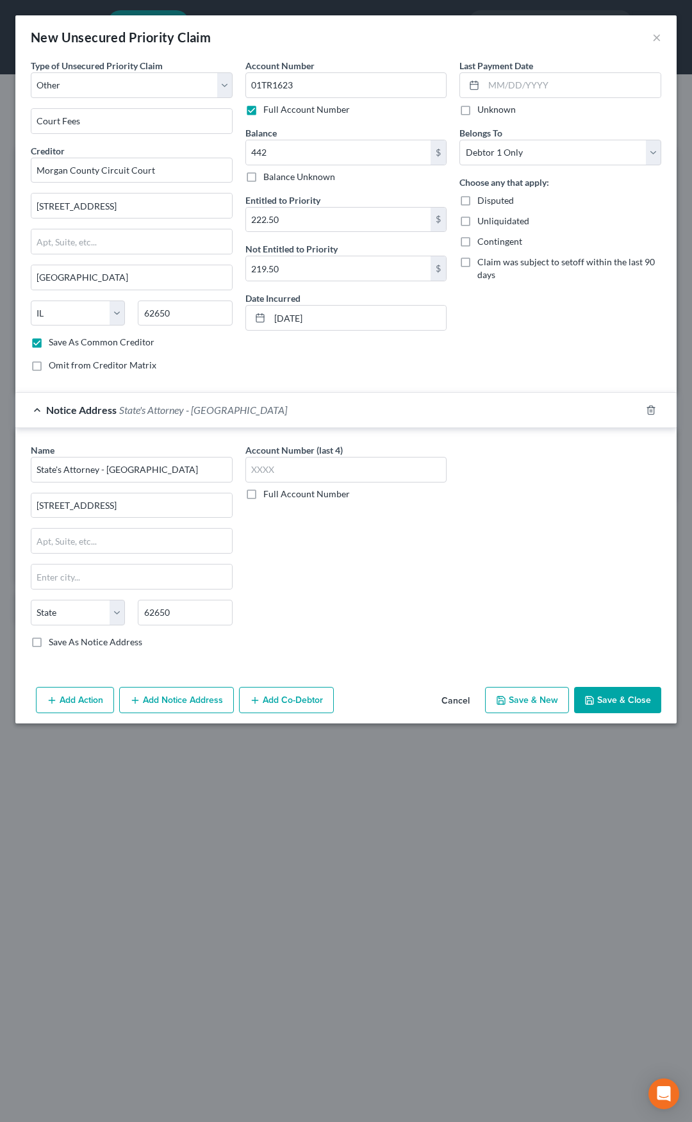
select select "14"
click at [49, 642] on label "Save As Notice Address" at bounding box center [96, 642] width 94 height 13
click at [54, 642] on input "Save As Notice Address" at bounding box center [58, 640] width 8 height 8
checkbox input "true"
click at [596, 697] on button "Save & Close" at bounding box center [617, 700] width 87 height 27
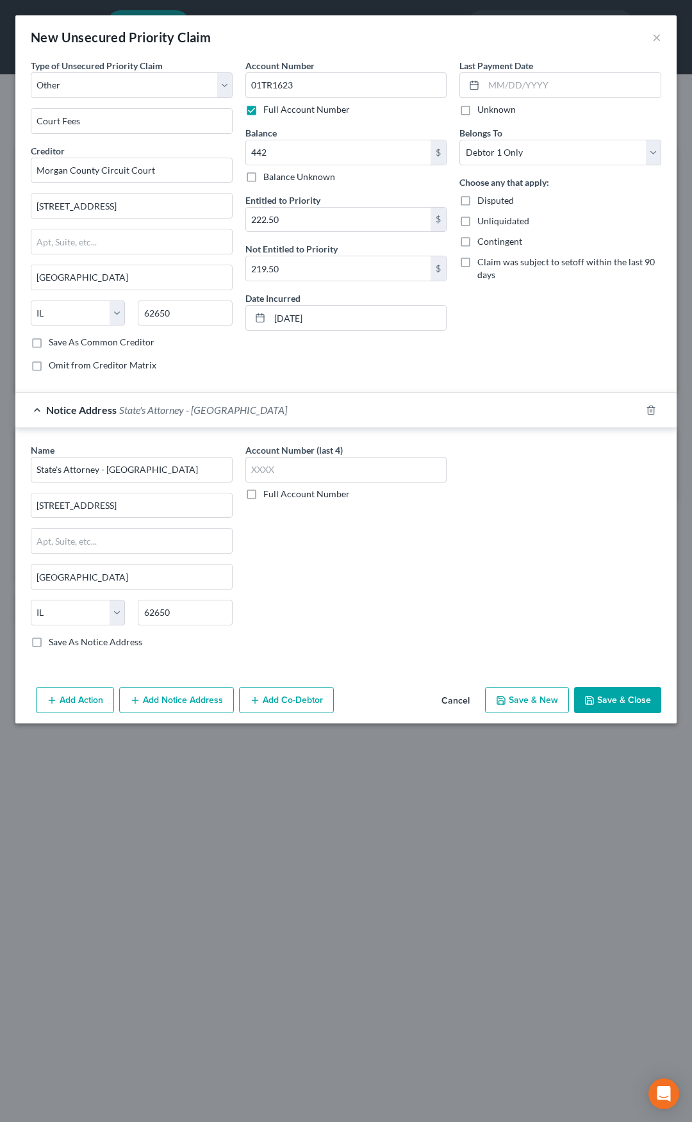
checkbox input "false"
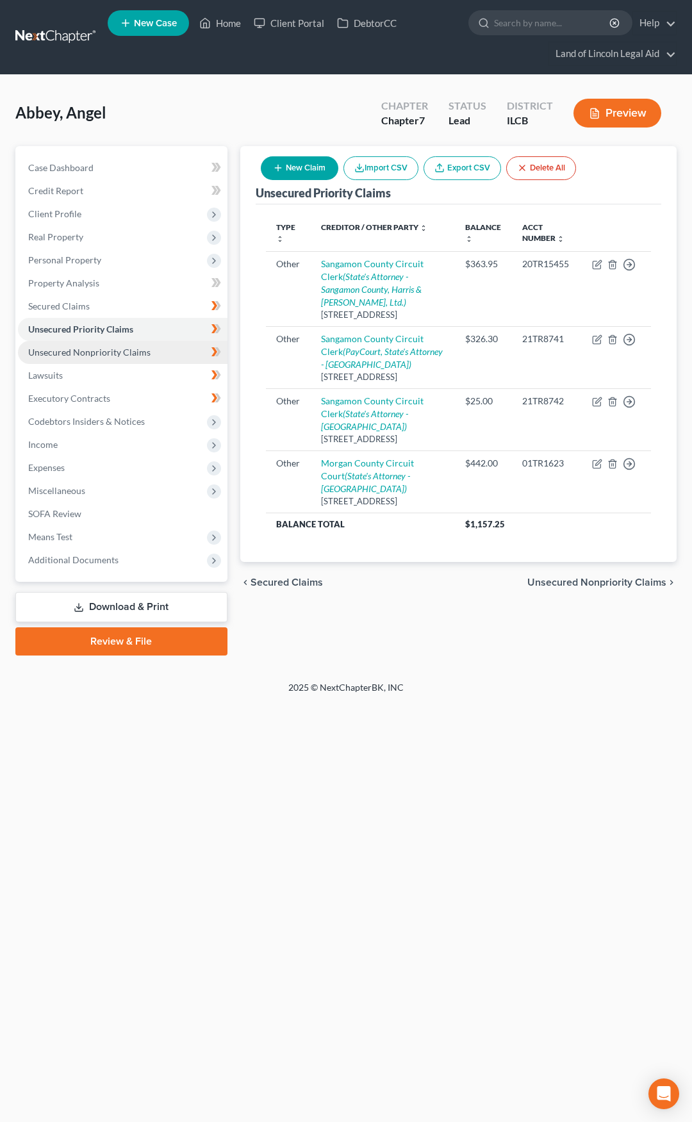
click at [111, 356] on span "Unsecured Nonpriority Claims" at bounding box center [89, 352] width 122 height 11
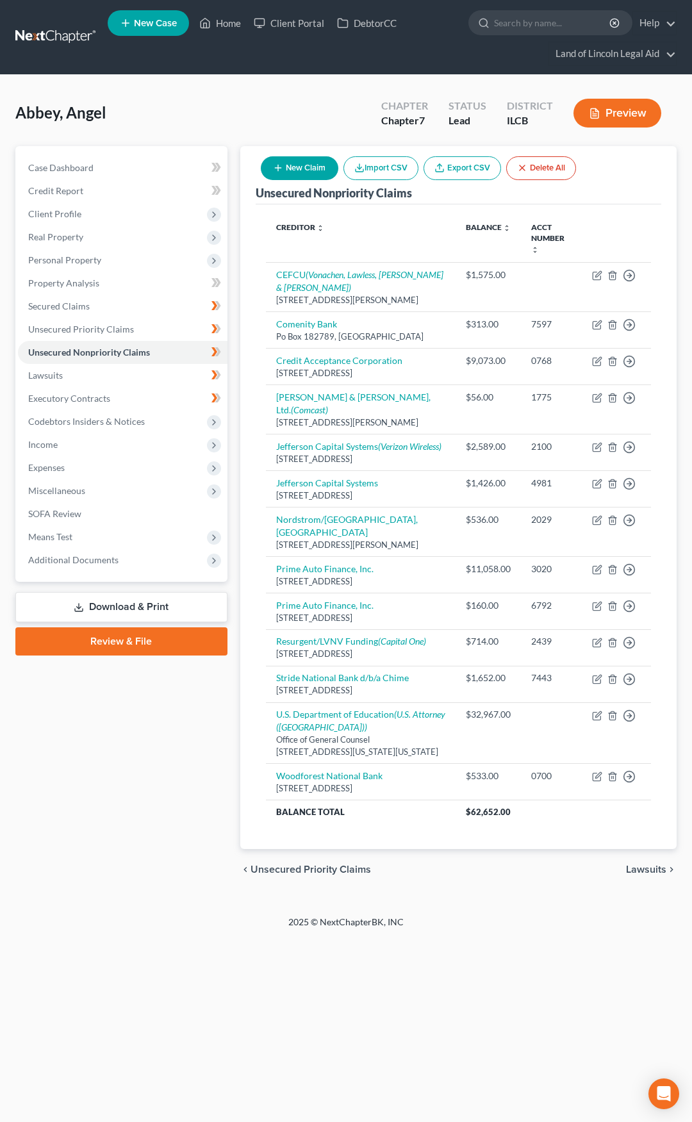
click at [288, 167] on button "New Claim" at bounding box center [300, 168] width 78 height 24
select select "0"
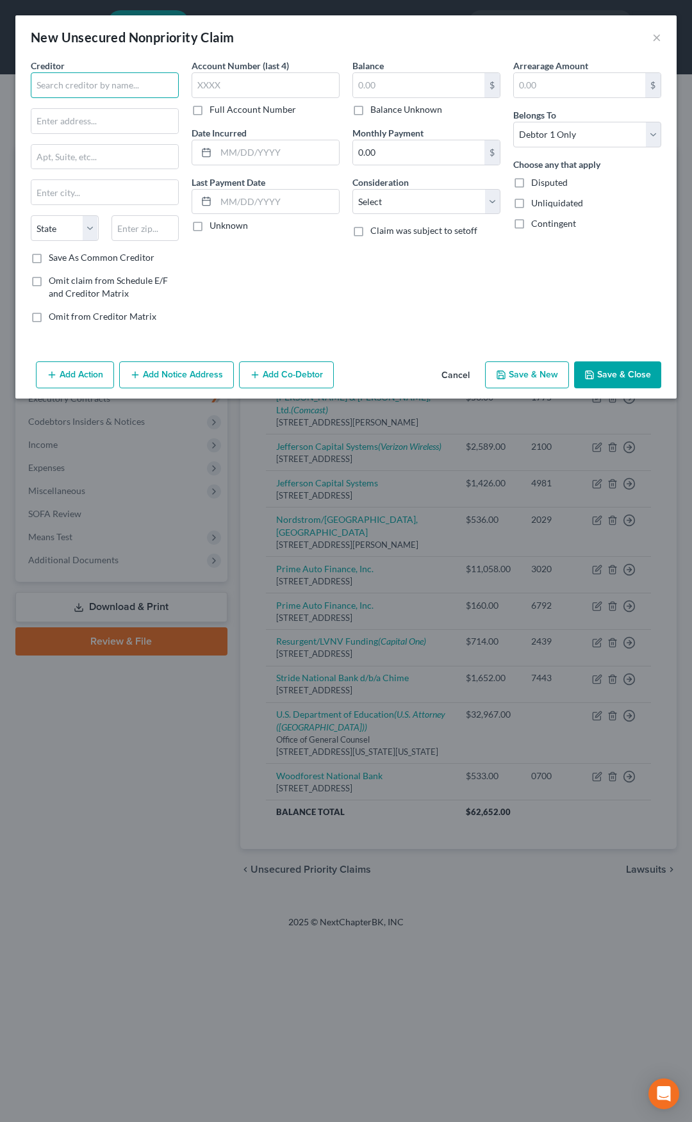
click at [144, 92] on input "text" at bounding box center [105, 85] width 148 height 26
click at [128, 120] on div "[STREET_ADDRESS]" at bounding box center [107, 119] width 133 height 11
type input "May Department Stores Co."
type input "[STREET_ADDRESS]"
type input "Saint Louis"
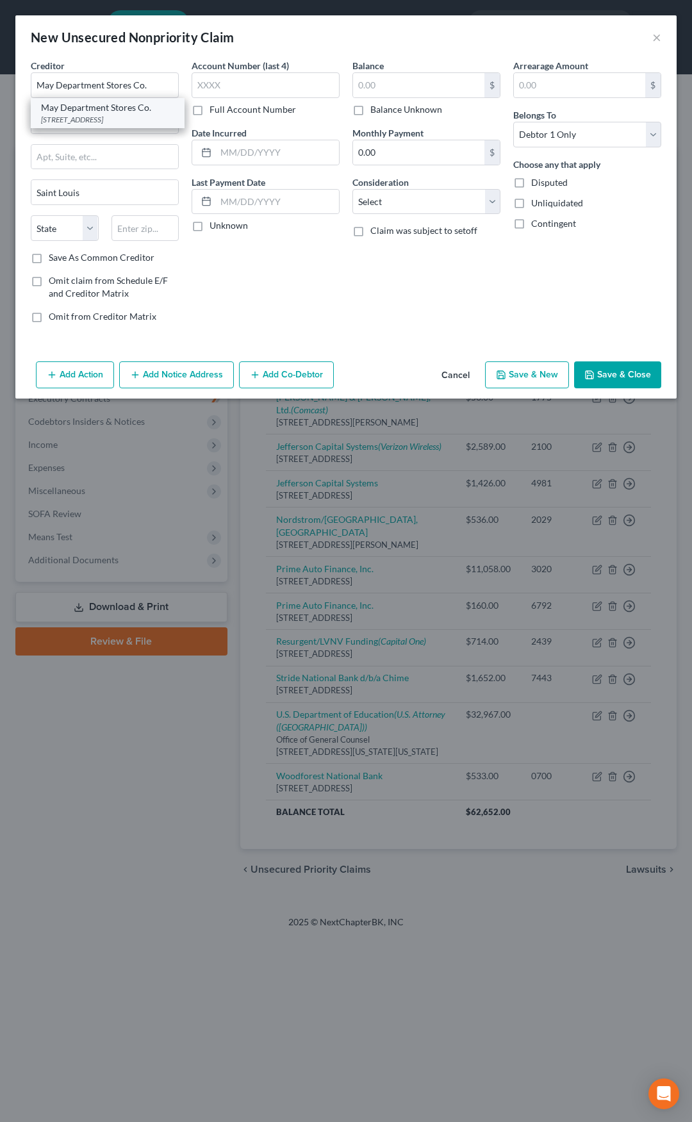
select select "26"
type input "63101"
click at [358, 85] on input "text" at bounding box center [418, 85] width 131 height 24
type input "863.92"
click at [386, 202] on select "Select Cable / Satellite Services Collection Agency Credit Card Debt Debt Couns…" at bounding box center [426, 202] width 148 height 26
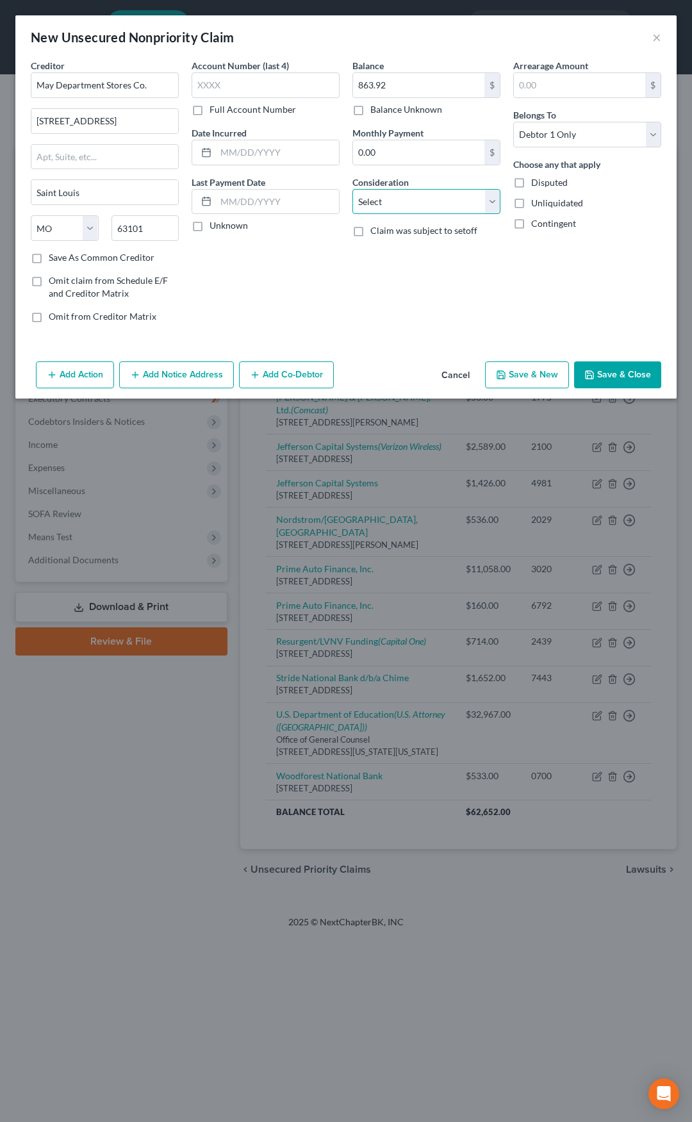
select select "14"
click at [352, 189] on select "Select Cable / Satellite Services Collection Agency Credit Card Debt Debt Couns…" at bounding box center [426, 202] width 148 height 26
click at [531, 185] on label "Disputed" at bounding box center [549, 182] width 37 height 13
click at [536, 185] on input "Disputed" at bounding box center [540, 180] width 8 height 8
checkbox input "true"
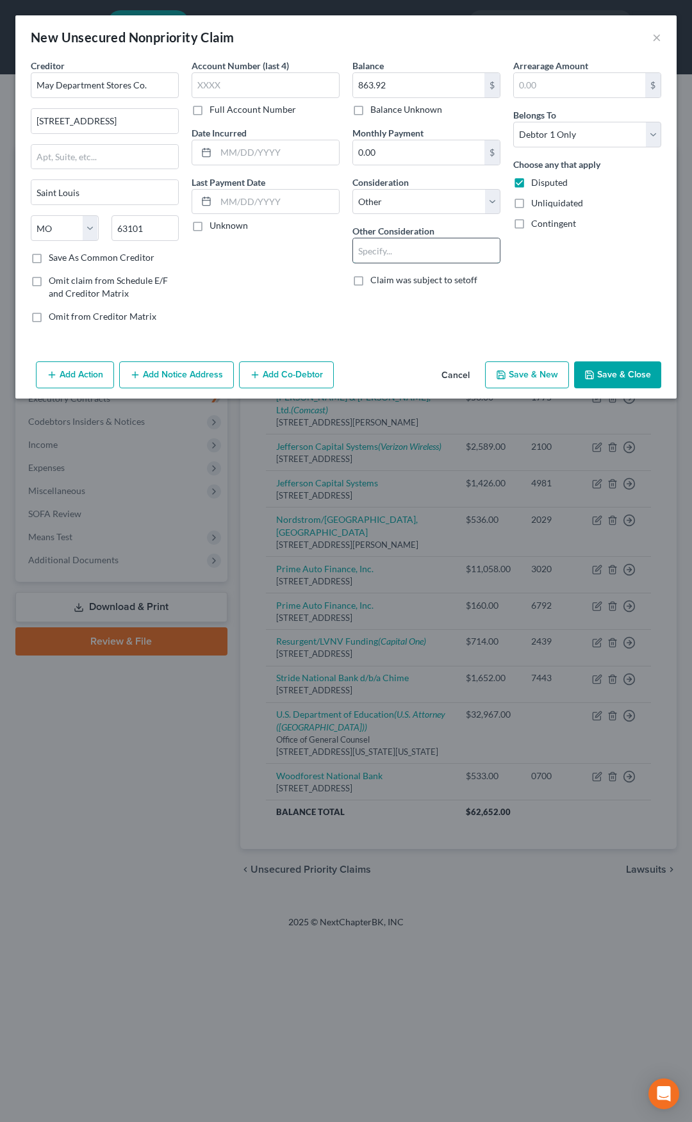
click at [422, 249] on input "text" at bounding box center [426, 250] width 147 height 24
type input "Civil Claim Judgment 02SC688"
click at [199, 377] on button "Add Notice Address" at bounding box center [176, 374] width 115 height 27
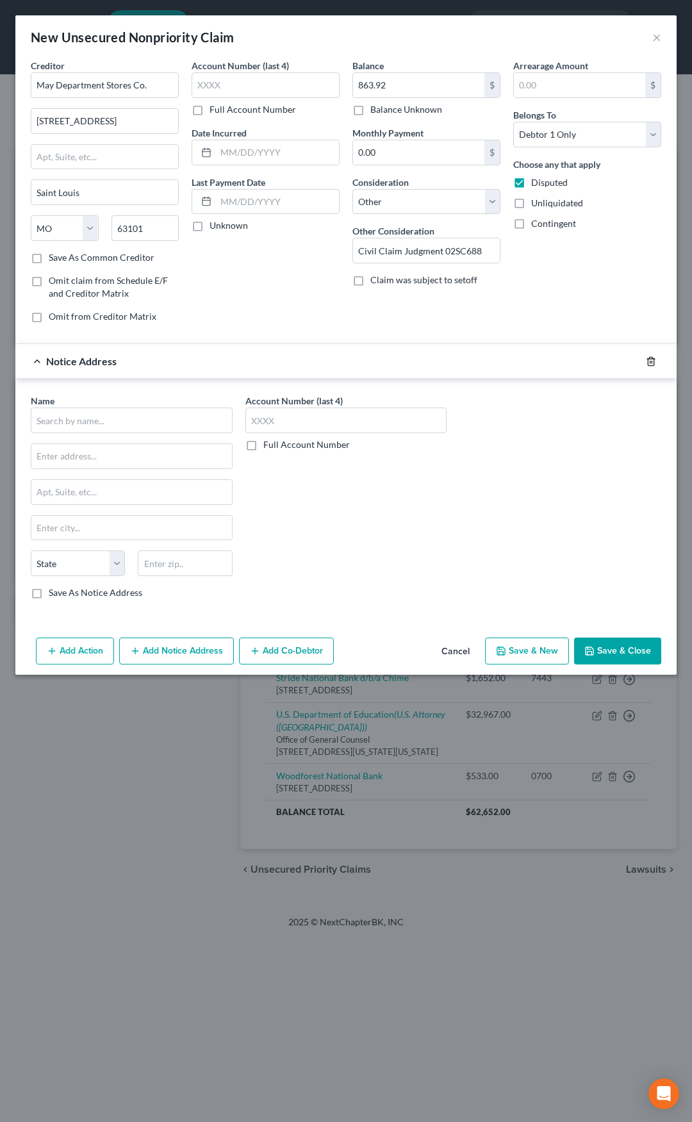
click at [651, 363] on line "button" at bounding box center [651, 362] width 0 height 3
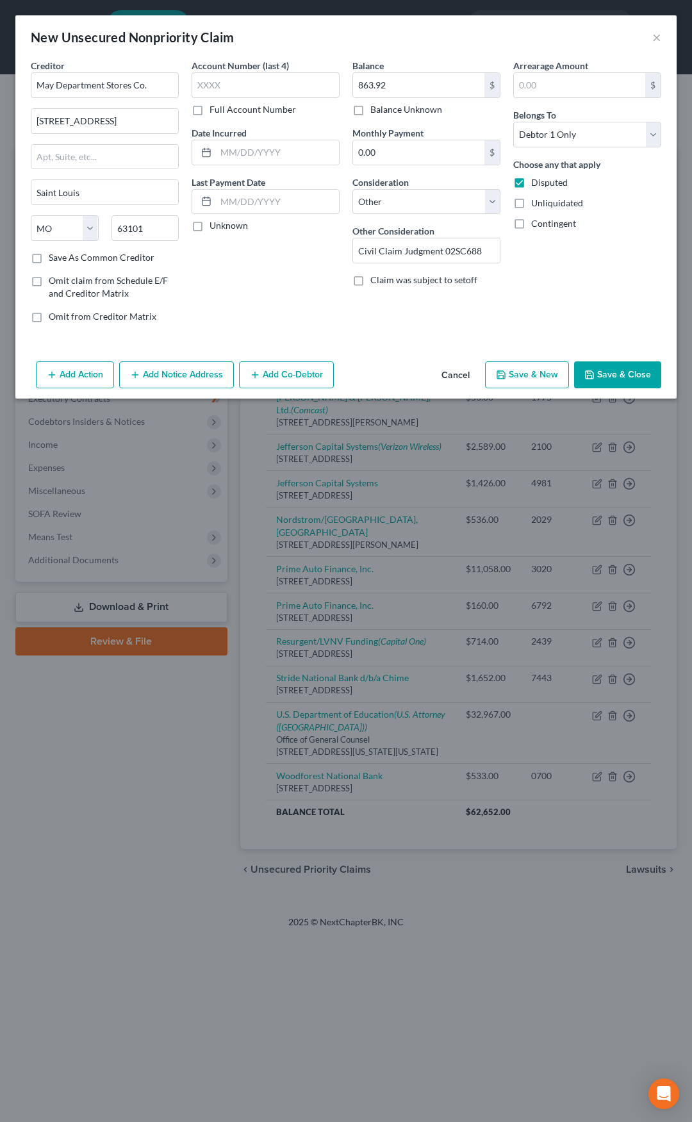
click at [593, 378] on icon "button" at bounding box center [590, 375] width 8 height 8
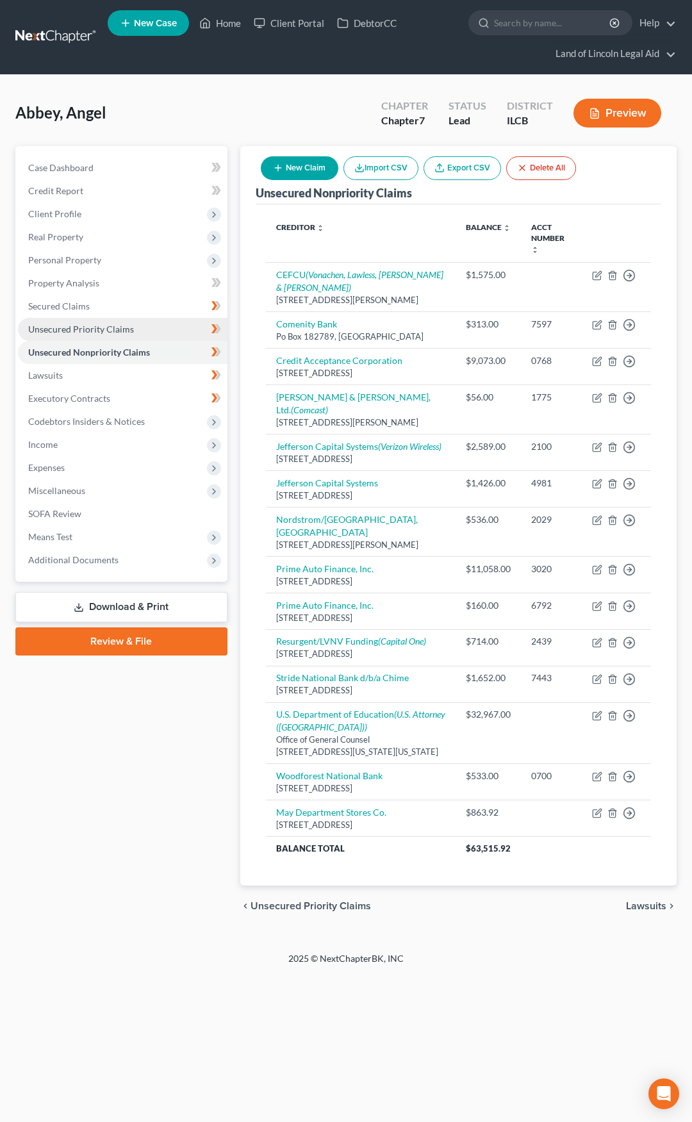
click at [163, 331] on link "Unsecured Priority Claims" at bounding box center [123, 329] width 210 height 23
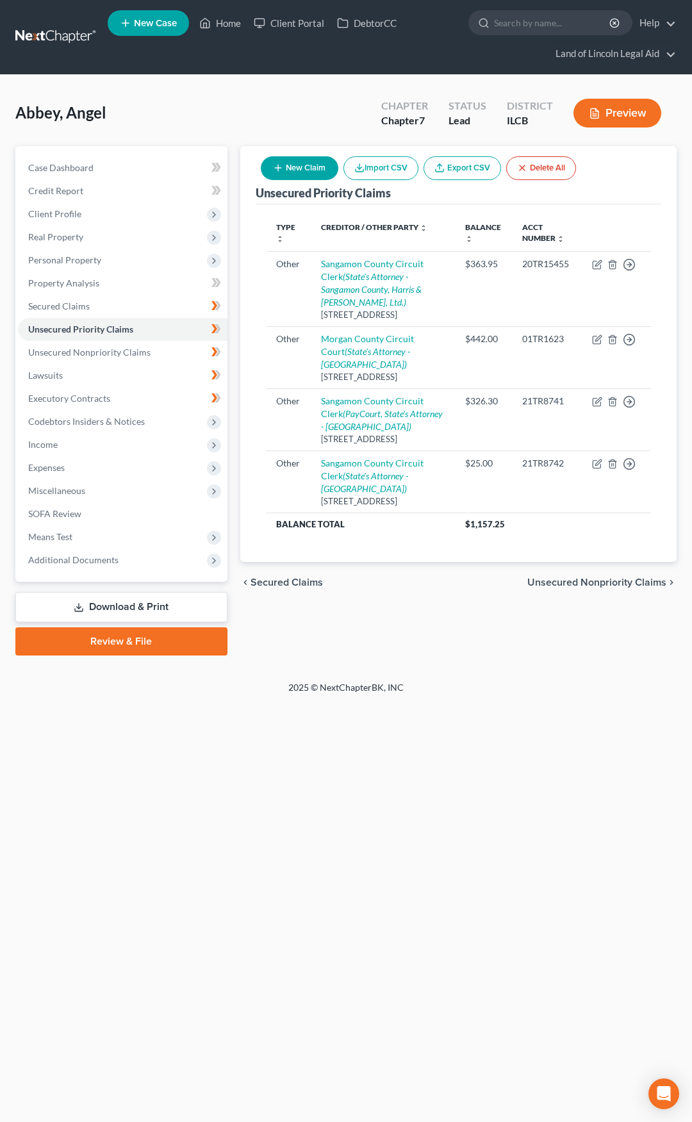
click at [280, 165] on icon "button" at bounding box center [278, 168] width 10 height 10
select select "0"
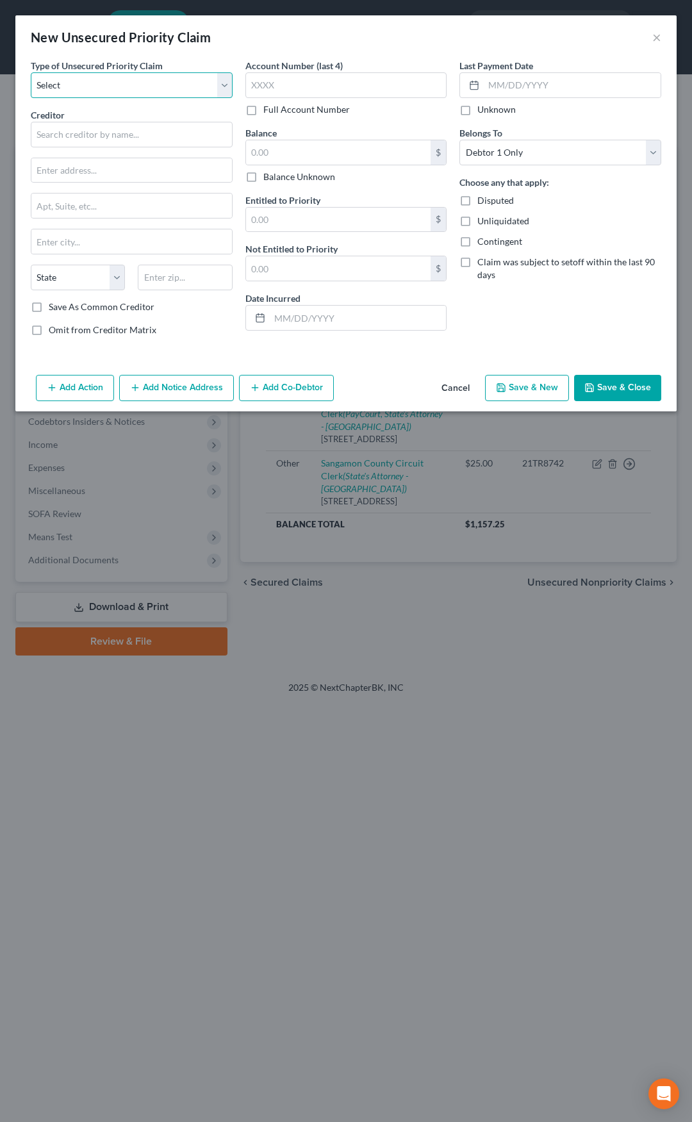
click at [150, 93] on select "Select Taxes & Other Government Units Domestic Support Obligations Extensions o…" at bounding box center [132, 85] width 202 height 26
select select "9"
click at [31, 72] on select "Select Taxes & Other Government Units Domestic Support Obligations Extensions o…" at bounding box center [132, 85] width 202 height 26
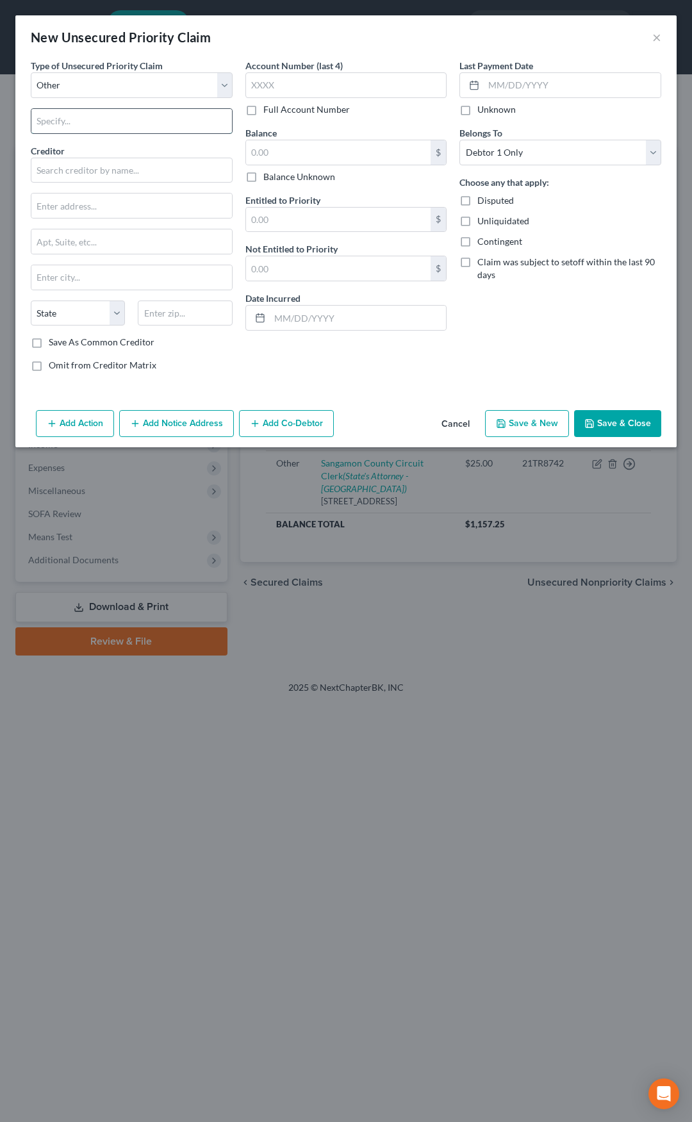
click at [119, 123] on input "text" at bounding box center [131, 121] width 201 height 24
type input "Court Fees"
click at [104, 165] on input "text" at bounding box center [132, 171] width 202 height 26
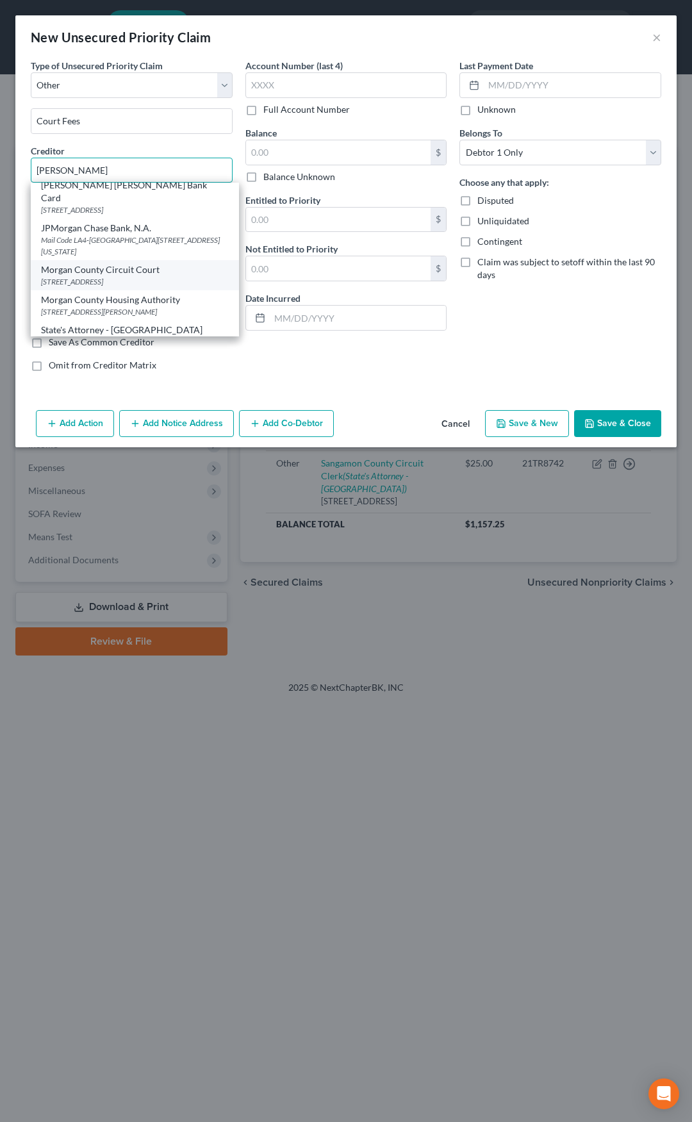
scroll to position [8, 0]
click at [133, 275] on div "[STREET_ADDRESS]" at bounding box center [135, 280] width 188 height 11
type input "Morgan County Circuit Court"
type input "[STREET_ADDRESS]"
type input "[GEOGRAPHIC_DATA]"
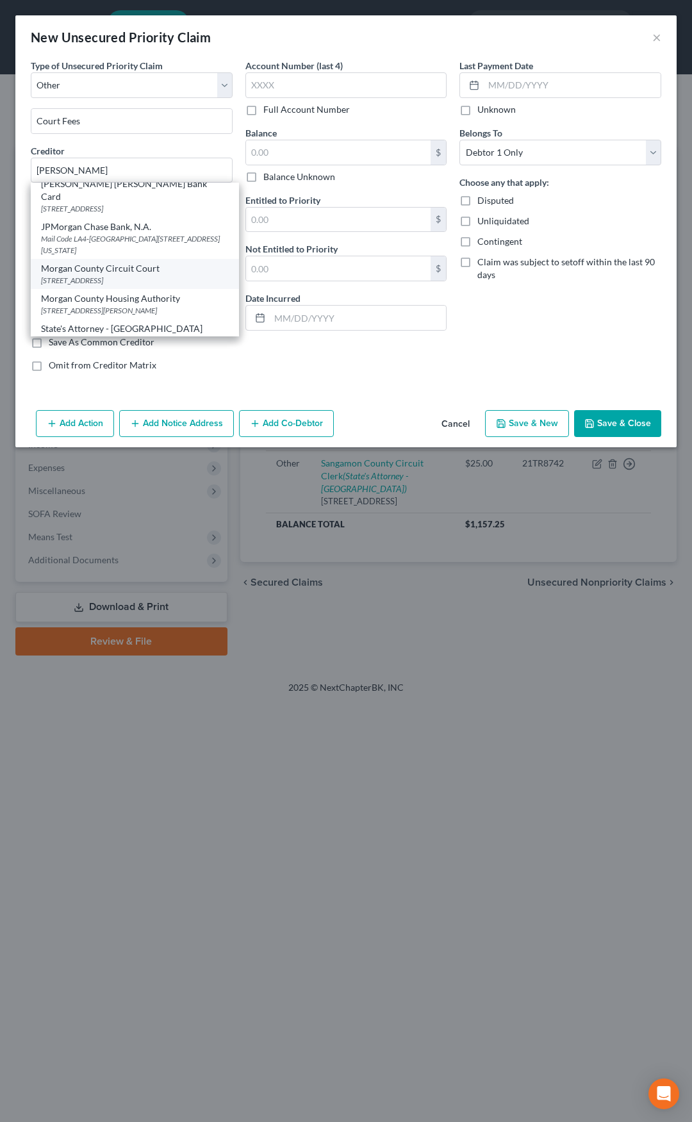
select select "14"
type input "62650"
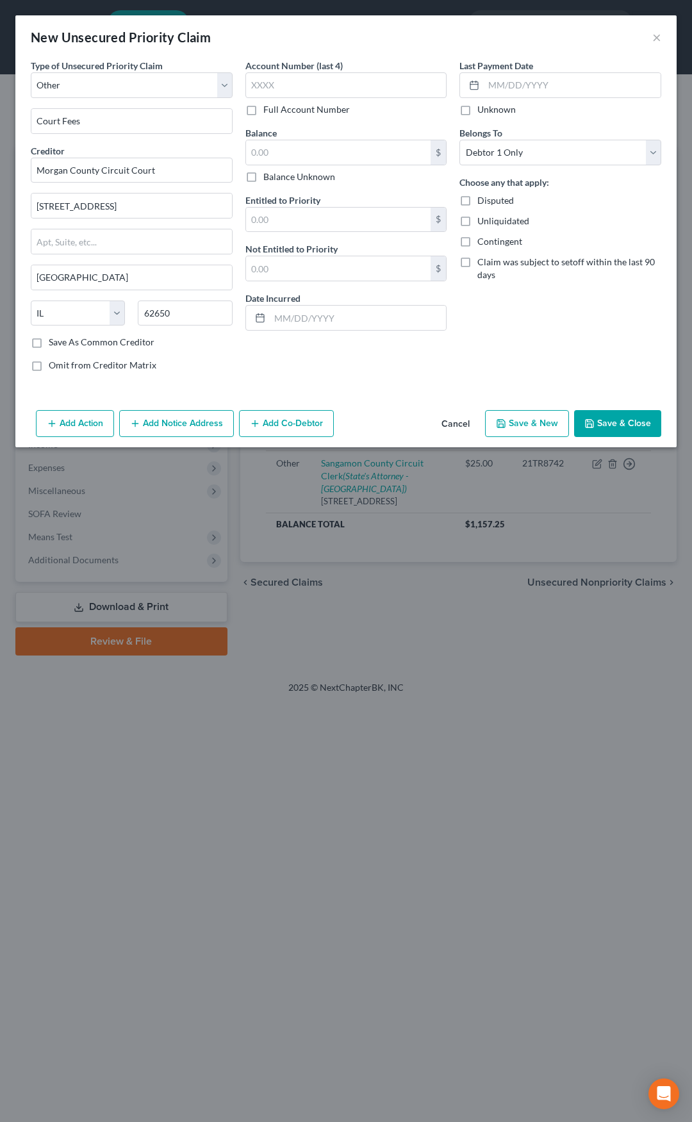
scroll to position [0, 0]
click at [263, 108] on label "Full Account Number" at bounding box center [306, 109] width 87 height 13
click at [269, 108] on input "Full Account Number" at bounding box center [273, 107] width 8 height 8
click at [282, 83] on input "text" at bounding box center [346, 85] width 202 height 26
type input "03TR206"
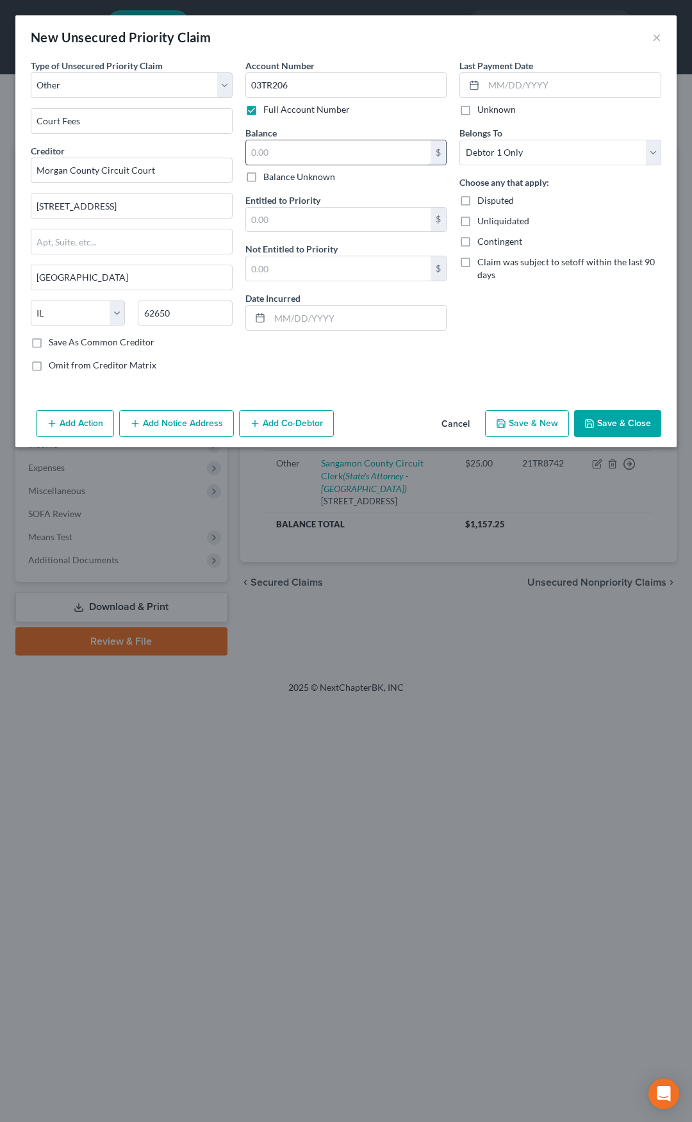
click at [270, 144] on input "text" at bounding box center [338, 152] width 185 height 24
type input "666.90"
click at [276, 228] on input "text" at bounding box center [338, 220] width 185 height 24
type input "222.50"
type input "444.40"
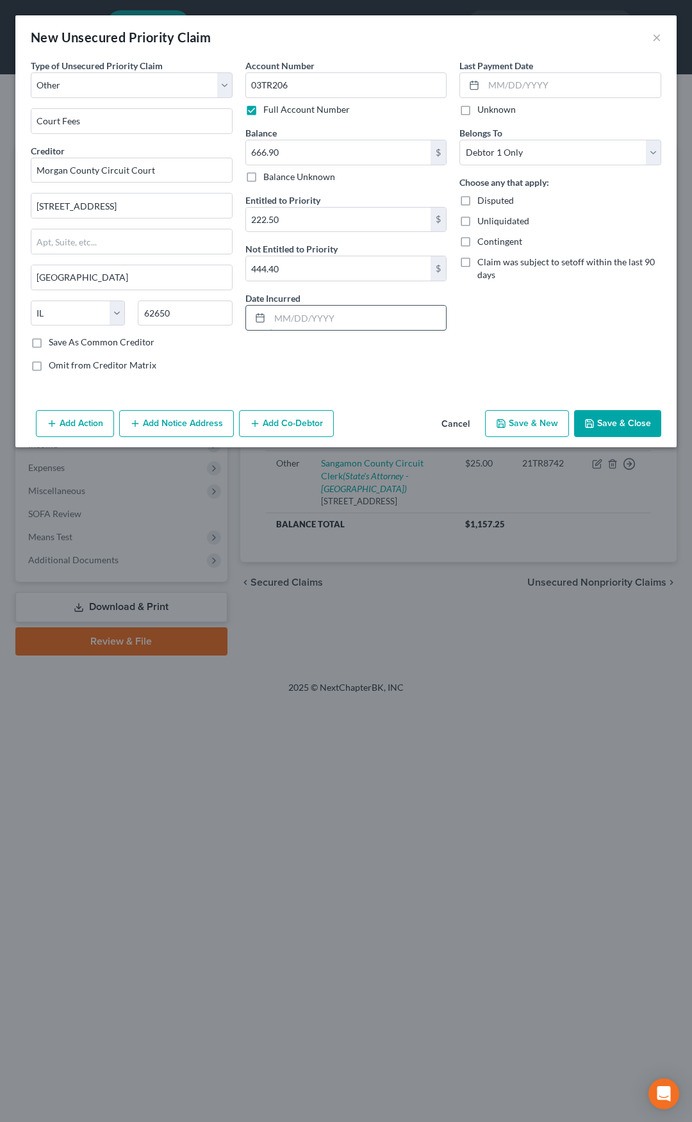
click at [283, 319] on input "text" at bounding box center [358, 318] width 177 height 24
type input "[DATE]"
click at [169, 431] on button "Add Notice Address" at bounding box center [176, 423] width 115 height 27
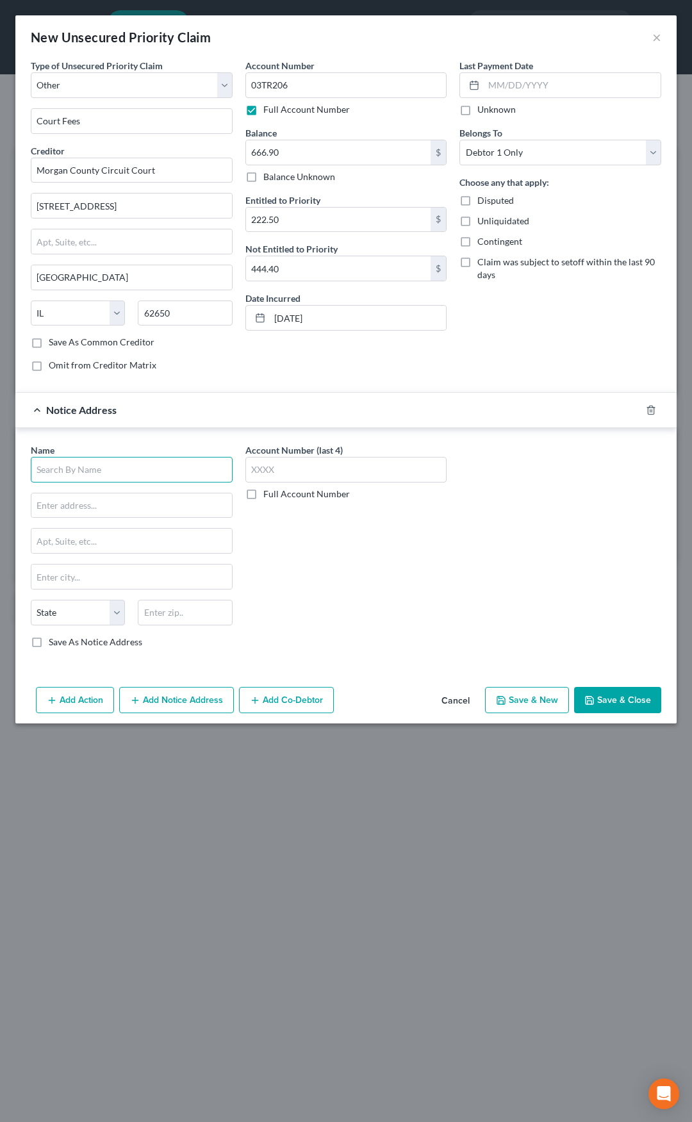
click at [138, 460] on input "text" at bounding box center [132, 470] width 202 height 26
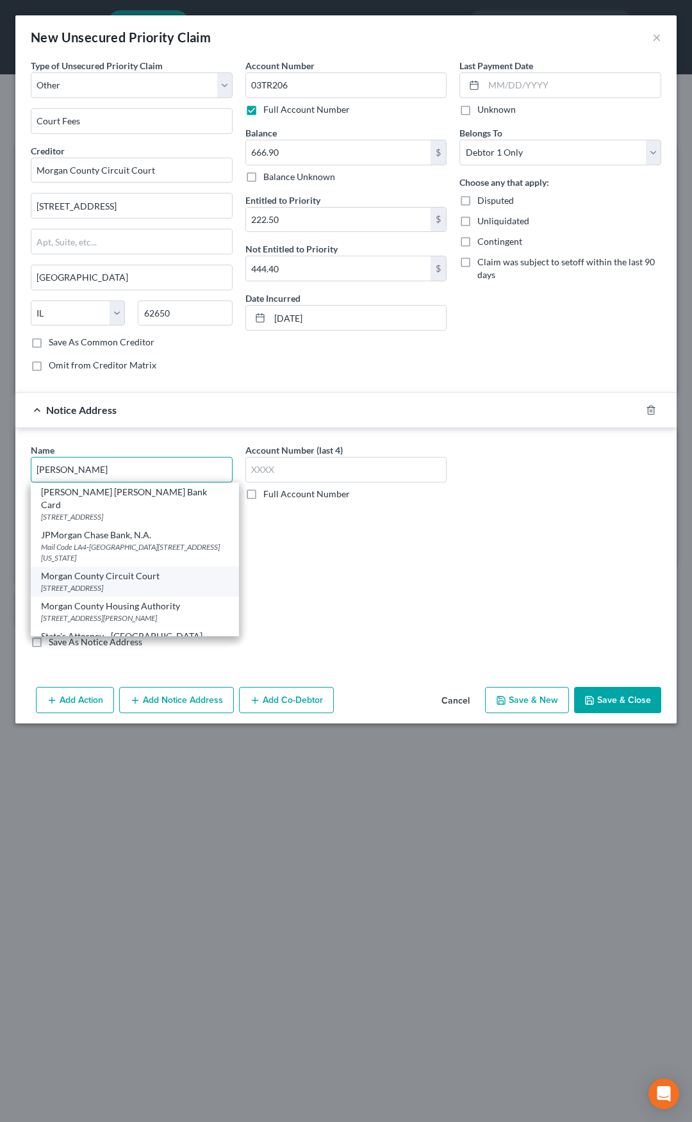
scroll to position [8, 0]
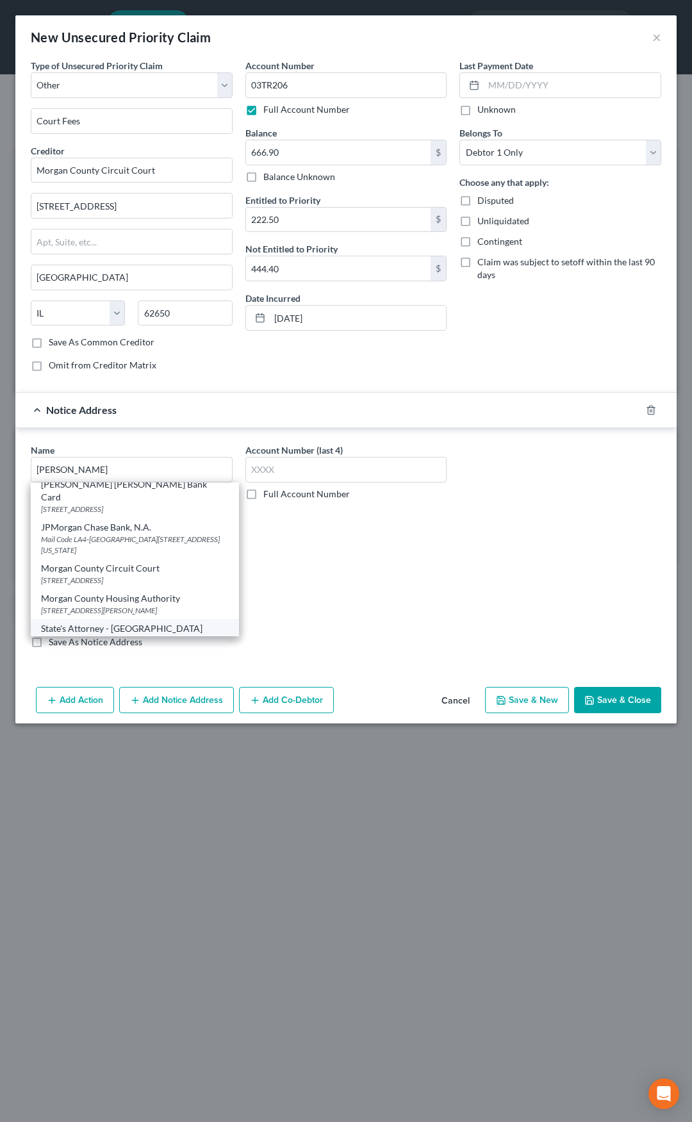
click at [121, 622] on div "State's Attorney - [GEOGRAPHIC_DATA]" at bounding box center [135, 628] width 188 height 13
type input "State's Attorney - [GEOGRAPHIC_DATA]"
type input "[STREET_ADDRESS]"
type input "[GEOGRAPHIC_DATA]"
select select "14"
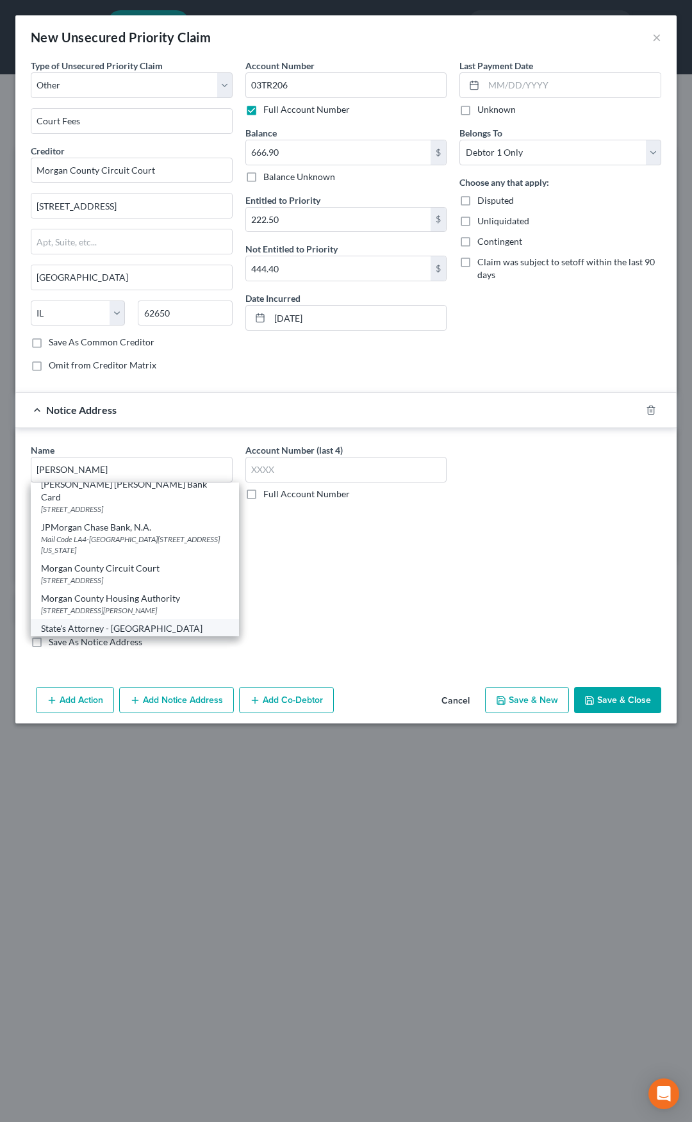
type input "62650"
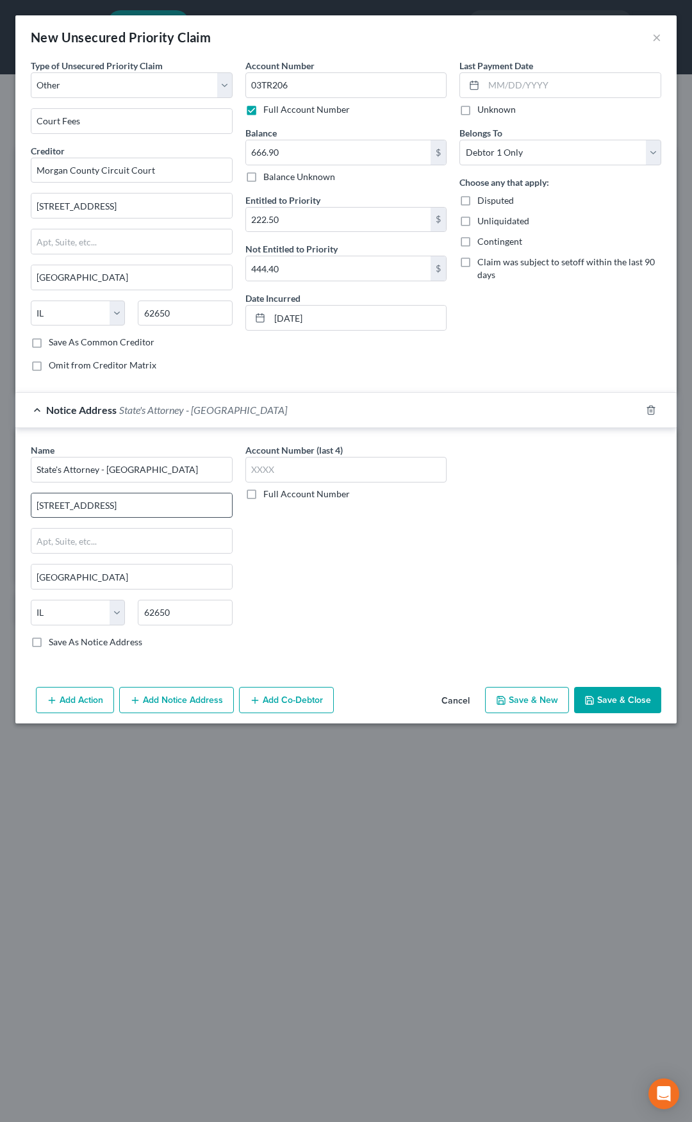
scroll to position [0, 0]
click at [221, 411] on span "State's Attorney - [GEOGRAPHIC_DATA]" at bounding box center [203, 410] width 168 height 12
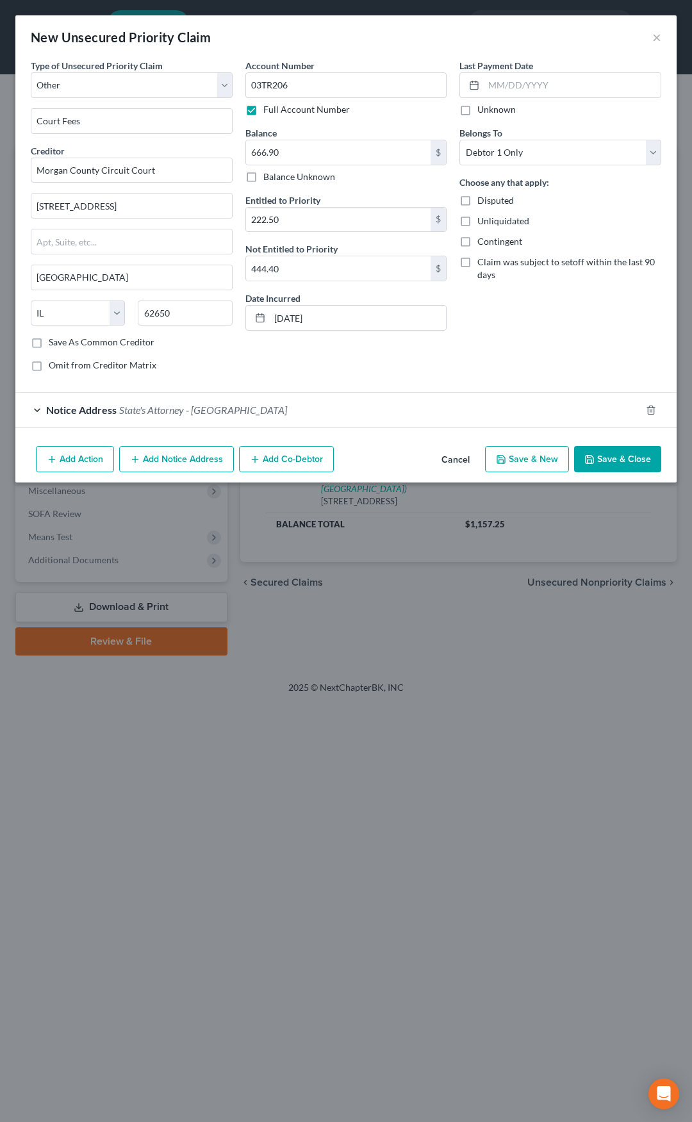
click at [613, 461] on button "Save & Close" at bounding box center [617, 459] width 87 height 27
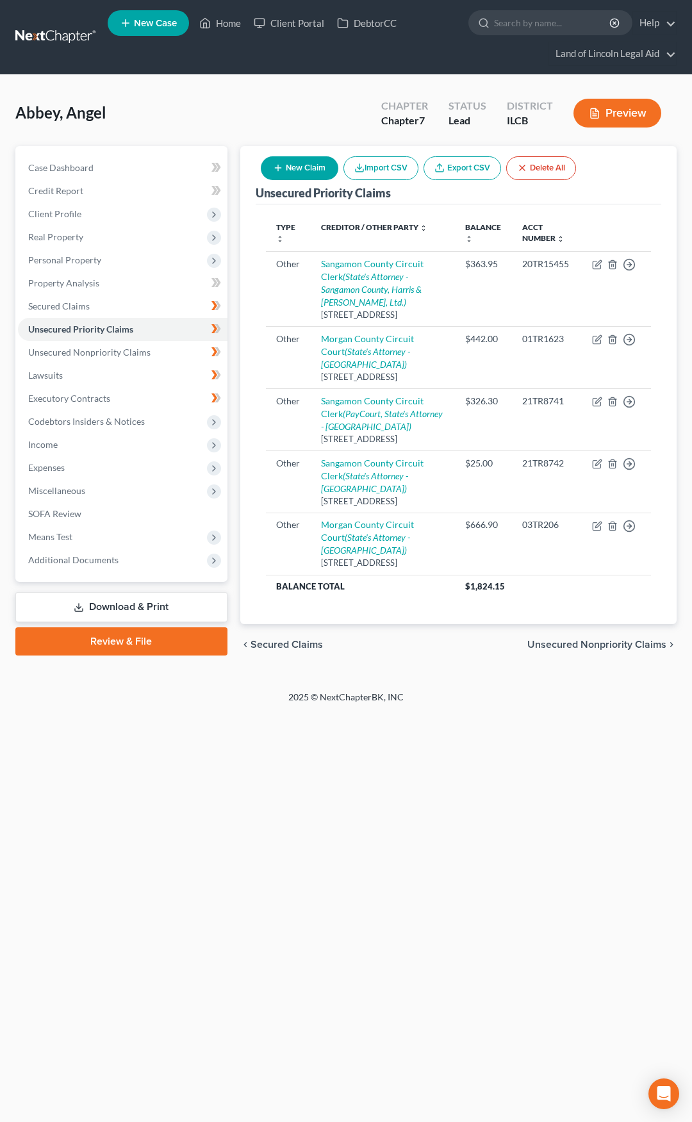
click at [291, 169] on button "New Claim" at bounding box center [300, 168] width 78 height 24
select select "0"
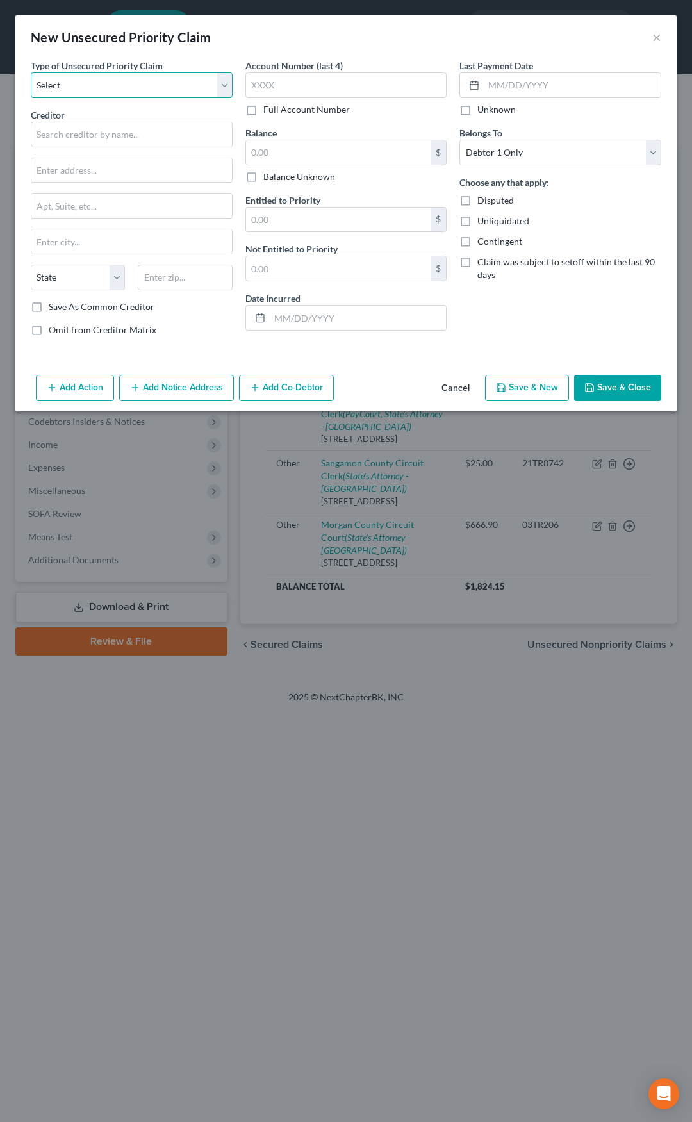
click at [97, 85] on select "Select Taxes & Other Government Units Domestic Support Obligations Extensions o…" at bounding box center [132, 85] width 202 height 26
select select "9"
click at [31, 72] on select "Select Taxes & Other Government Units Domestic Support Obligations Extensions o…" at bounding box center [132, 85] width 202 height 26
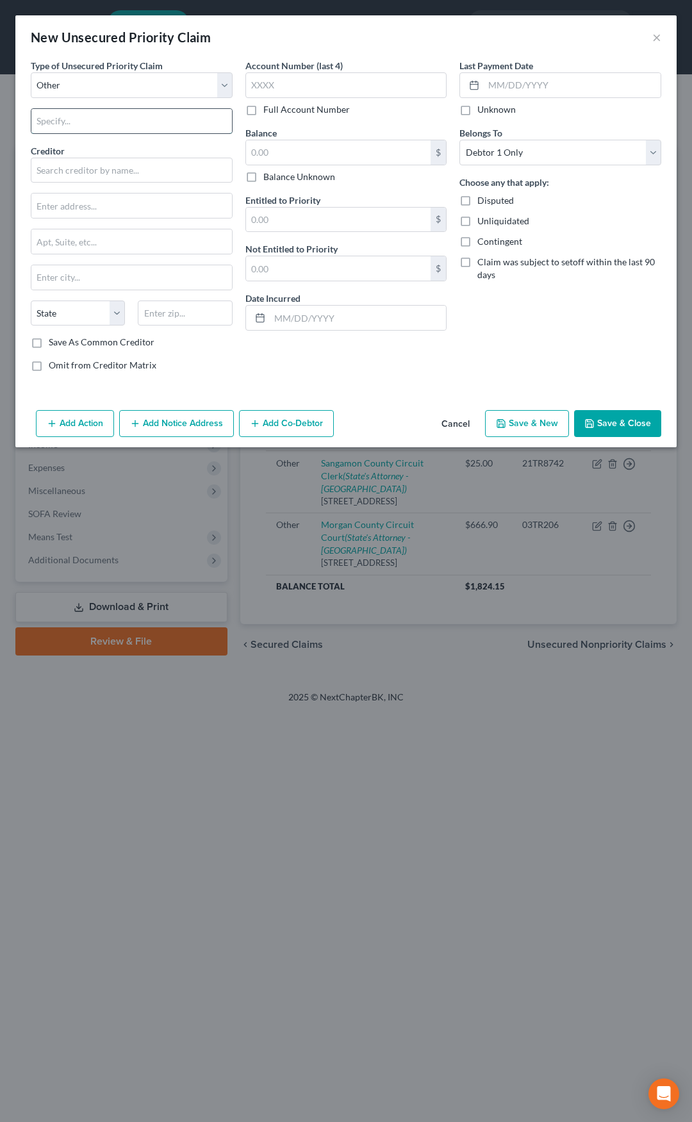
click at [95, 128] on input "text" at bounding box center [131, 121] width 201 height 24
type input "Court Fees"
click at [84, 170] on input "text" at bounding box center [132, 171] width 202 height 26
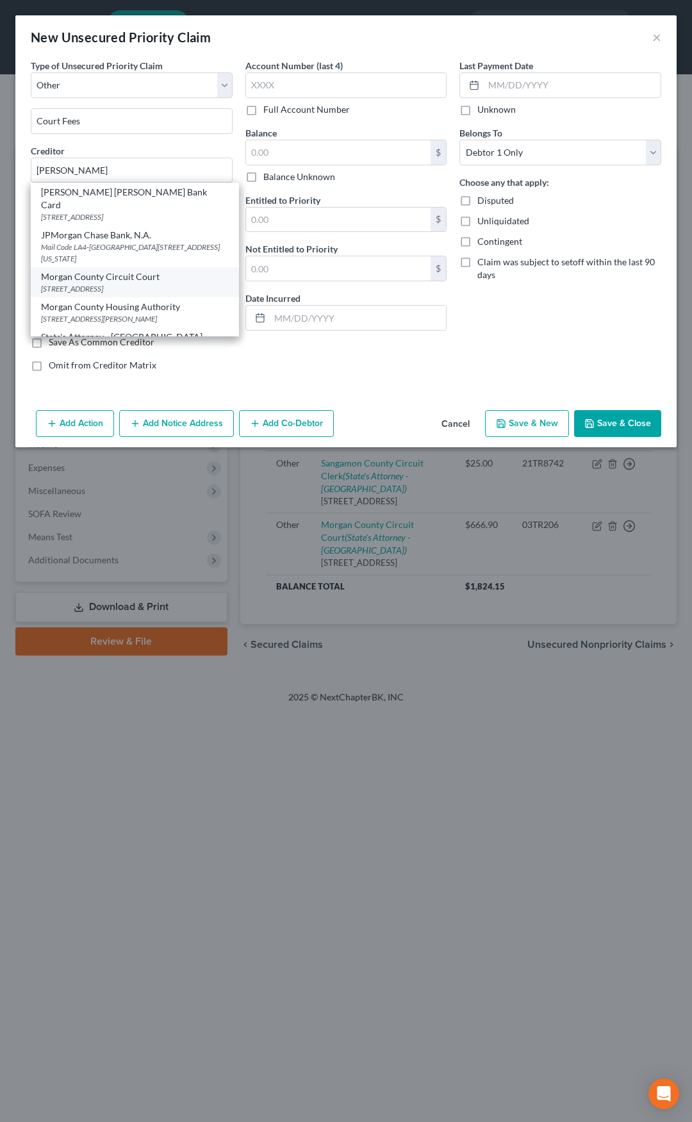
click at [90, 270] on div "Morgan County Circuit Court" at bounding box center [135, 276] width 188 height 13
type input "Morgan County Circuit Court"
type input "[STREET_ADDRESS]"
type input "[GEOGRAPHIC_DATA]"
select select "14"
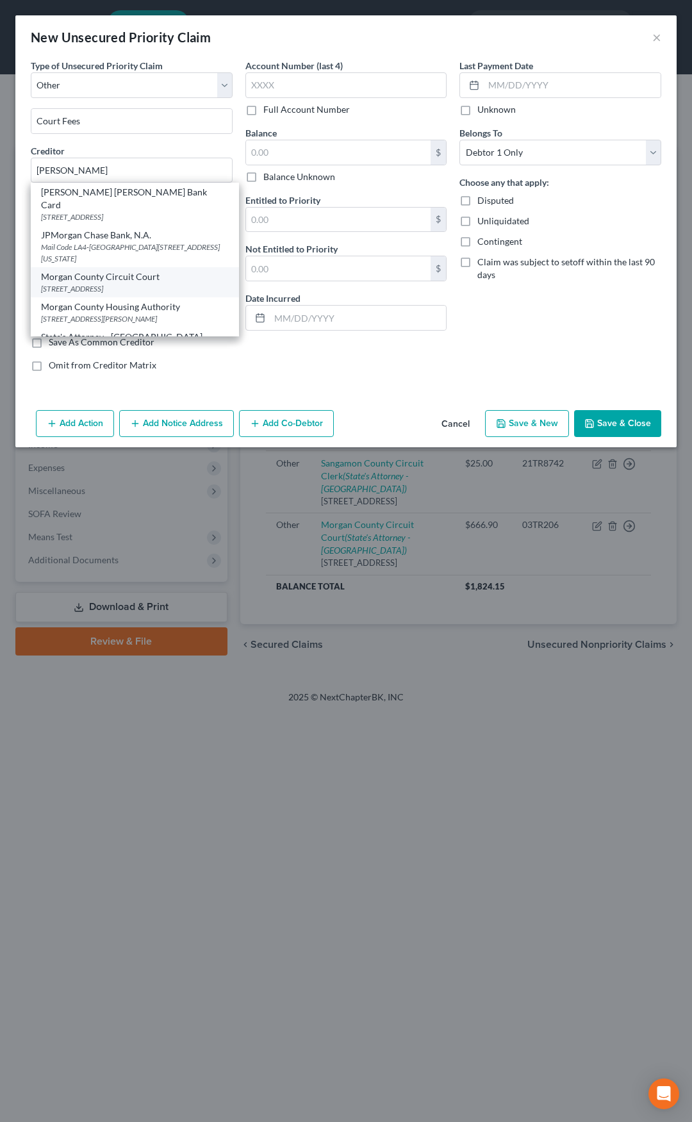
type input "62650"
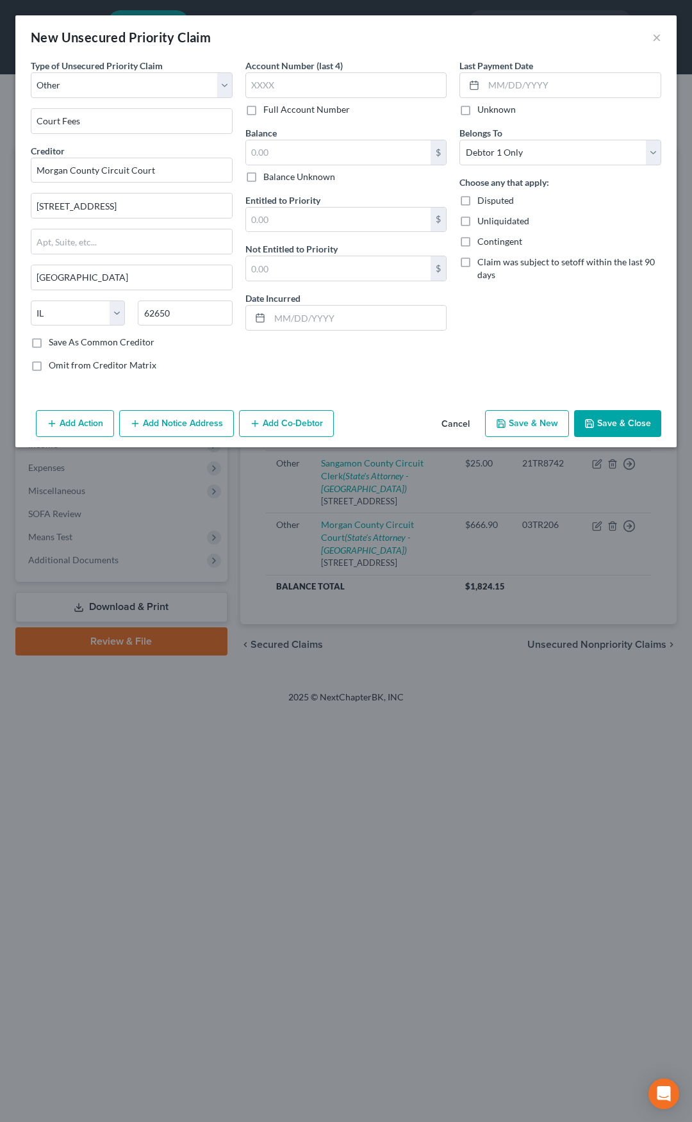
click at [263, 112] on label "Full Account Number" at bounding box center [306, 109] width 87 height 13
click at [269, 112] on input "Full Account Number" at bounding box center [273, 107] width 8 height 8
click at [274, 78] on input "text" at bounding box center [346, 85] width 202 height 26
type input "04CM535"
click at [271, 147] on input "text" at bounding box center [338, 152] width 185 height 24
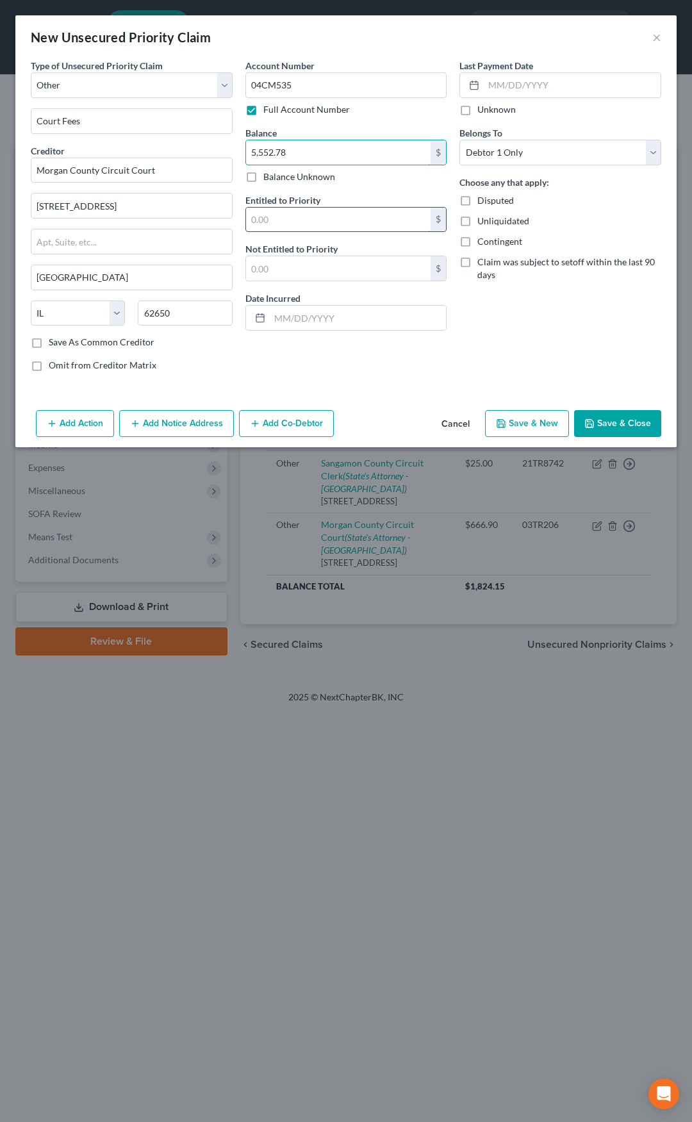
type input "5,552.78"
click at [272, 211] on input "text" at bounding box center [338, 220] width 185 height 24
type input "4,271.37"
click at [282, 260] on input "text" at bounding box center [338, 268] width 185 height 24
type input "1,281.41"
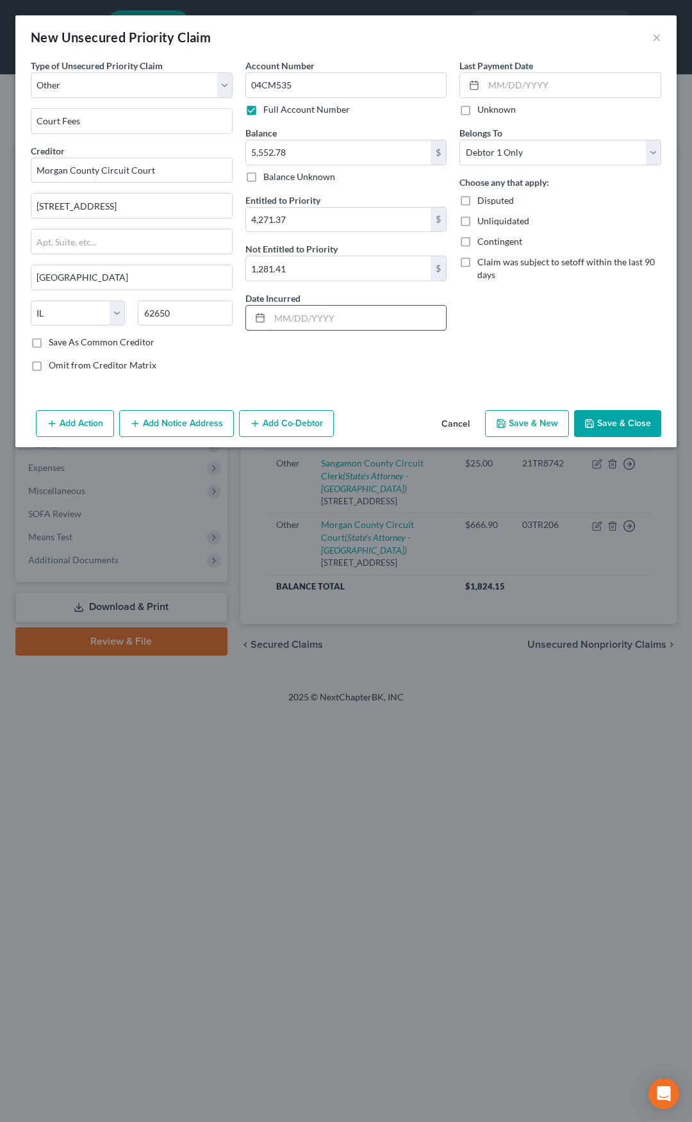
click at [308, 314] on input "text" at bounding box center [358, 318] width 177 height 24
type input "[DATE]"
click at [170, 422] on button "Add Notice Address" at bounding box center [176, 423] width 115 height 27
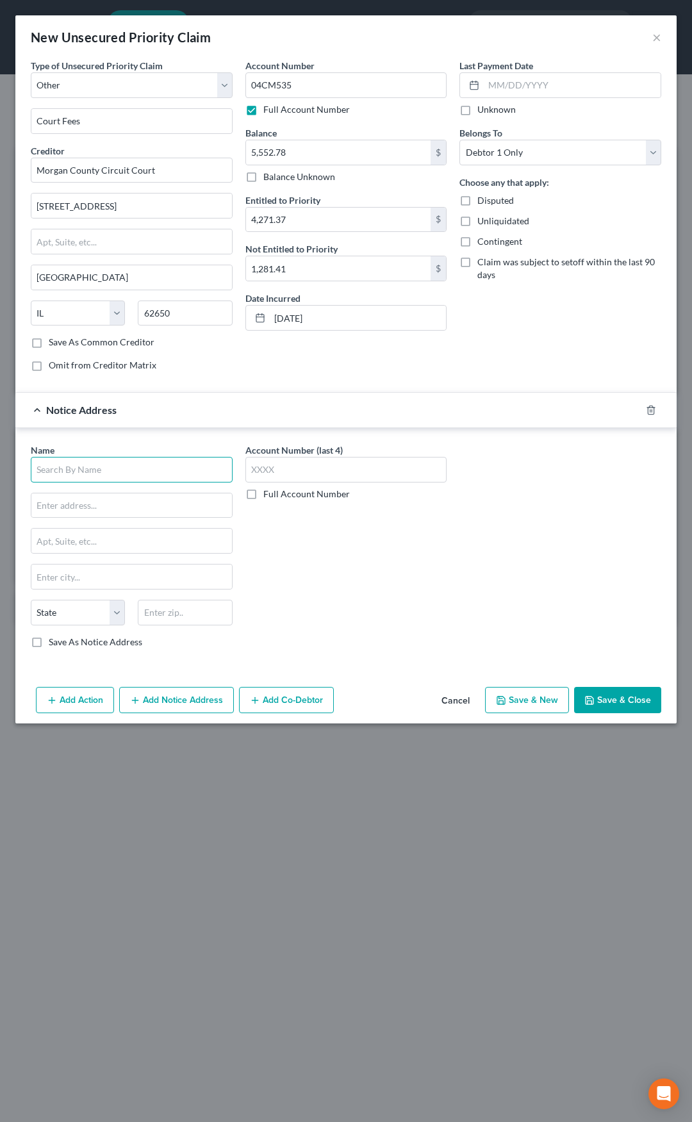
click at [144, 465] on input "text" at bounding box center [132, 470] width 202 height 26
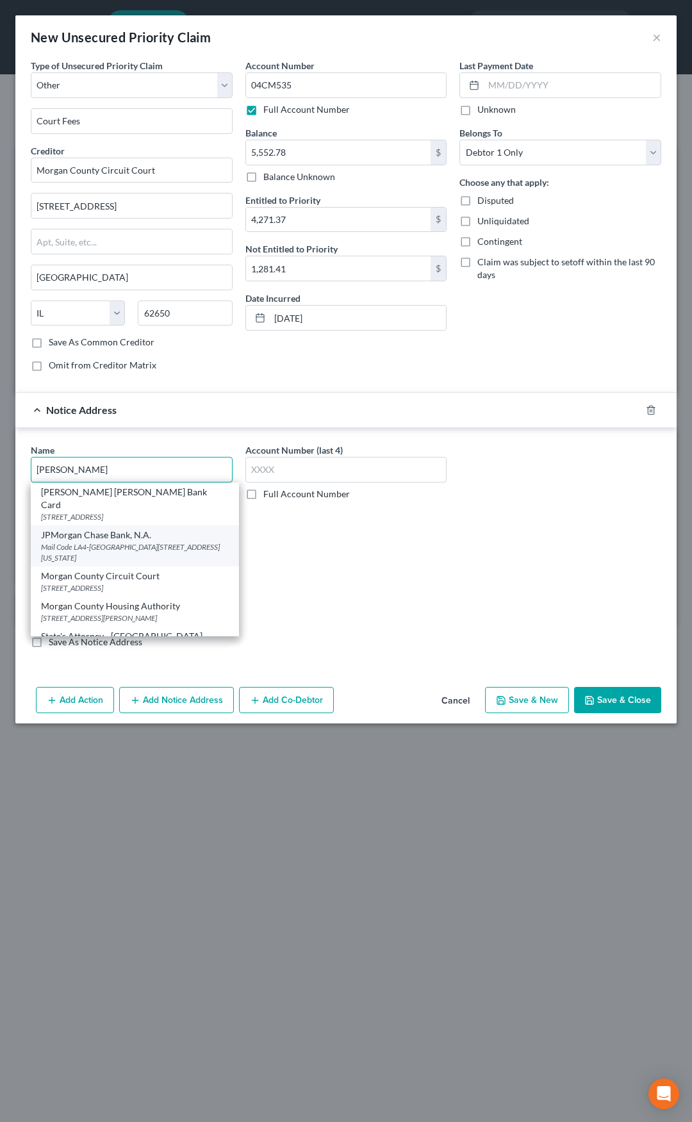
scroll to position [8, 0]
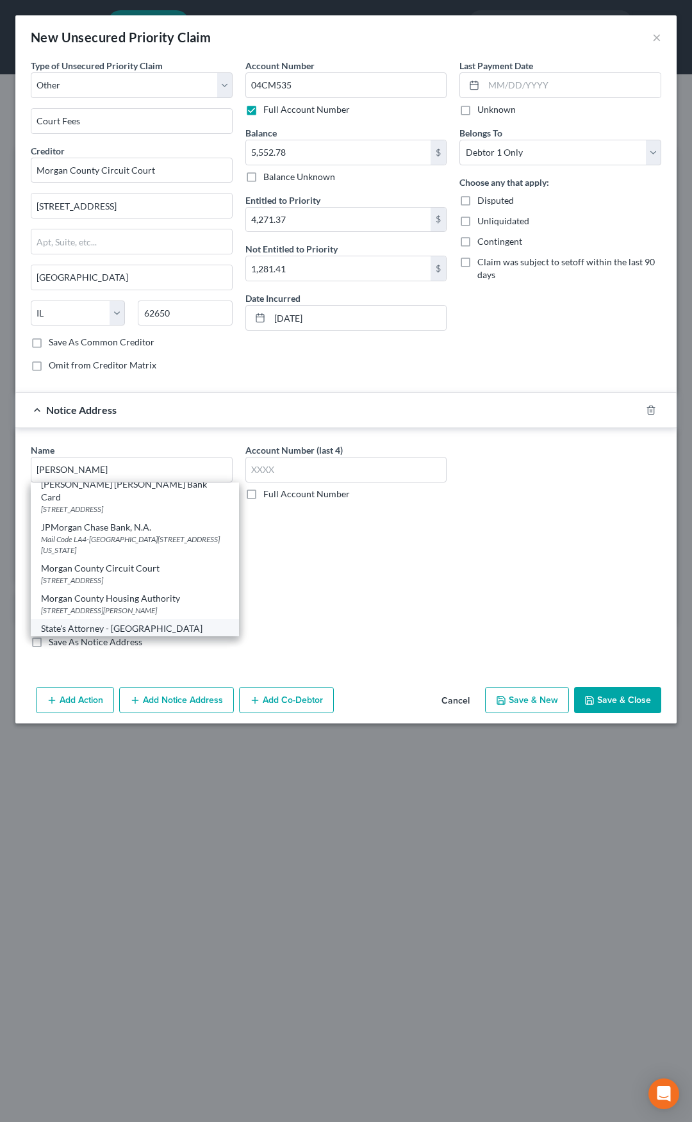
click at [128, 622] on div "State's Attorney - [GEOGRAPHIC_DATA]" at bounding box center [135, 628] width 188 height 13
type input "State's Attorney - [GEOGRAPHIC_DATA]"
type input "[STREET_ADDRESS]"
type input "[GEOGRAPHIC_DATA]"
select select "14"
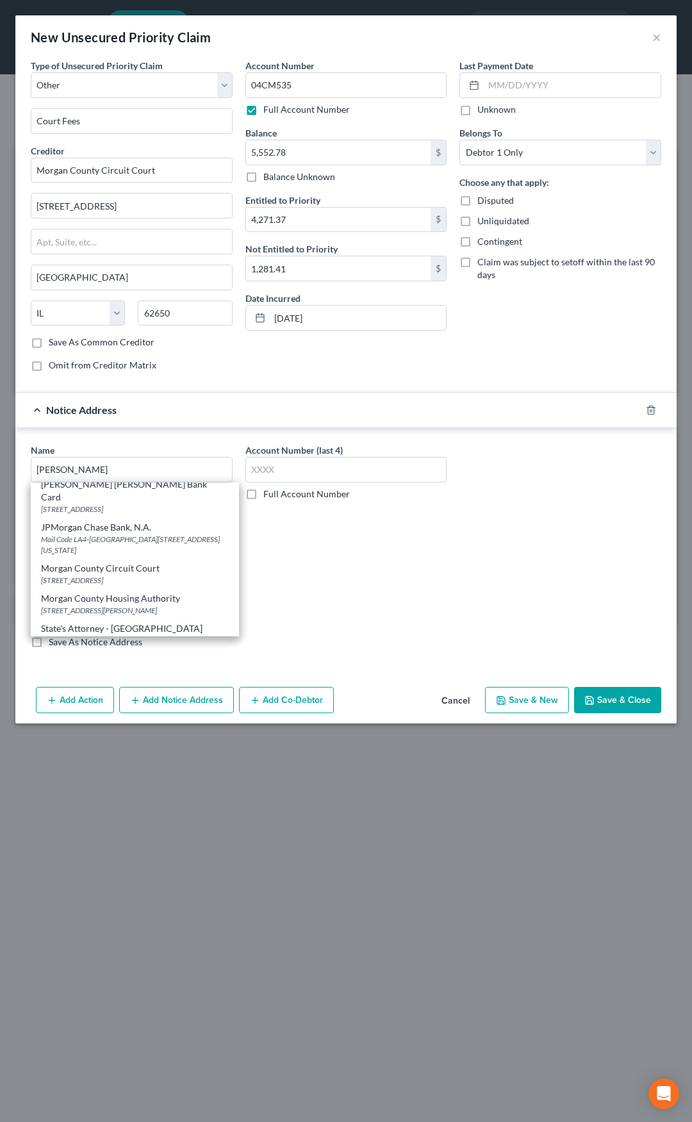
type input "62650"
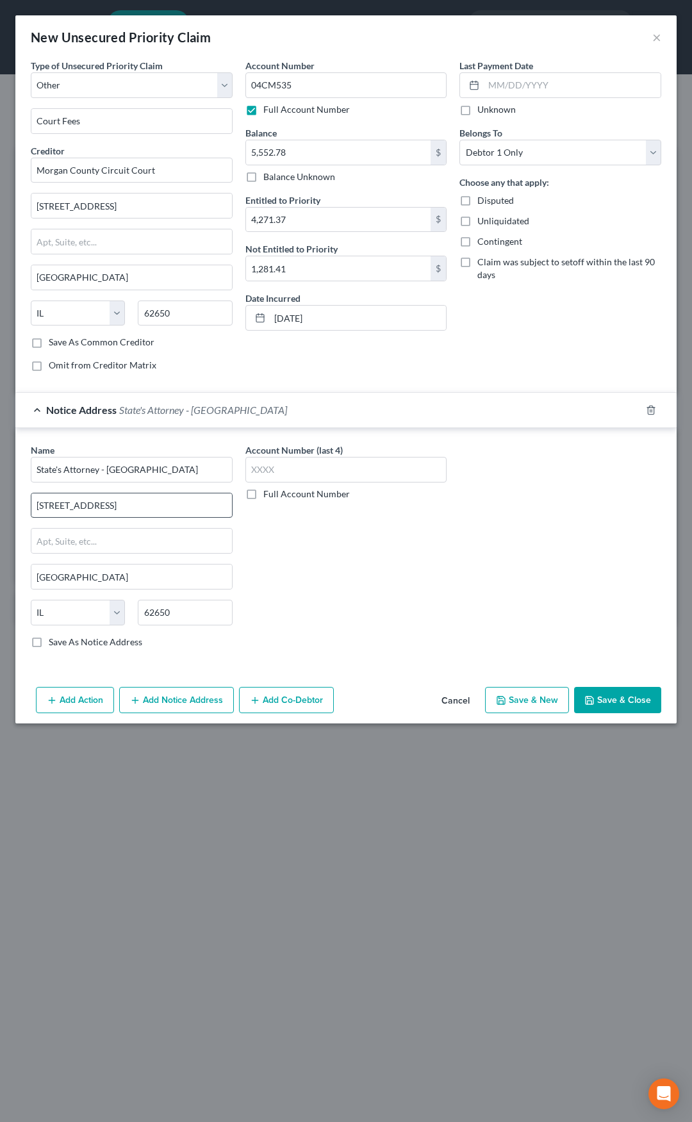
scroll to position [0, 0]
click at [220, 412] on span "State's Attorney - [GEOGRAPHIC_DATA]" at bounding box center [203, 410] width 168 height 12
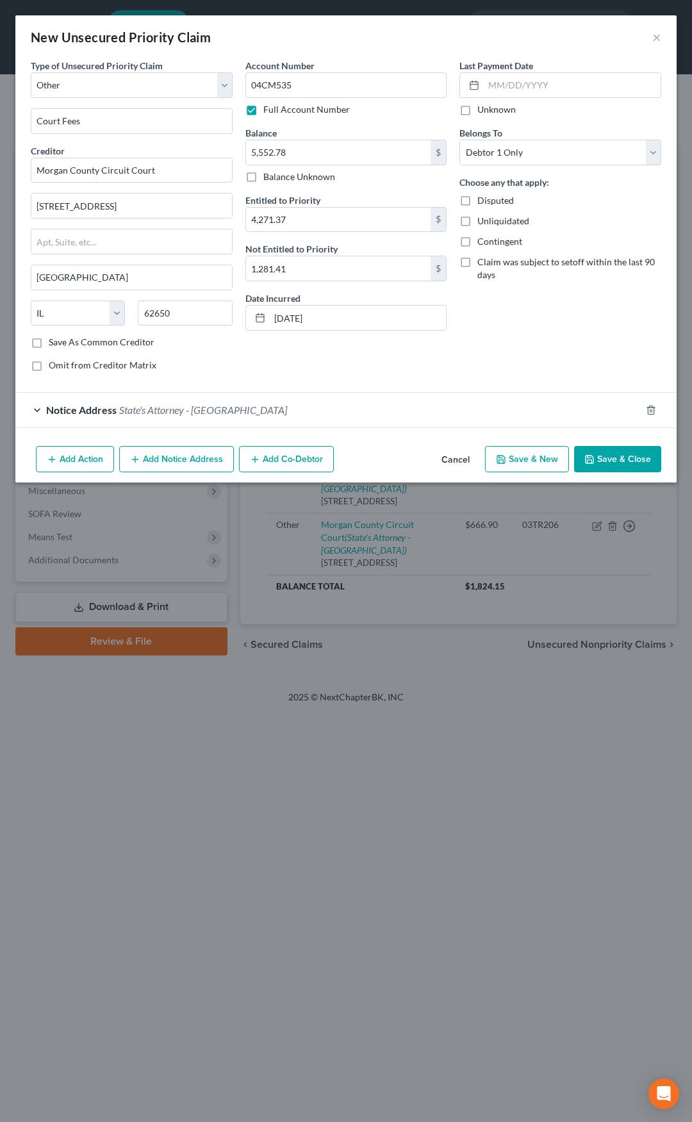
click at [597, 456] on button "Save & Close" at bounding box center [617, 459] width 87 height 27
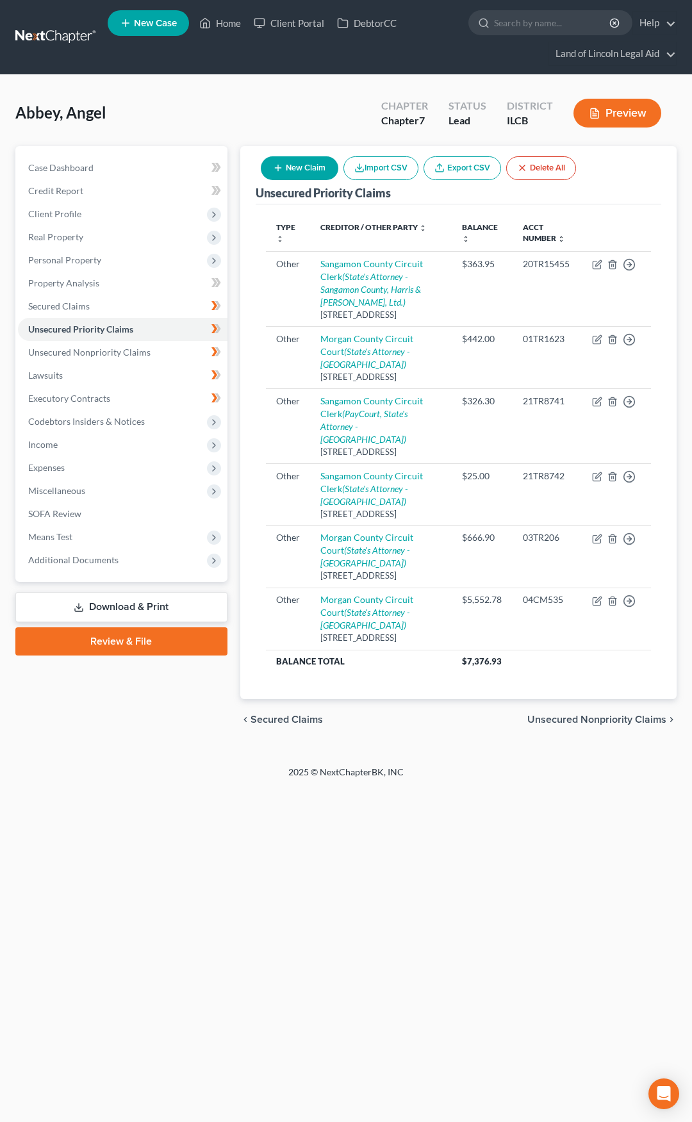
click at [291, 170] on button "New Claim" at bounding box center [300, 168] width 78 height 24
select select "0"
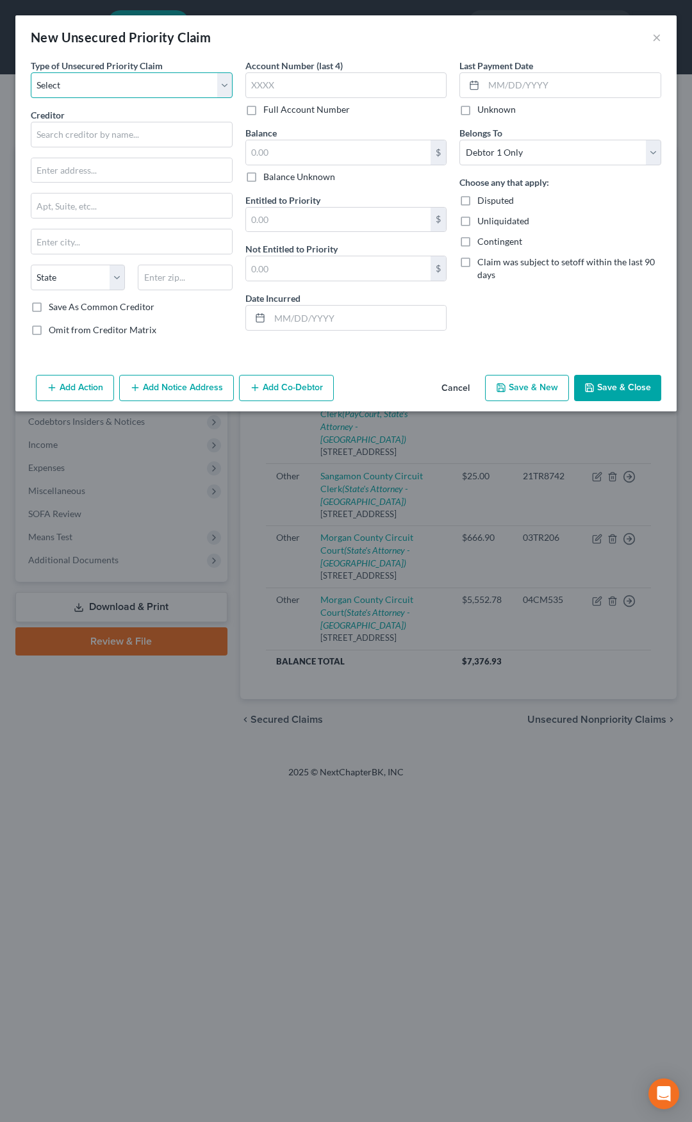
click at [146, 92] on select "Select Taxes & Other Government Units Domestic Support Obligations Extensions o…" at bounding box center [132, 85] width 202 height 26
select select "9"
click at [31, 72] on select "Select Taxes & Other Government Units Domestic Support Obligations Extensions o…" at bounding box center [132, 85] width 202 height 26
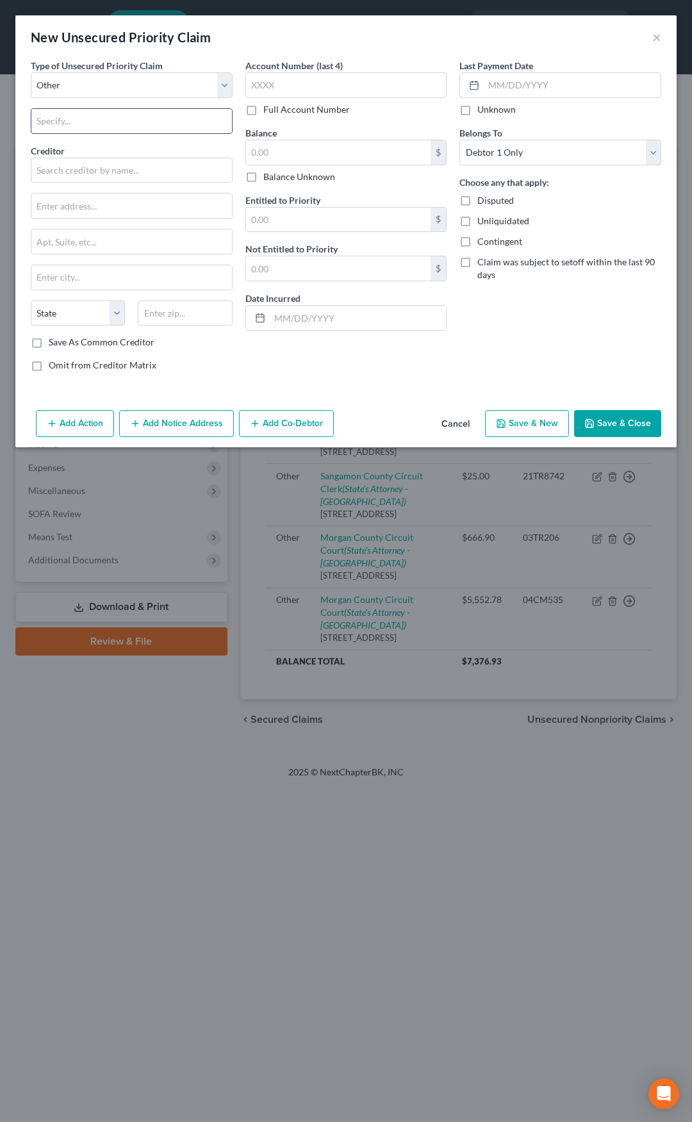
click at [110, 119] on input "text" at bounding box center [131, 121] width 201 height 24
type input "Court Fees"
click at [94, 170] on input "text" at bounding box center [132, 171] width 202 height 26
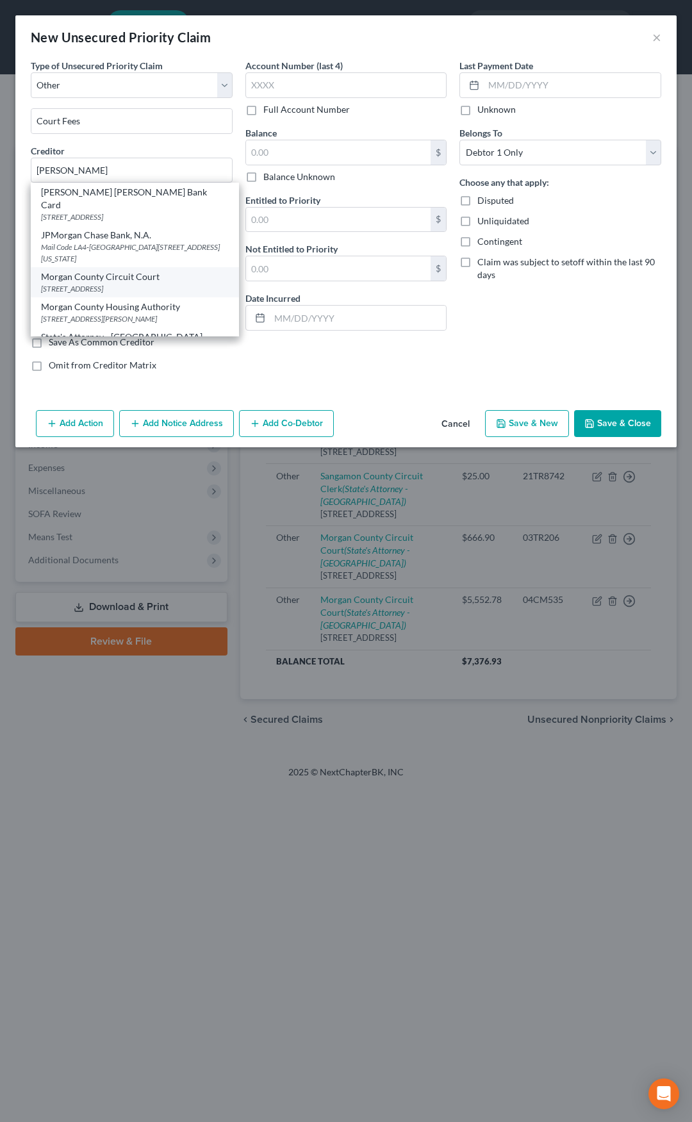
click at [103, 283] on div "[STREET_ADDRESS]" at bounding box center [135, 288] width 188 height 11
type input "Morgan County Circuit Court"
type input "[STREET_ADDRESS]"
type input "[GEOGRAPHIC_DATA]"
select select "14"
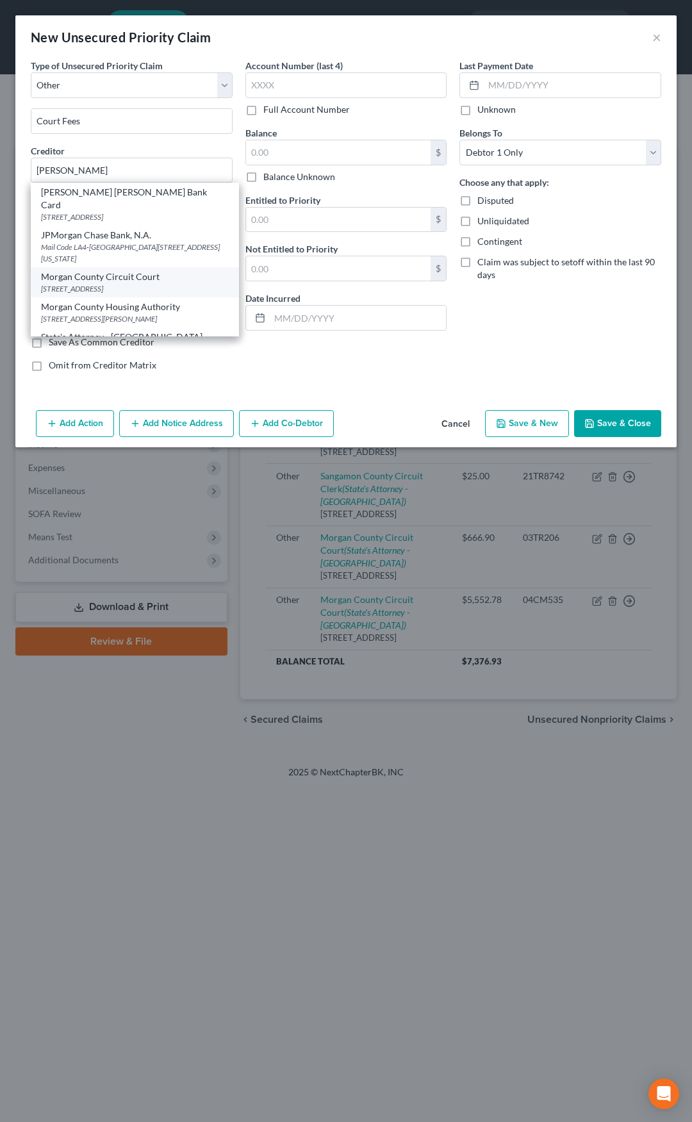
type input "62650"
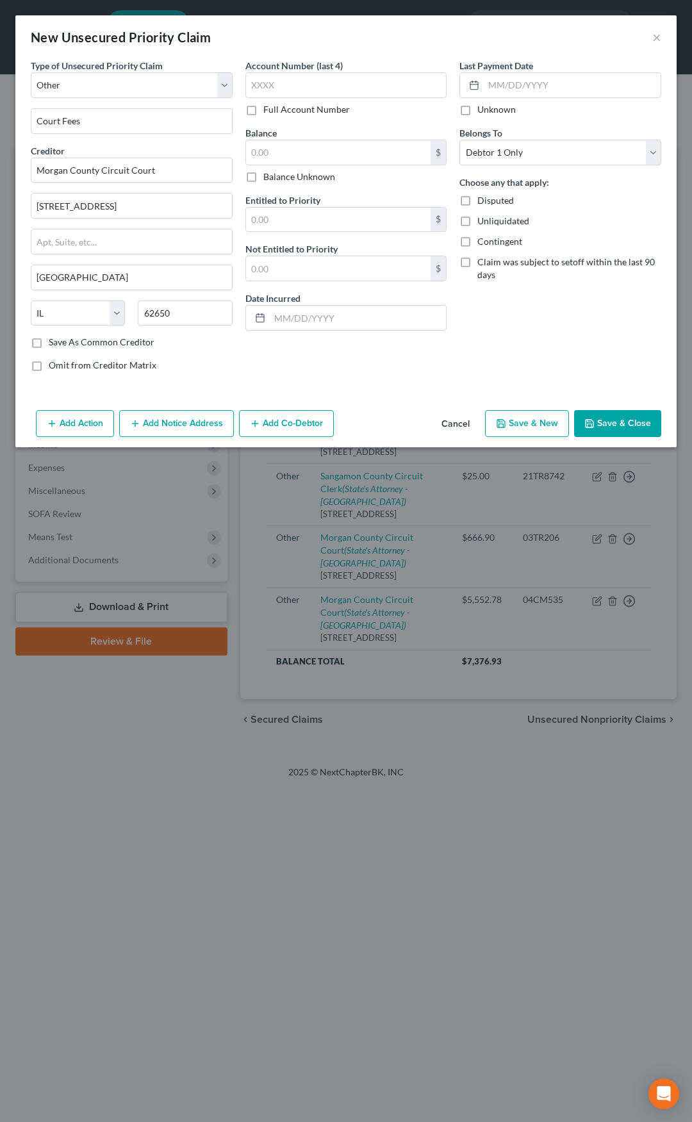
click at [263, 111] on label "Full Account Number" at bounding box center [306, 109] width 87 height 13
click at [269, 111] on input "Full Account Number" at bounding box center [273, 107] width 8 height 8
click at [276, 89] on input "text" at bounding box center [346, 85] width 202 height 26
type input "04TR4713"
click at [266, 151] on input "text" at bounding box center [338, 152] width 185 height 24
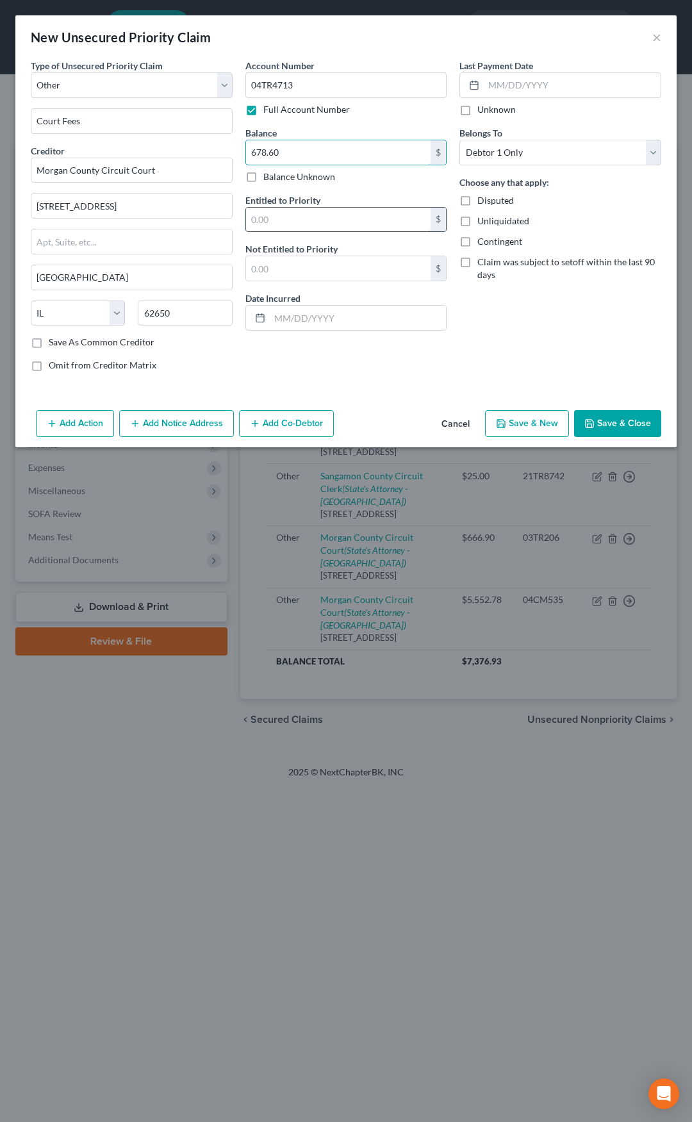
type input "678.60"
click at [261, 213] on input "text" at bounding box center [338, 220] width 185 height 24
type input "222.50"
click at [261, 261] on input "text" at bounding box center [338, 268] width 185 height 24
type input "456.10"
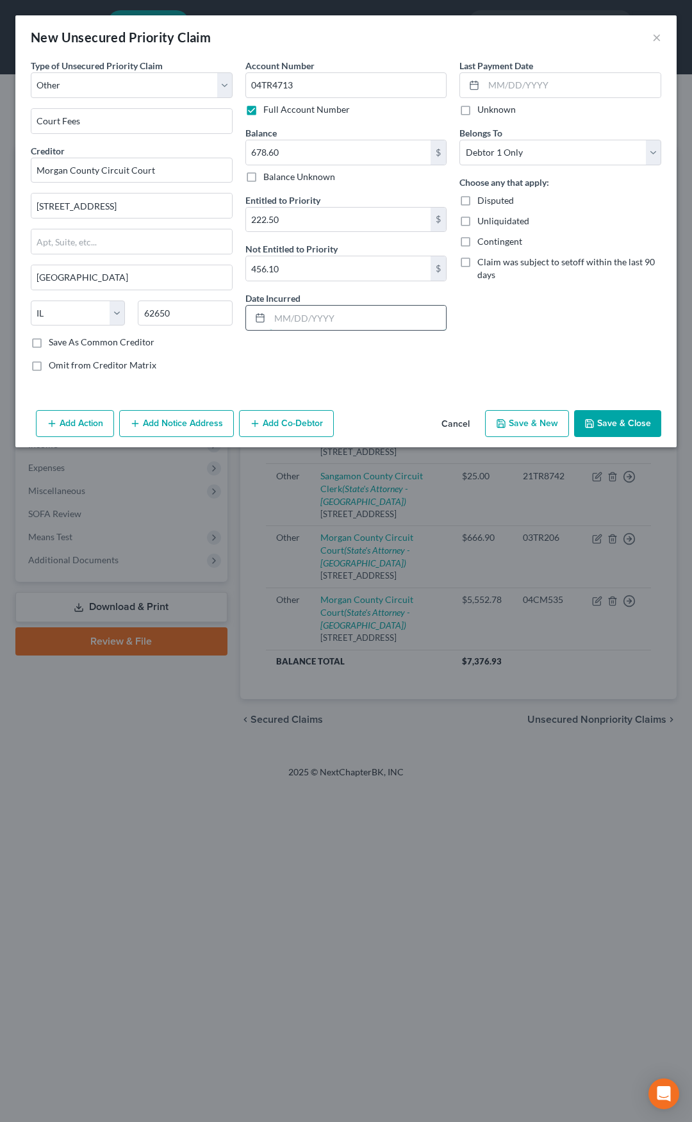
click at [295, 317] on input "text" at bounding box center [358, 318] width 177 height 24
type input "[DATE]"
click at [181, 421] on button "Add Notice Address" at bounding box center [176, 423] width 115 height 27
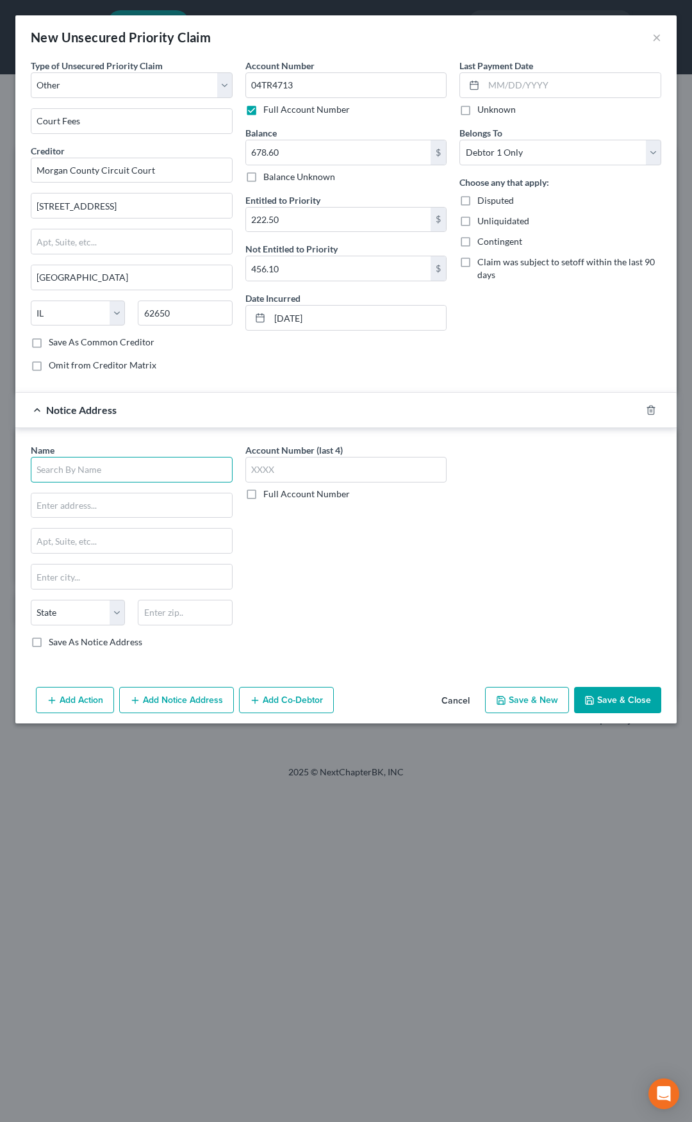
click at [112, 471] on input "text" at bounding box center [132, 470] width 202 height 26
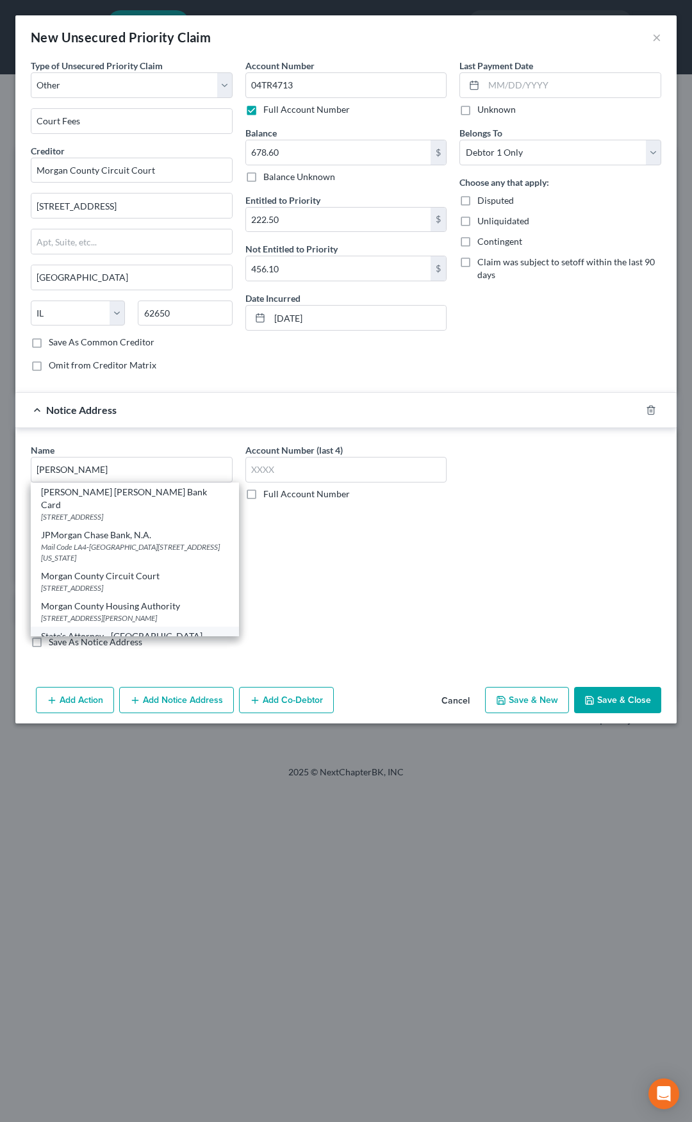
click at [109, 630] on div "State's Attorney - [GEOGRAPHIC_DATA]" at bounding box center [135, 636] width 188 height 13
type input "State's Attorney - [GEOGRAPHIC_DATA]"
type input "[STREET_ADDRESS]"
type input "[GEOGRAPHIC_DATA]"
select select "14"
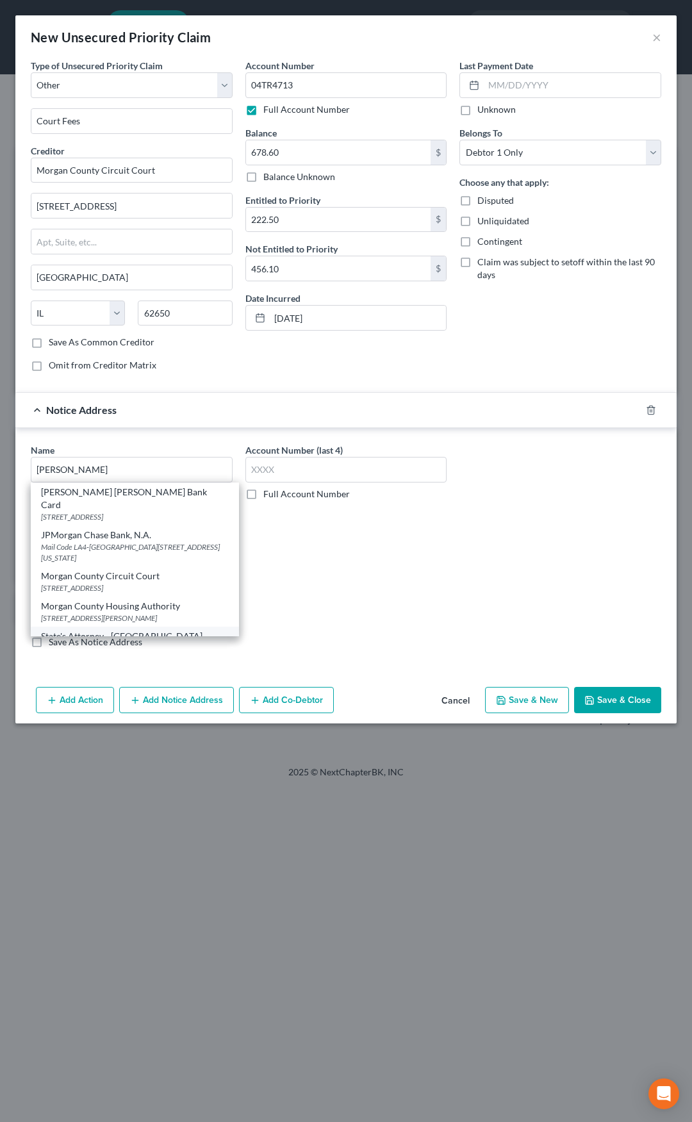
type input "62650"
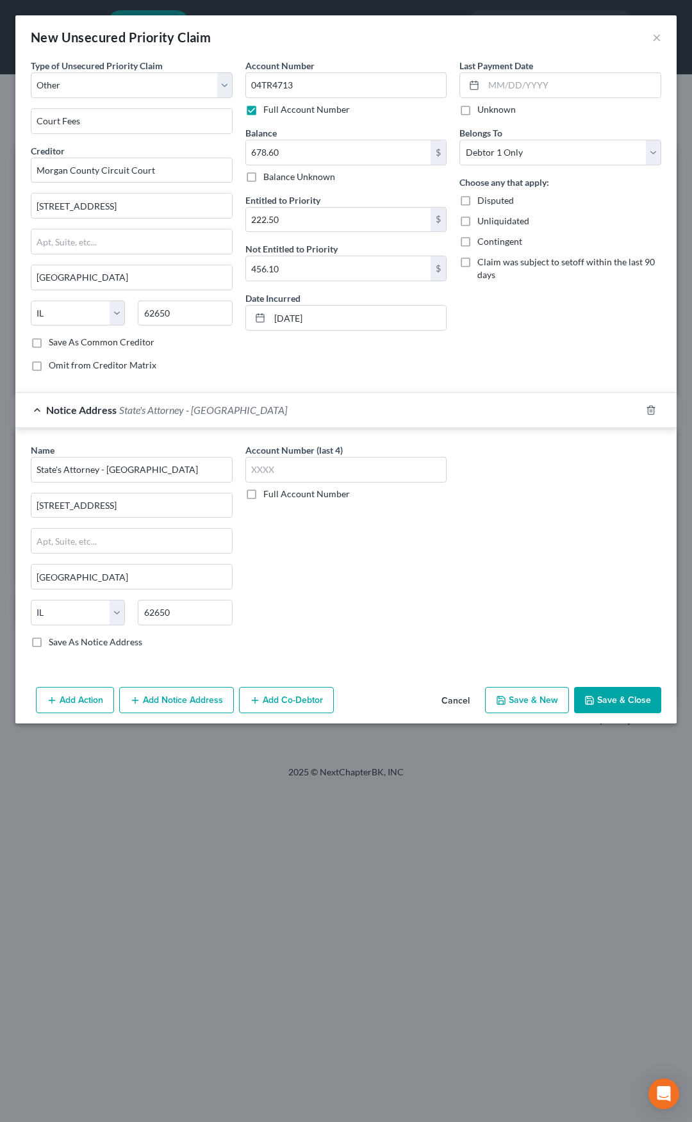
click at [154, 414] on span "State's Attorney - [GEOGRAPHIC_DATA]" at bounding box center [203, 410] width 168 height 12
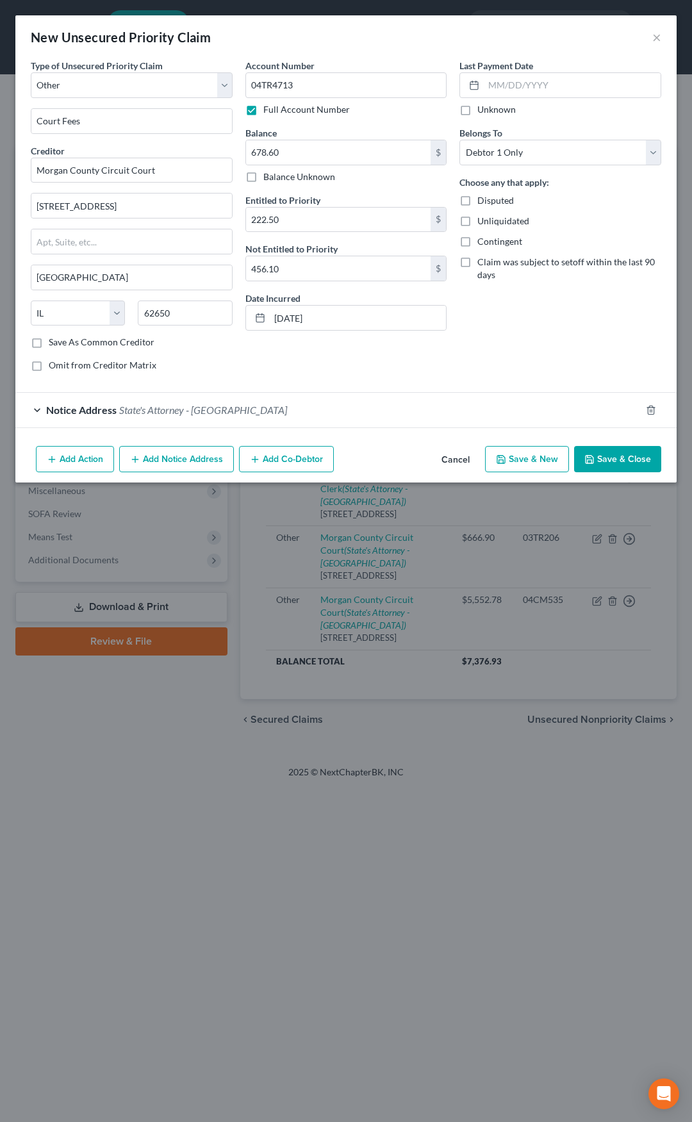
drag, startPoint x: 613, startPoint y: 451, endPoint x: 577, endPoint y: 452, distance: 35.9
click at [613, 451] on button "Save & Close" at bounding box center [617, 459] width 87 height 27
